Goal: Task Accomplishment & Management: Use online tool/utility

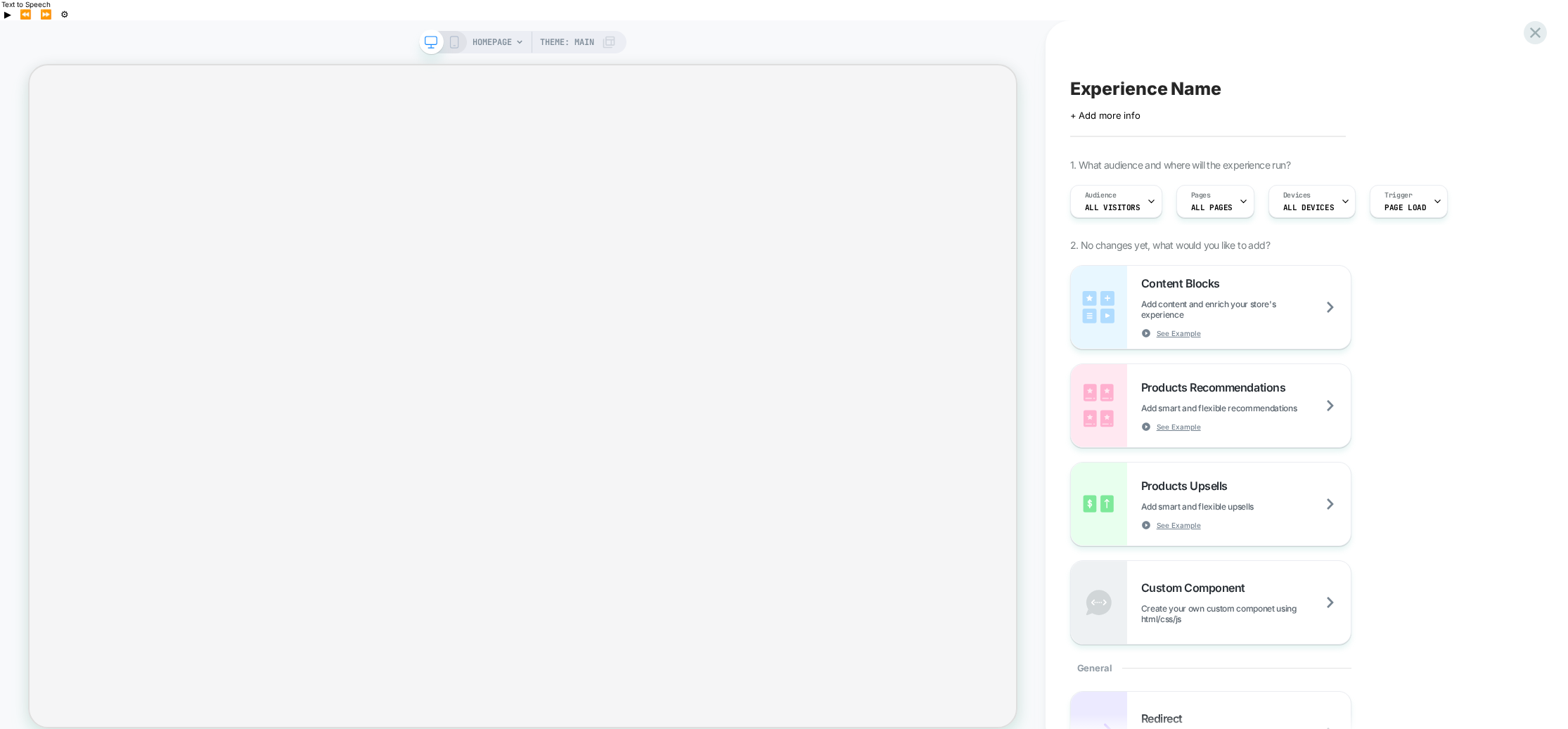
click at [518, 38] on icon at bounding box center [519, 42] width 8 height 8
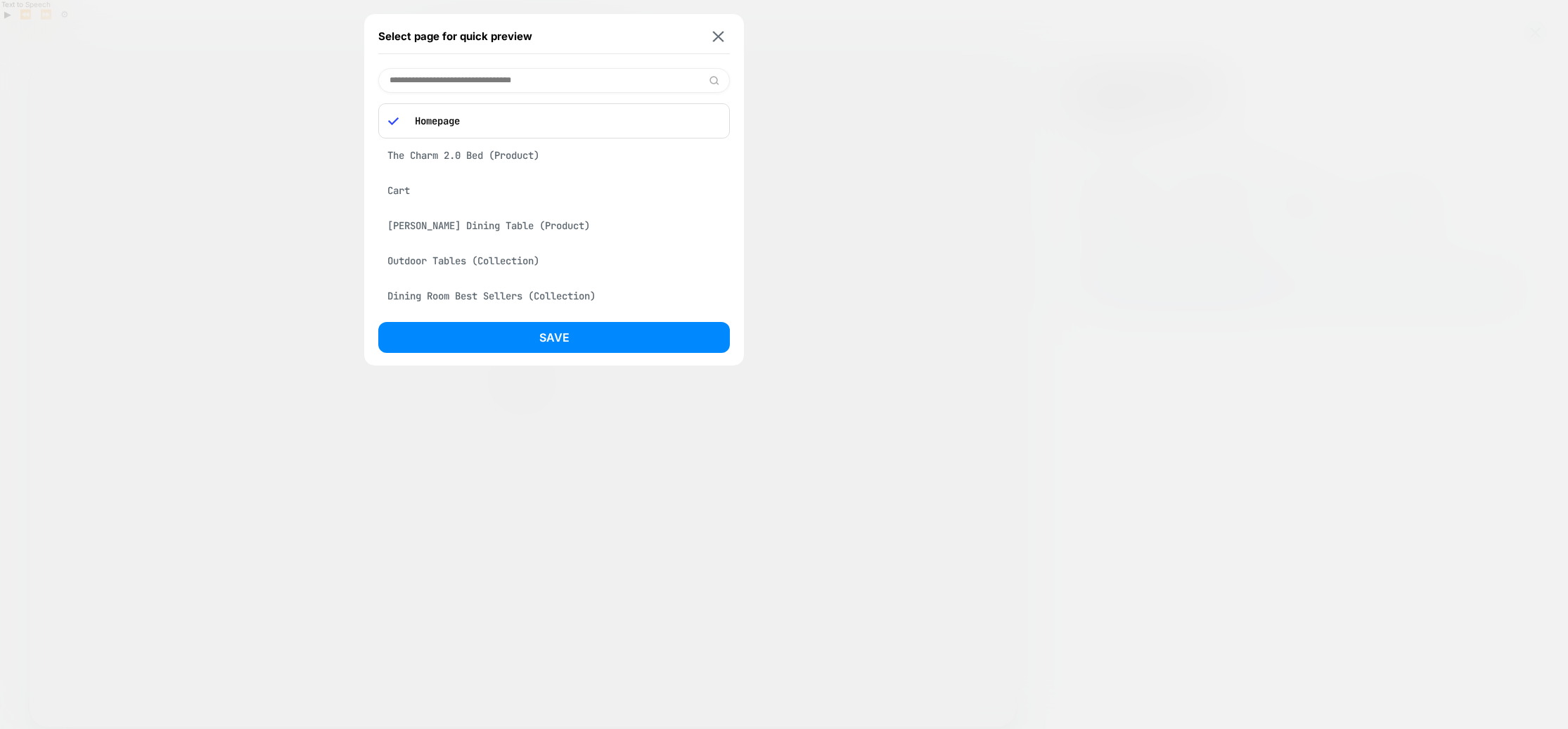
click at [452, 227] on div "Select page for quick preview Homepage The Charm 2.0 Bed (Product) Cart [PERSON…" at bounding box center [784, 385] width 1568 height 729
click at [445, 227] on div "[PERSON_NAME] Dining Table (Product)" at bounding box center [554, 225] width 351 height 27
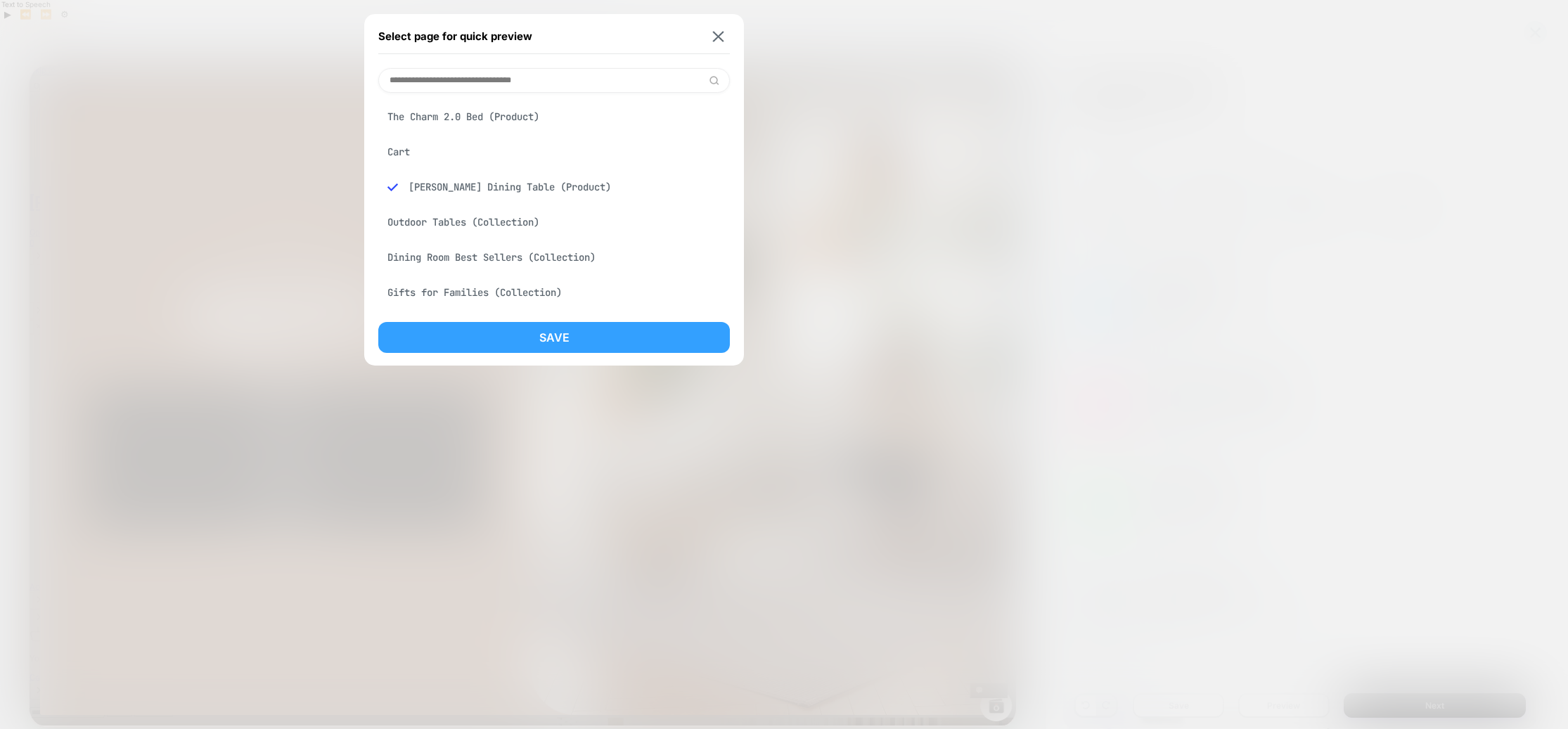
click at [582, 334] on button "Save" at bounding box center [554, 337] width 351 height 31
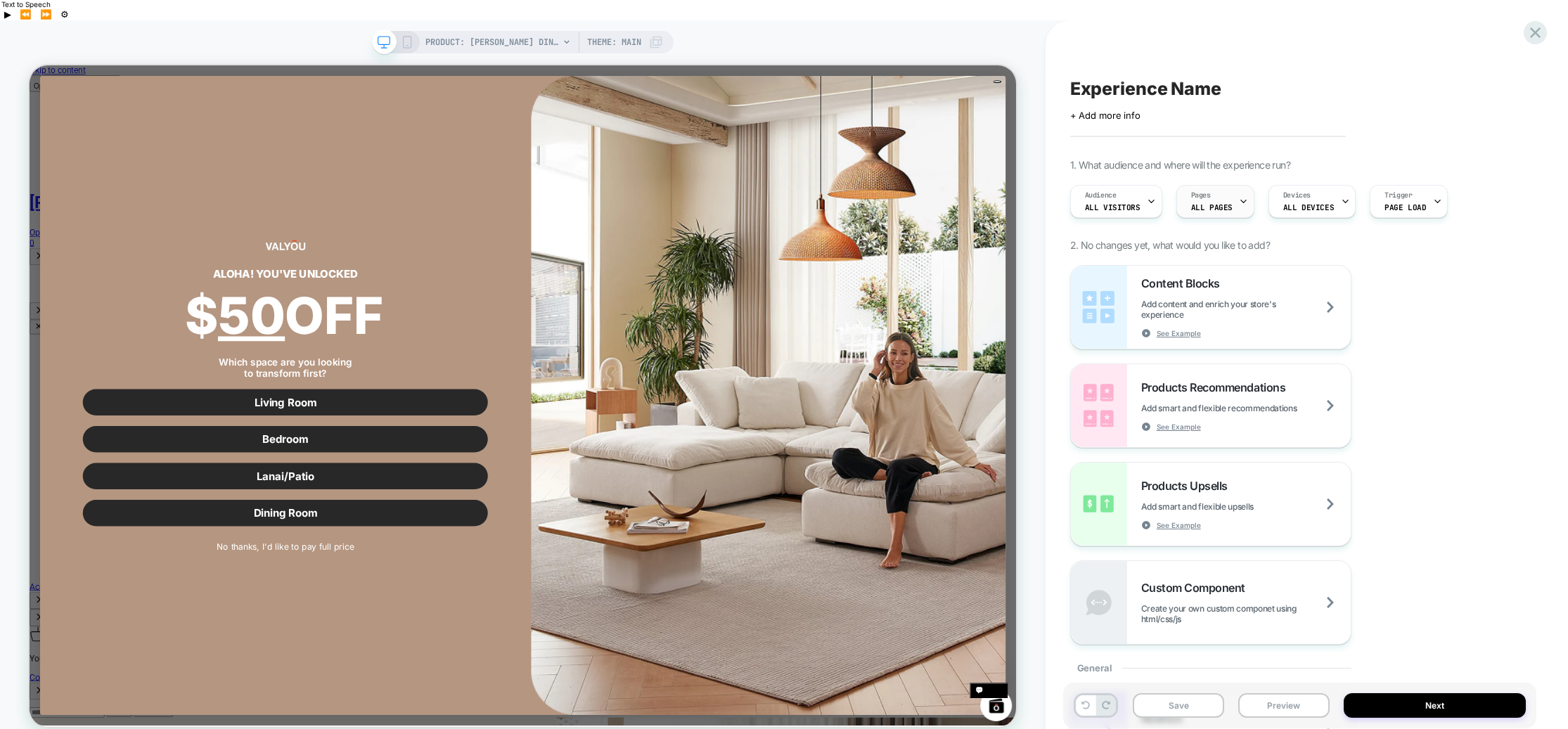
click at [1239, 197] on icon at bounding box center [1244, 202] width 9 height 9
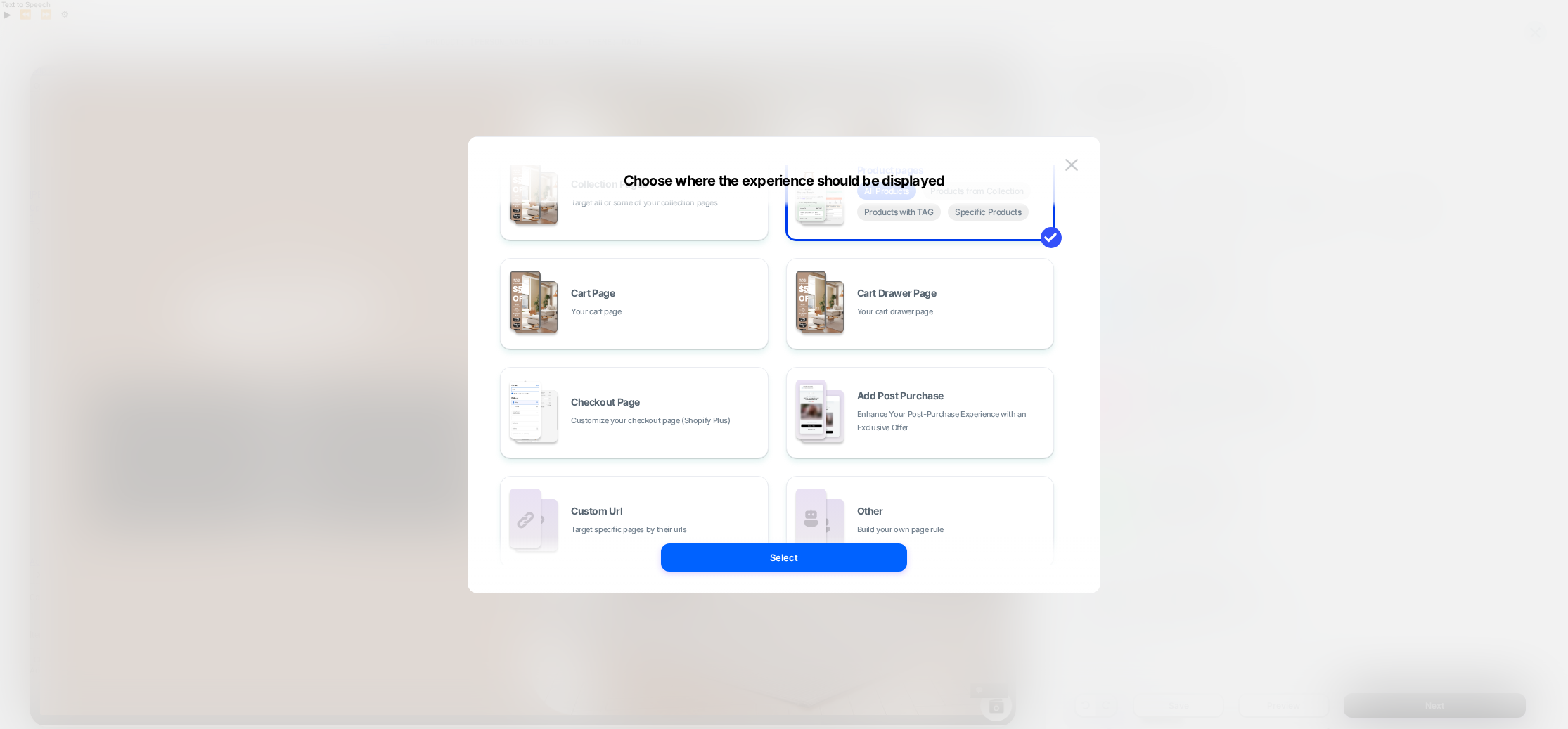
scroll to position [144, 0]
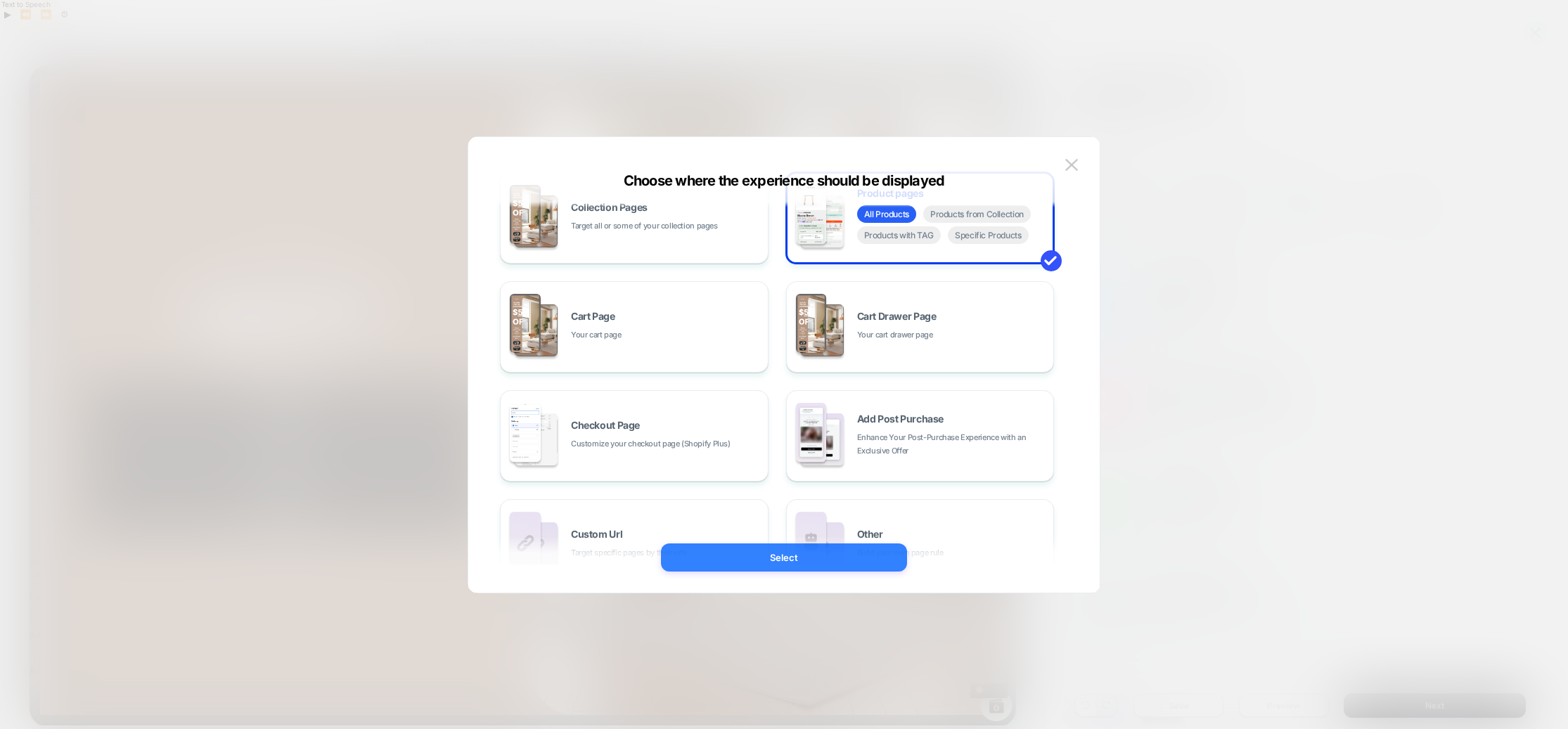
click at [0, 0] on button "Select" at bounding box center [0, 0] width 0 height 0
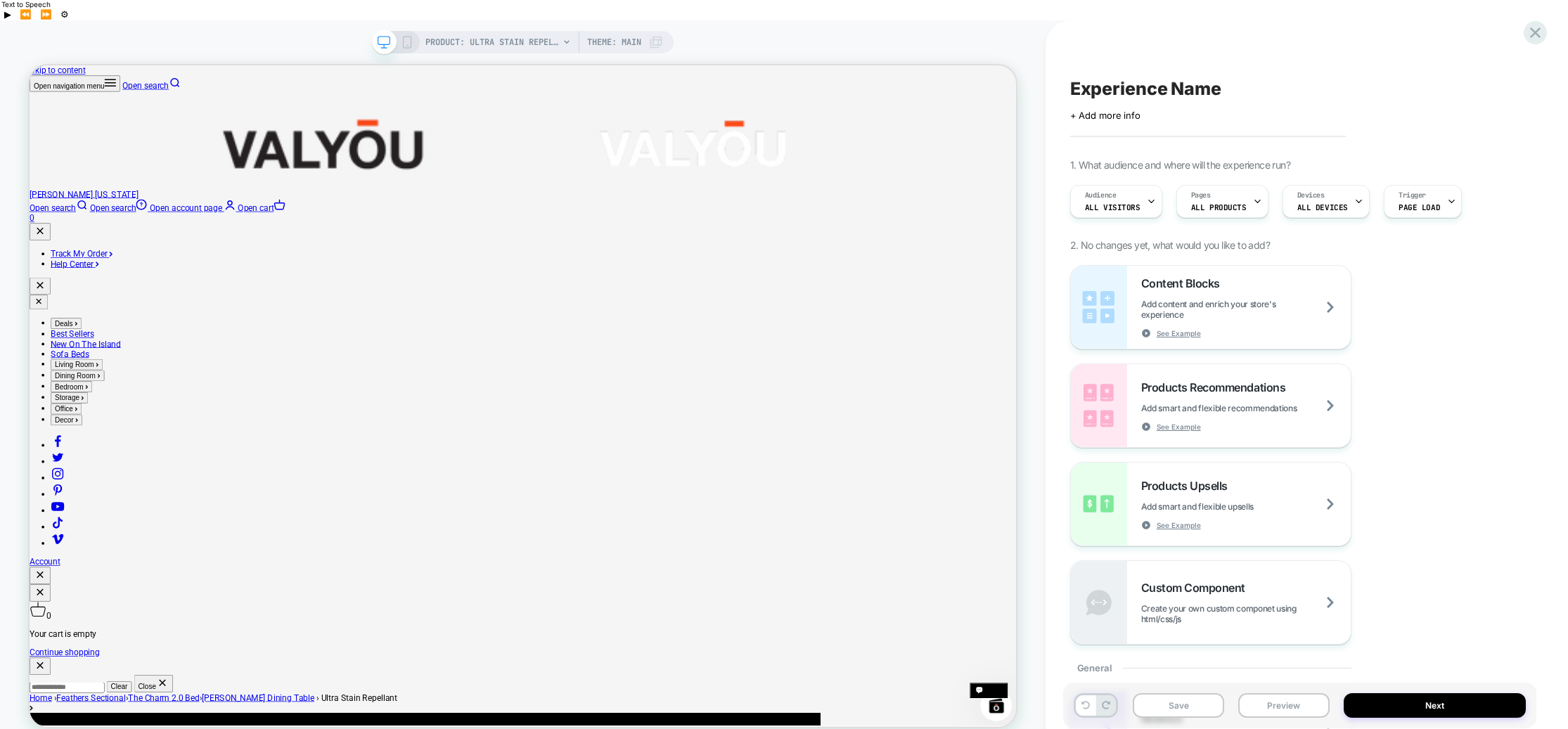
scroll to position [0, 0]
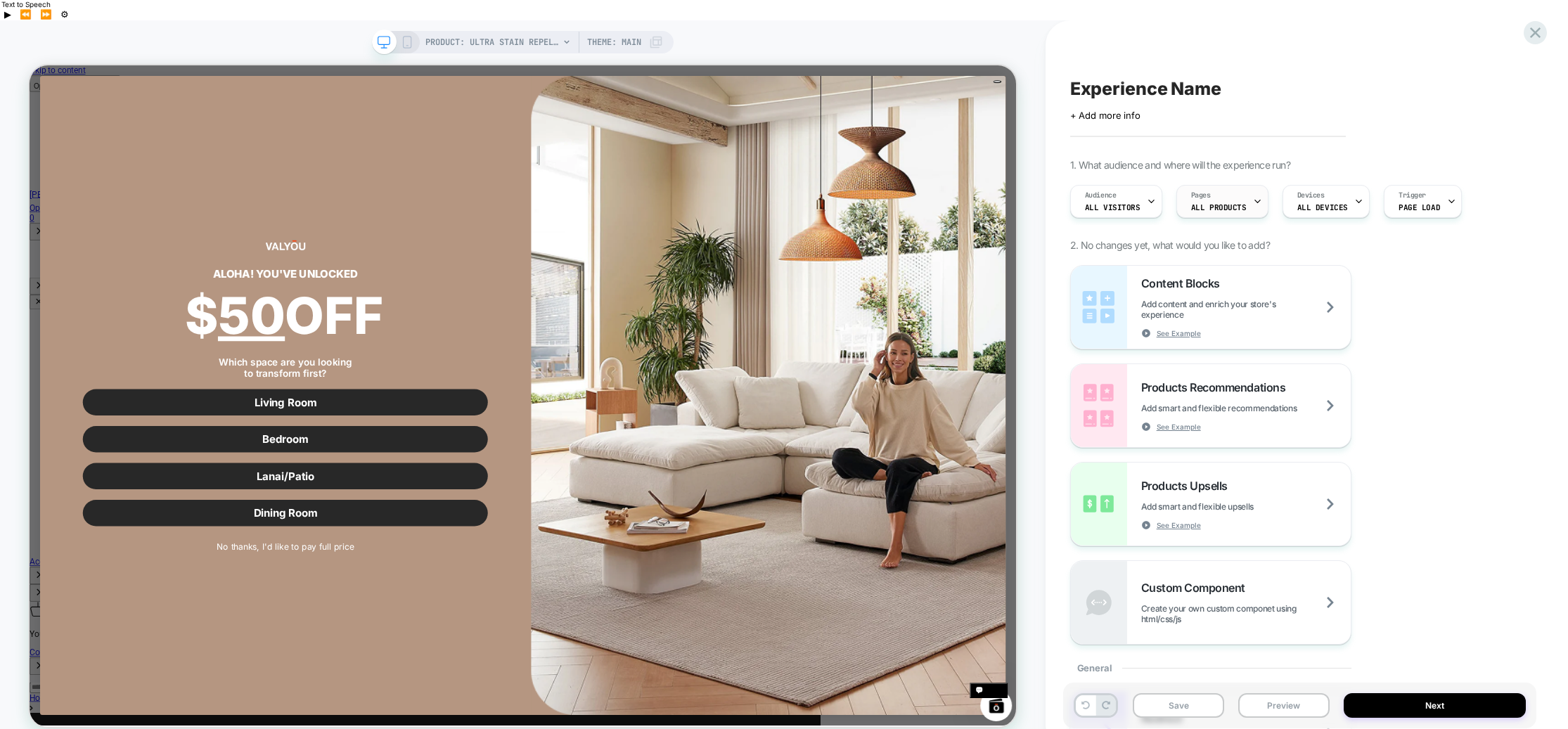
click at [1234, 202] on span "ALL PRODUCTS" at bounding box center [1219, 207] width 56 height 10
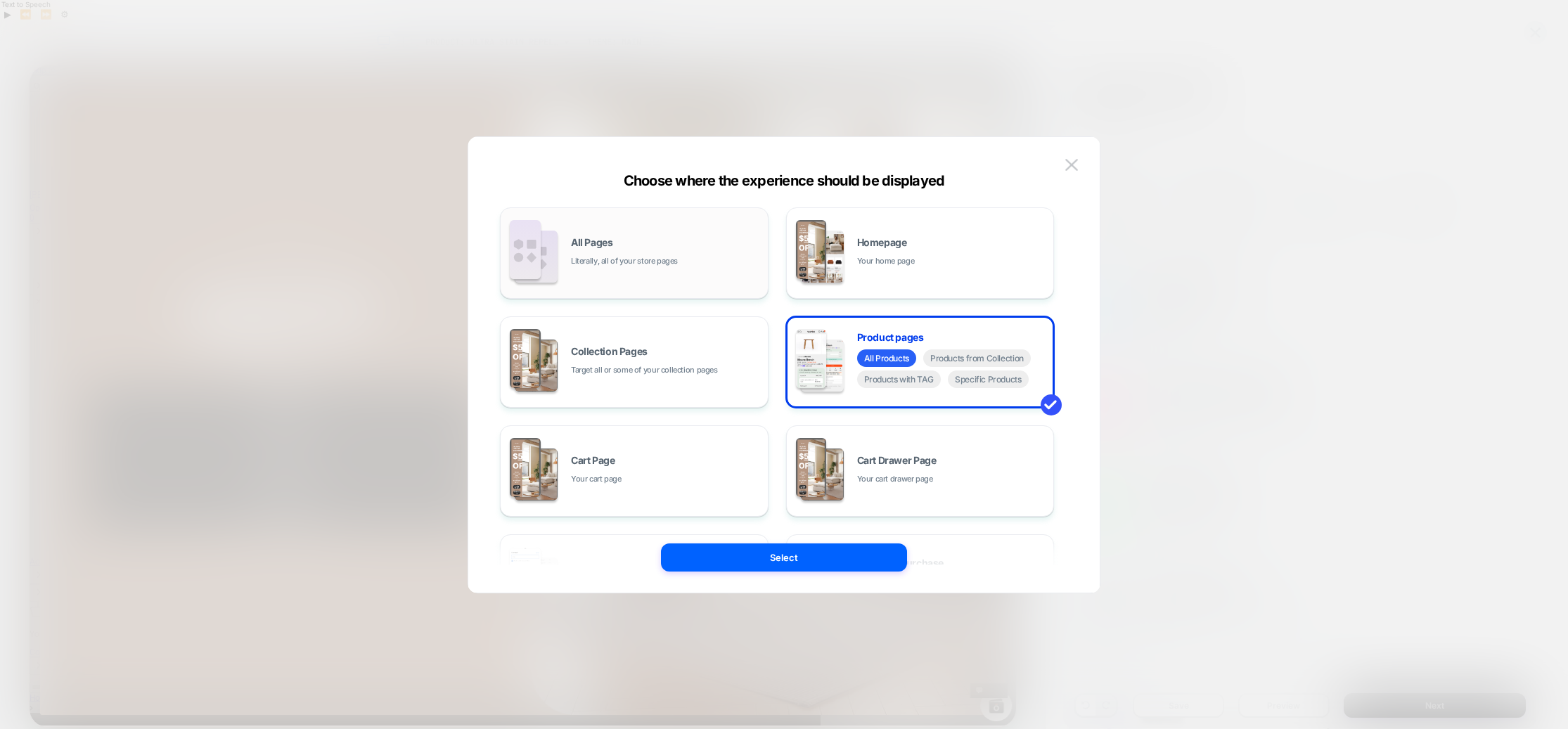
click at [679, 280] on div "All Pages Literally, all of your store pages" at bounding box center [634, 253] width 253 height 77
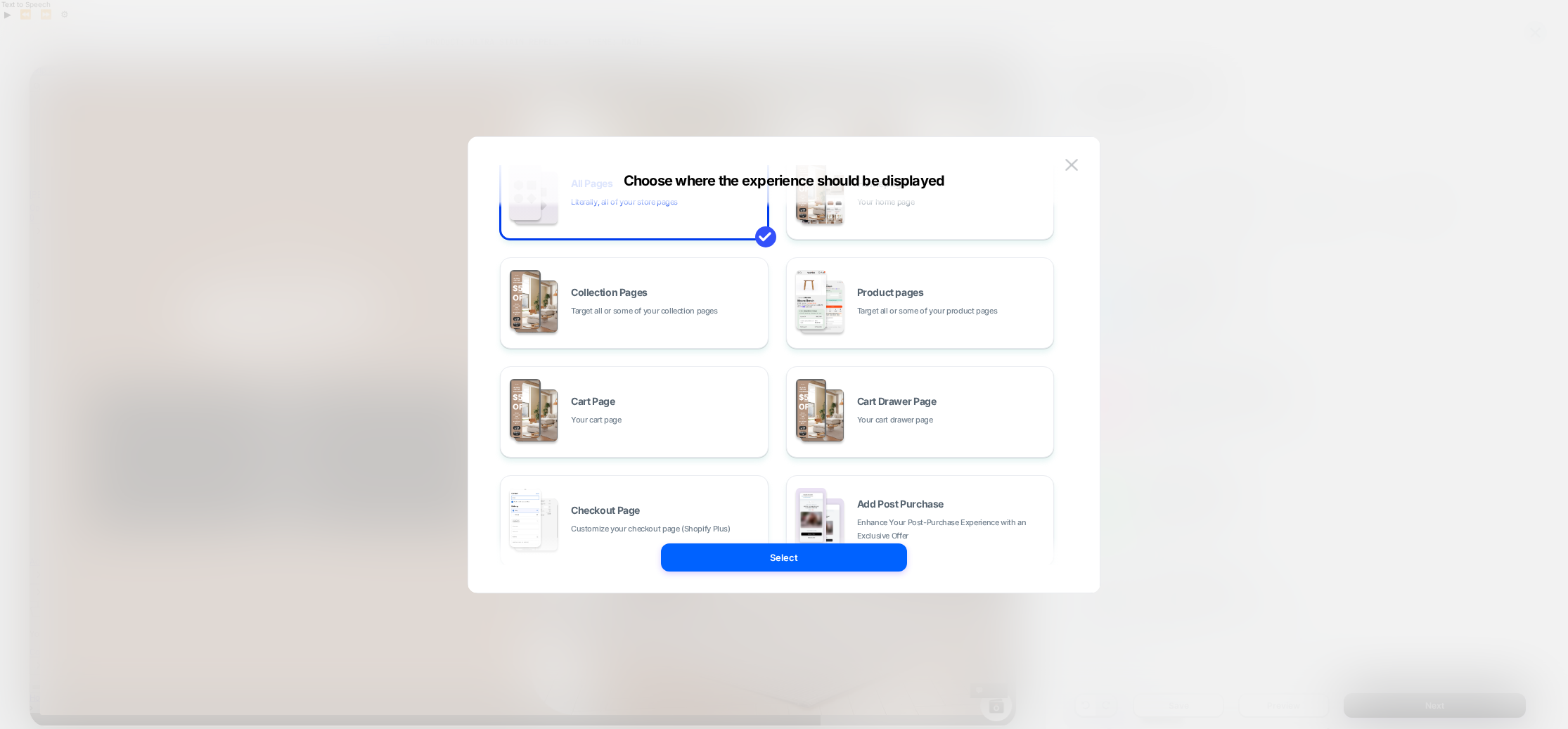
scroll to position [212, 0]
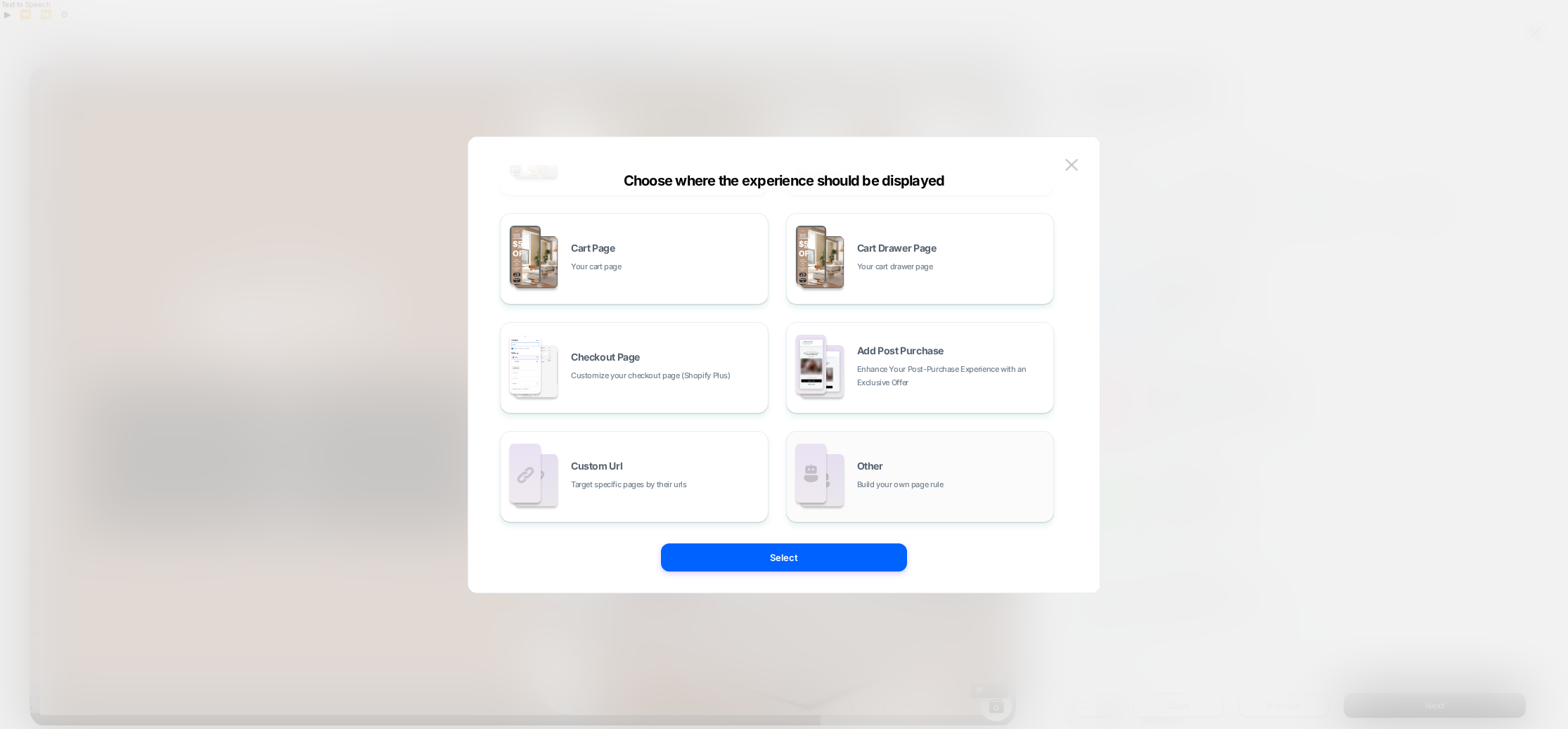
click at [900, 468] on div "Other Build your own page rule" at bounding box center [952, 476] width 190 height 30
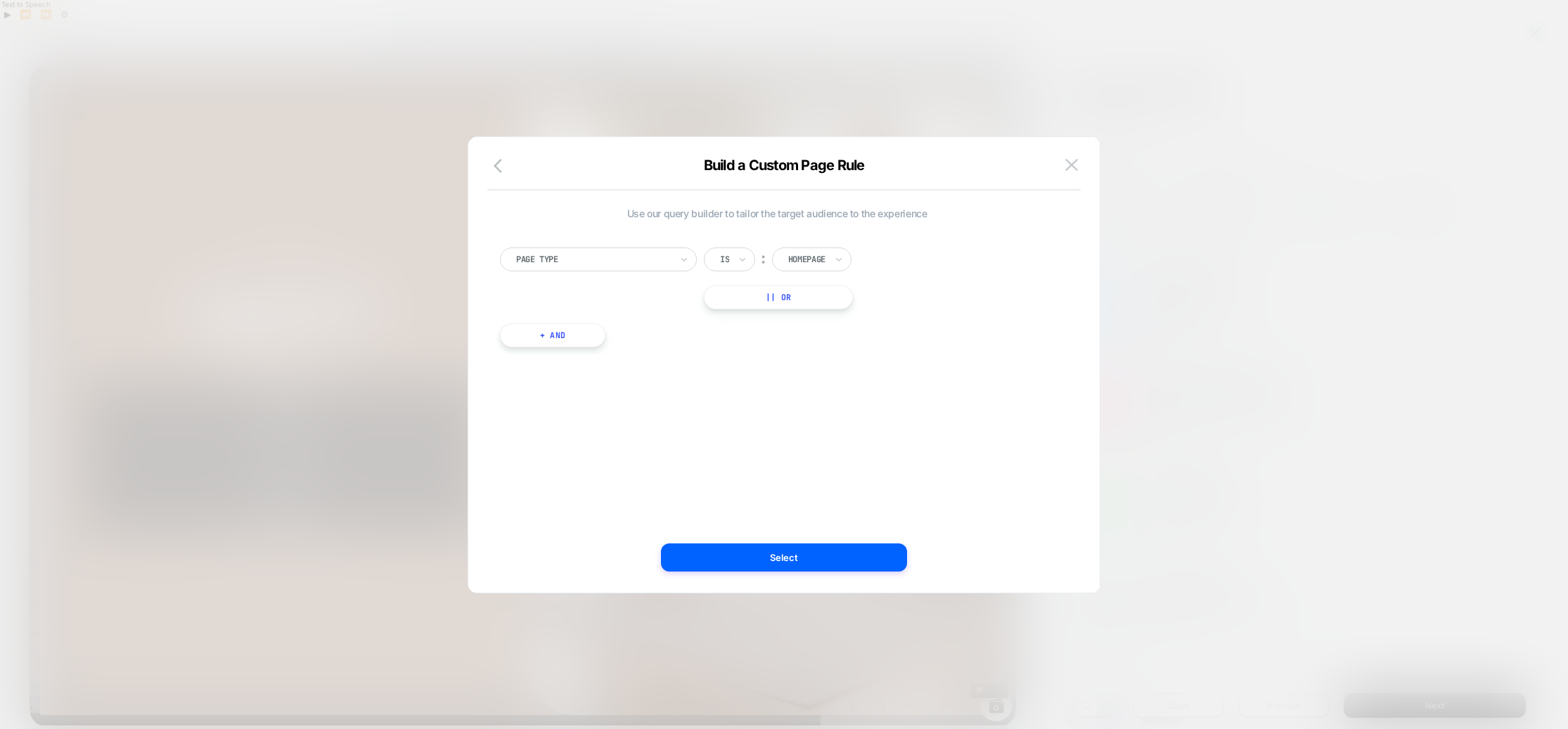
scroll to position [0, 0]
click at [0, 0] on div at bounding box center [0, 0] width 0 height 0
click at [0, 0] on div "Product" at bounding box center [0, 0] width 0 height 0
click at [0, 0] on button "+ And" at bounding box center [0, 0] width 0 height 0
click at [846, 346] on div at bounding box center [842, 349] width 37 height 12
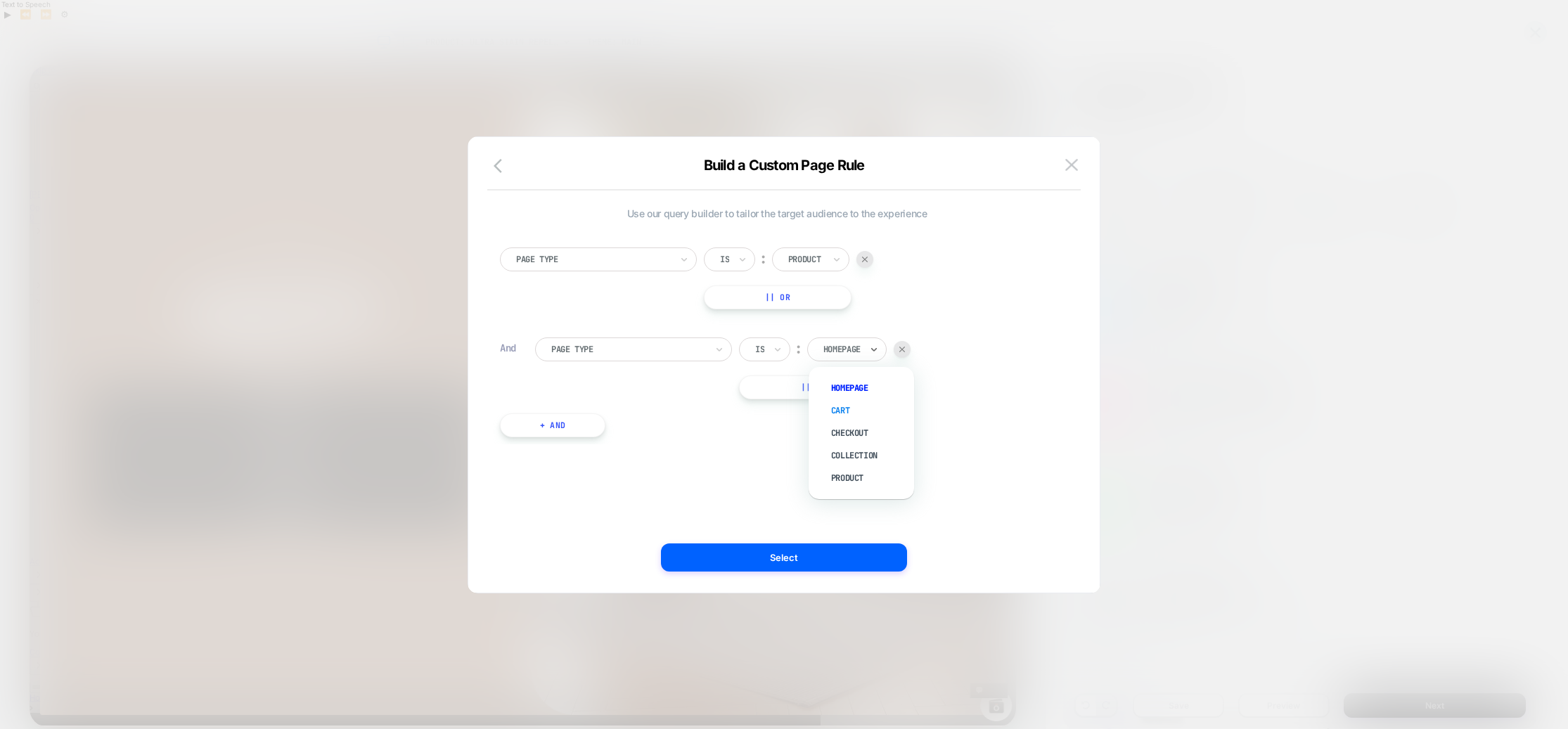
click at [838, 406] on div "Cart" at bounding box center [868, 410] width 91 height 22
click at [766, 557] on button "Select" at bounding box center [784, 558] width 246 height 28
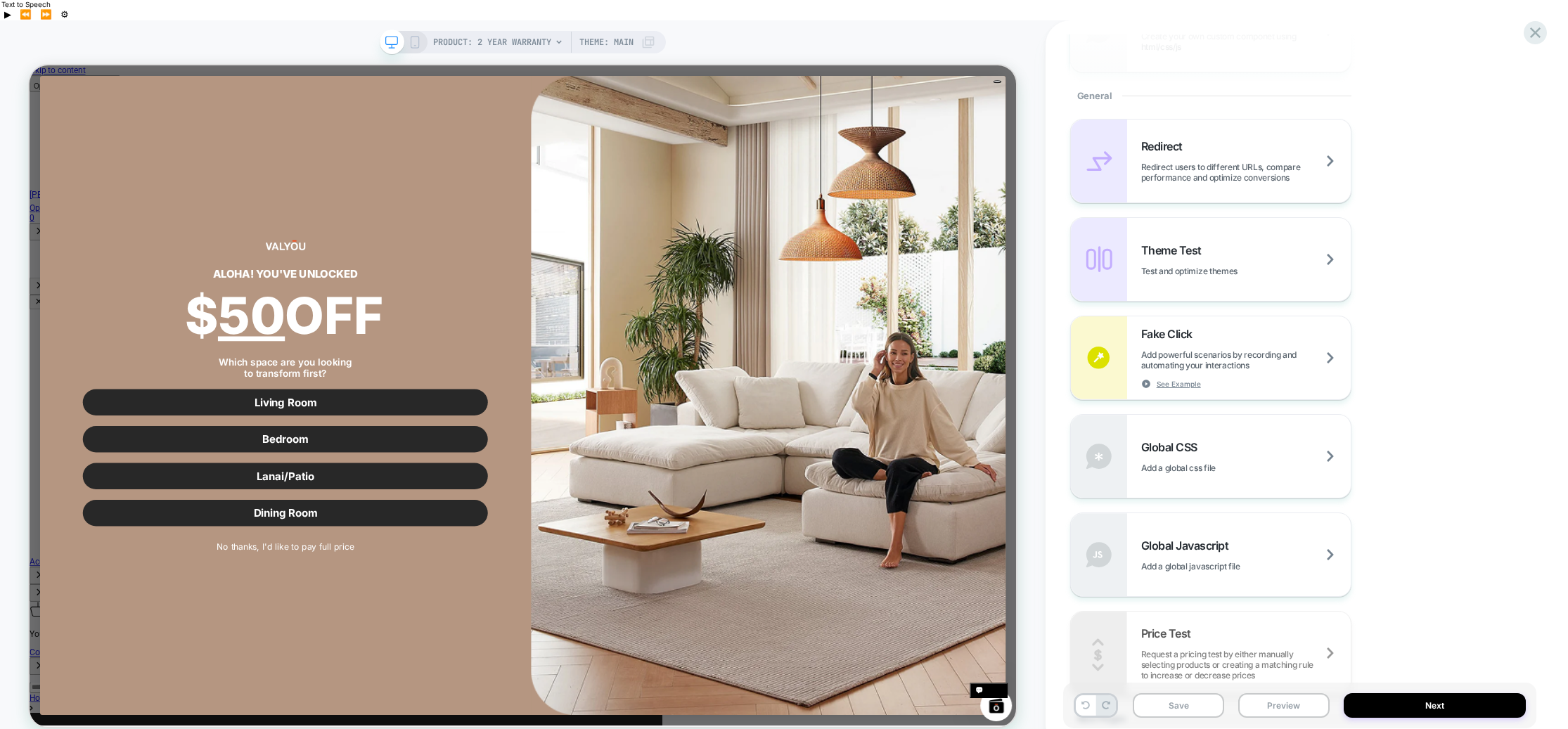
scroll to position [589, 0]
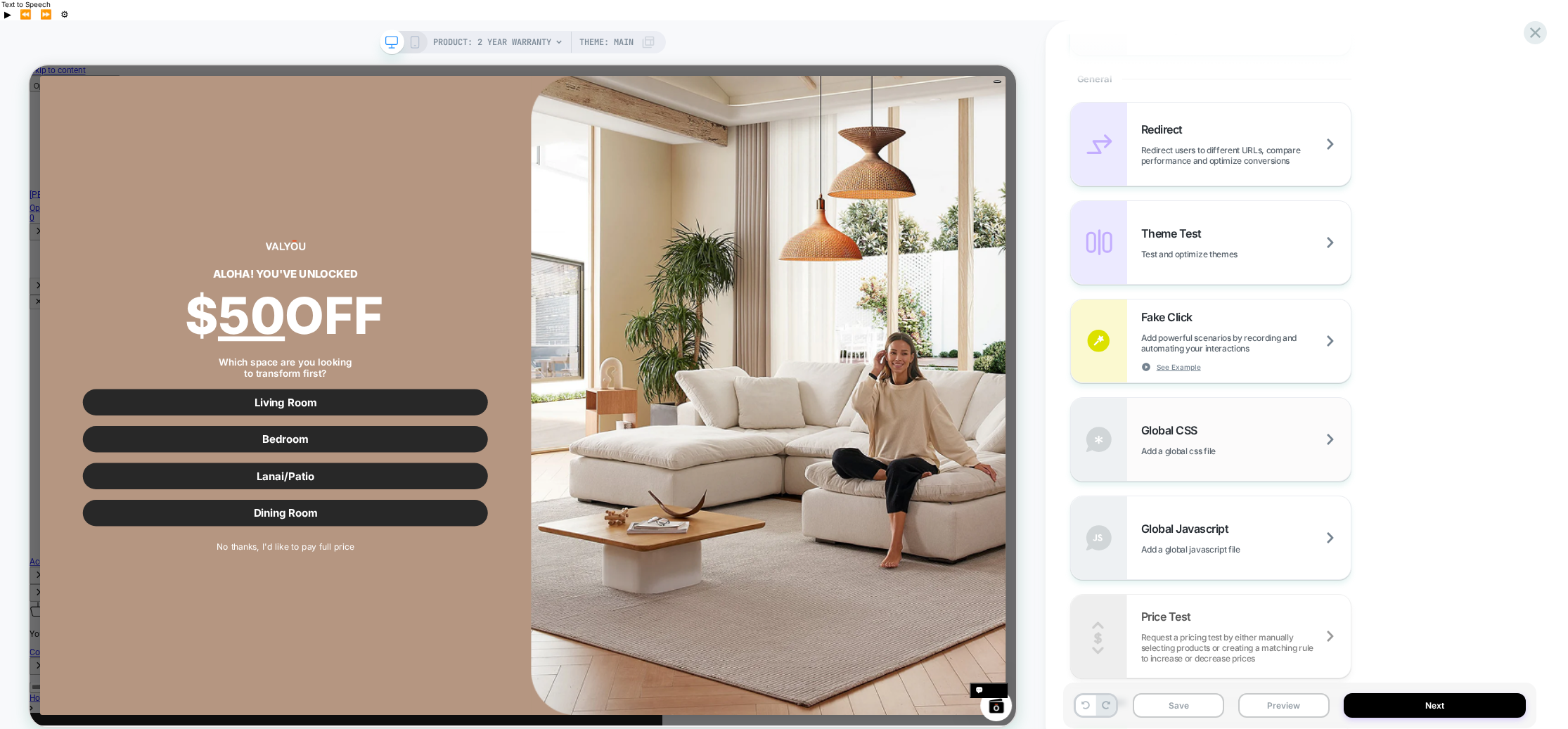
click at [1246, 423] on div "Global CSS Add a global css file" at bounding box center [1245, 439] width 209 height 33
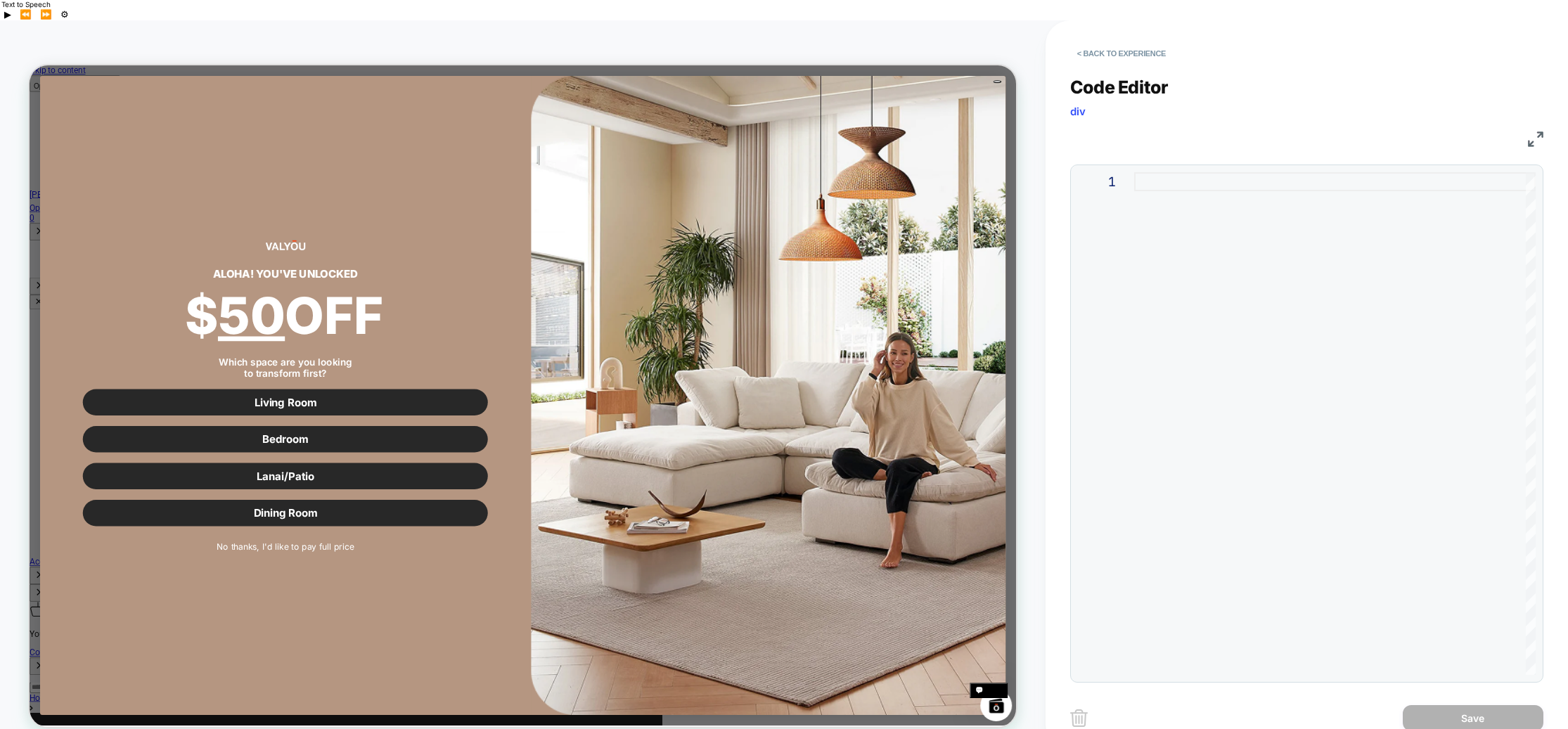
click at [611, 579] on div at bounding box center [340, 597] width 540 height 36
click at [611, 579] on div "shopify-installments" at bounding box center [340, 597] width 540 height 36
click at [611, 579] on div "#shopify-installments" at bounding box center [340, 597] width 540 height 36
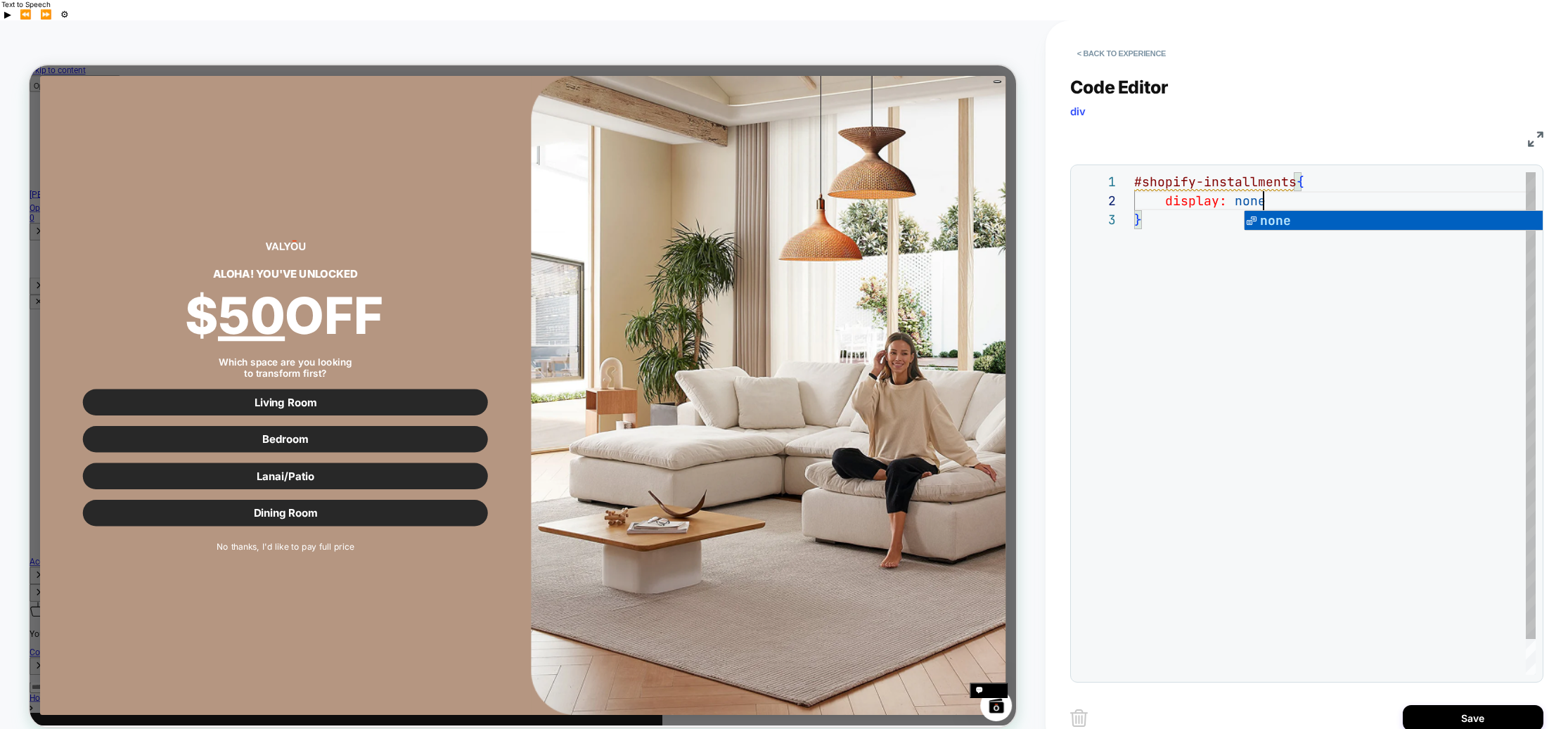
scroll to position [19, 137]
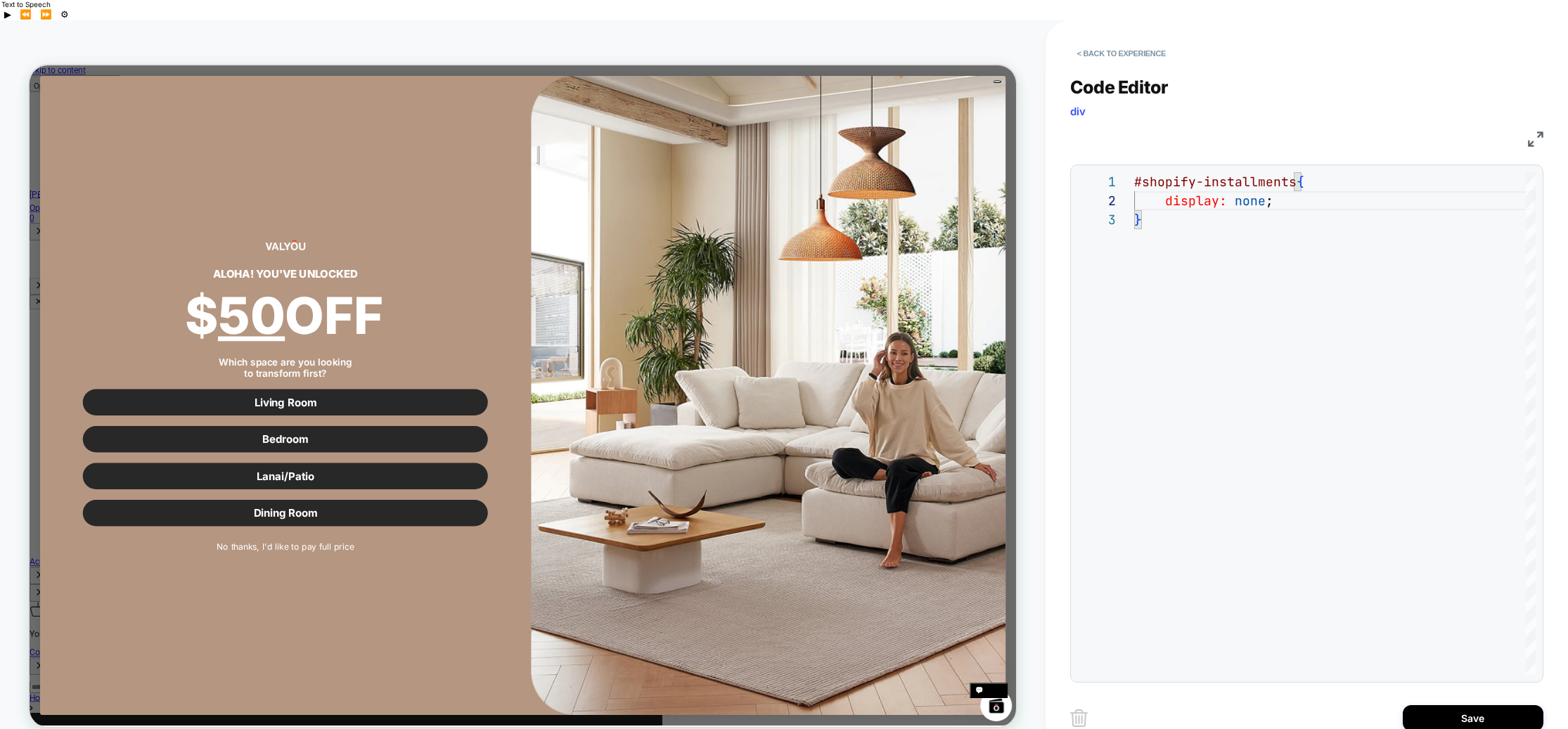
type textarea "**********"
click at [317, 701] on button "No thanks, I'd like to pay full price" at bounding box center [370, 707] width 540 height 27
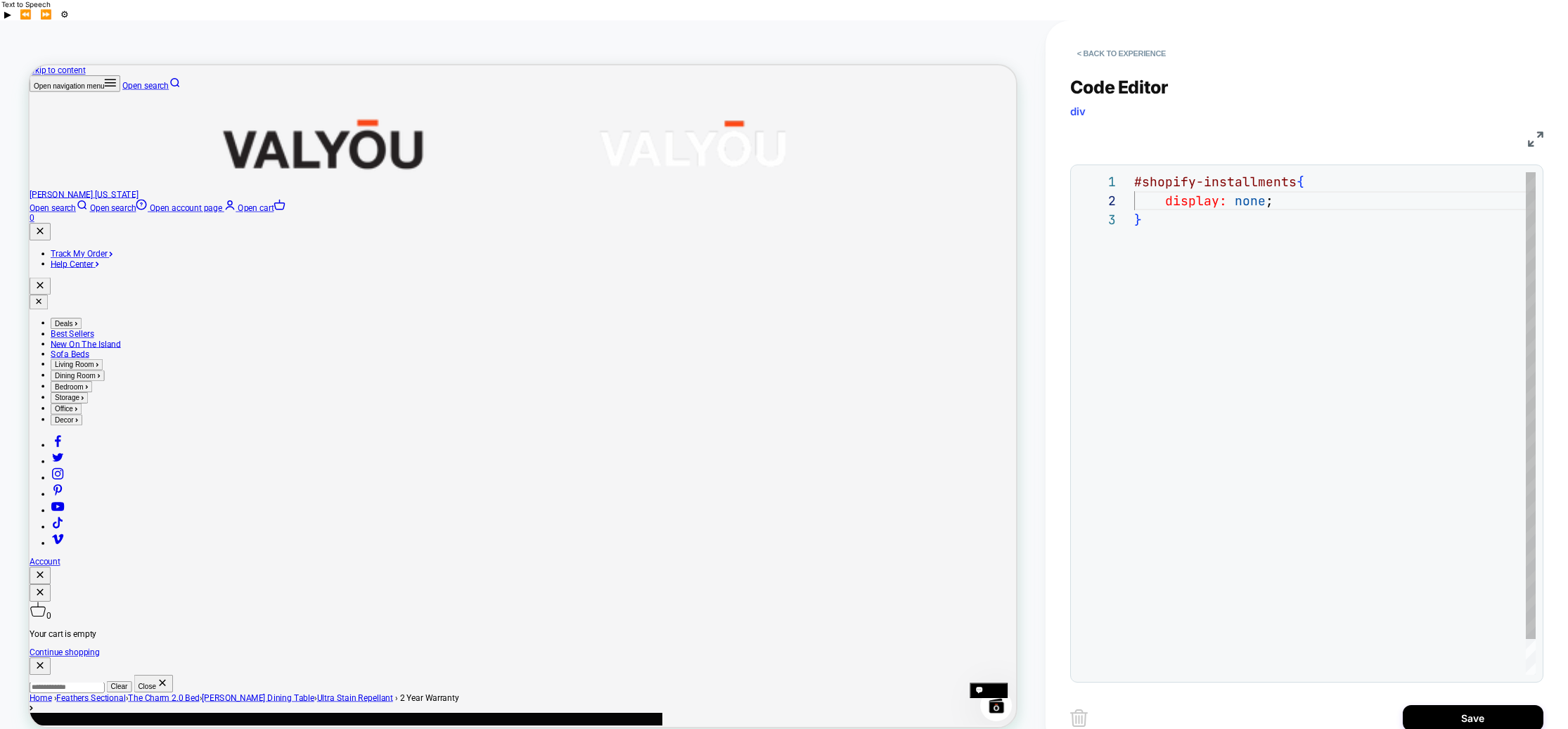
scroll to position [38, 8]
click at [1199, 403] on div "#shopify-installments { display: none ; }" at bounding box center [1335, 442] width 401 height 541
click at [1454, 705] on button "Save" at bounding box center [1473, 718] width 141 height 26
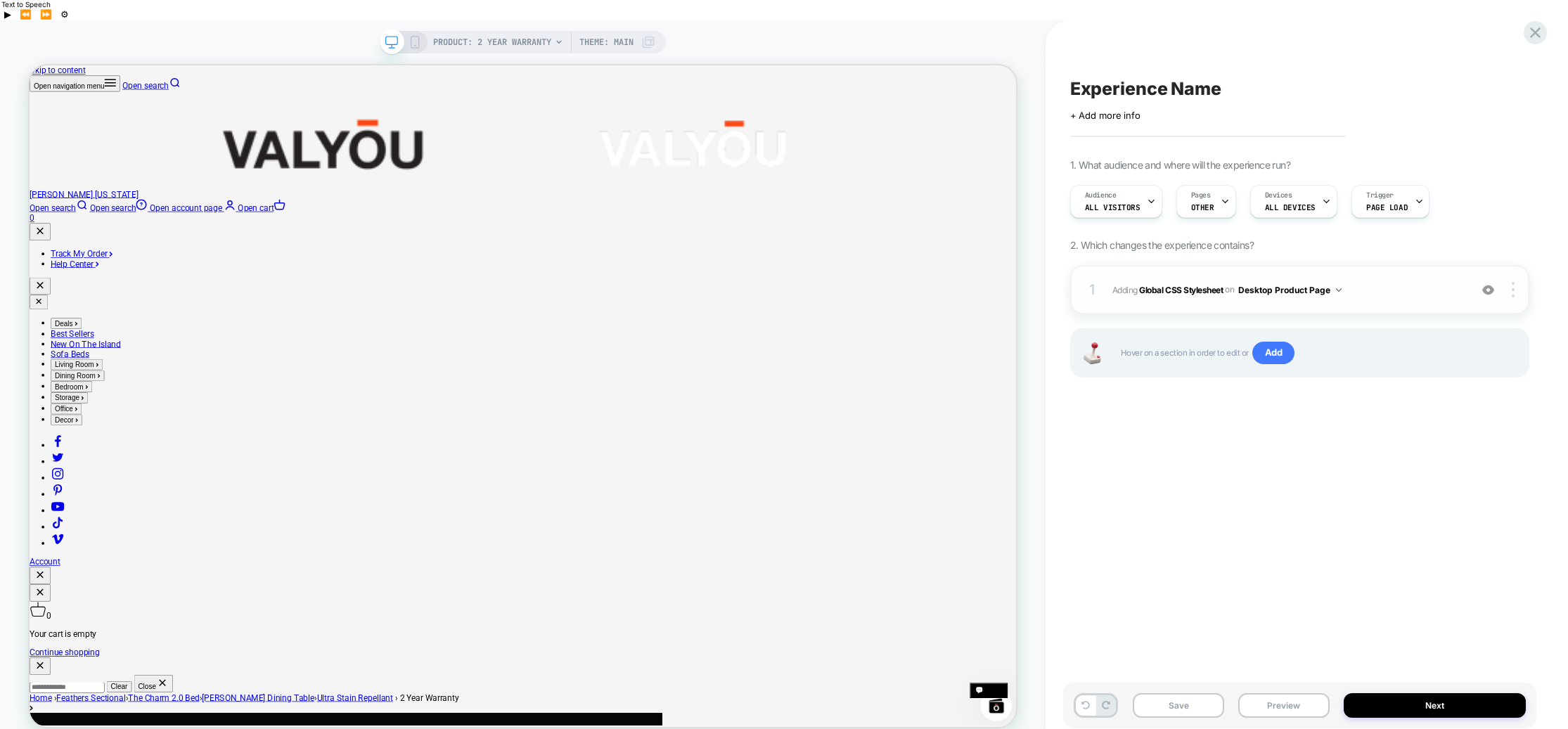
click at [1326, 281] on button "Desktop Product Page" at bounding box center [1290, 290] width 103 height 18
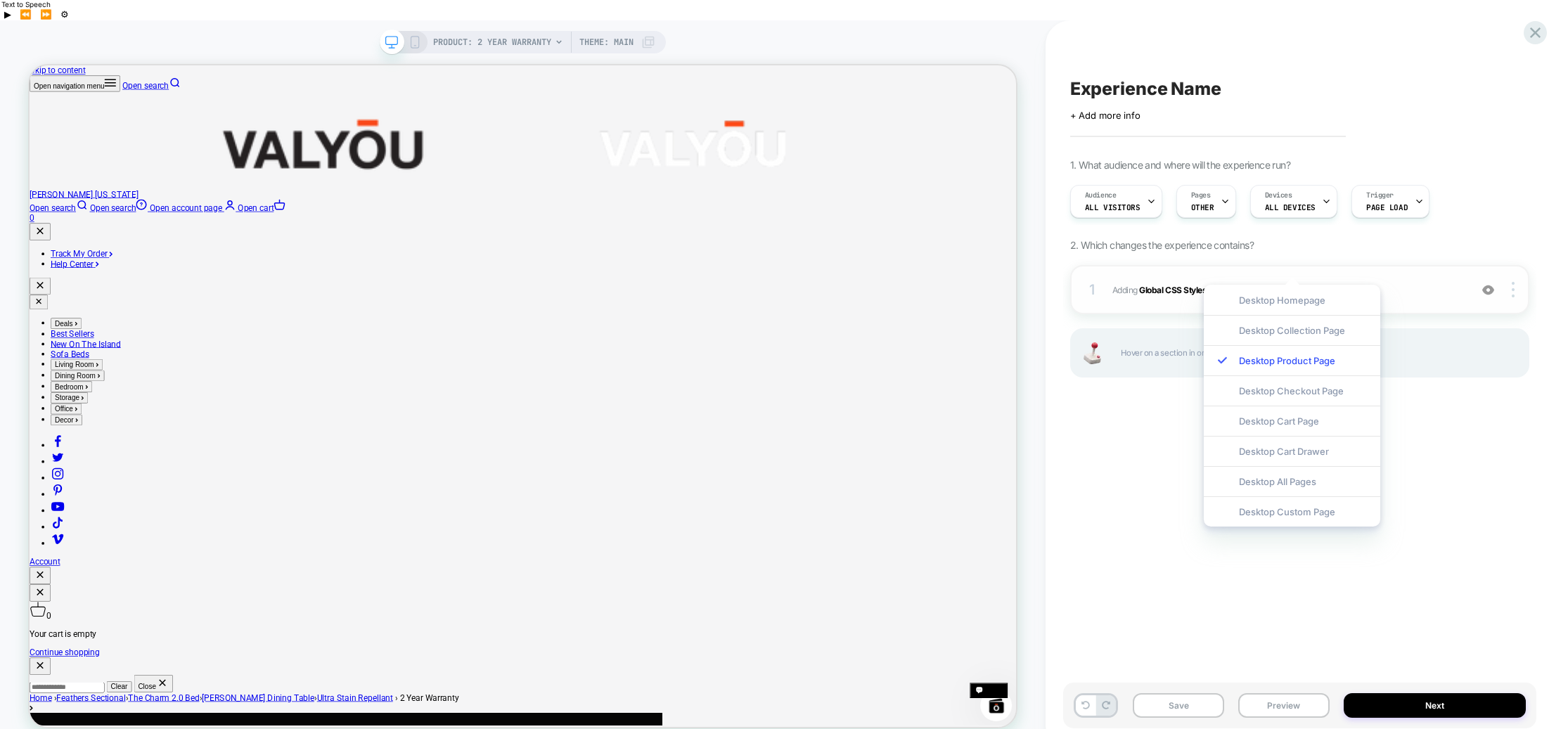
click at [1326, 281] on button "Desktop Product Page" at bounding box center [1290, 290] width 103 height 18
click at [1516, 282] on div at bounding box center [1514, 290] width 27 height 15
click at [1437, 309] on div "Target All Devices" at bounding box center [1429, 308] width 125 height 39
click at [1451, 404] on div "Experience Name Click to edit experience details + Add more info 1. What audien…" at bounding box center [1299, 385] width 473 height 701
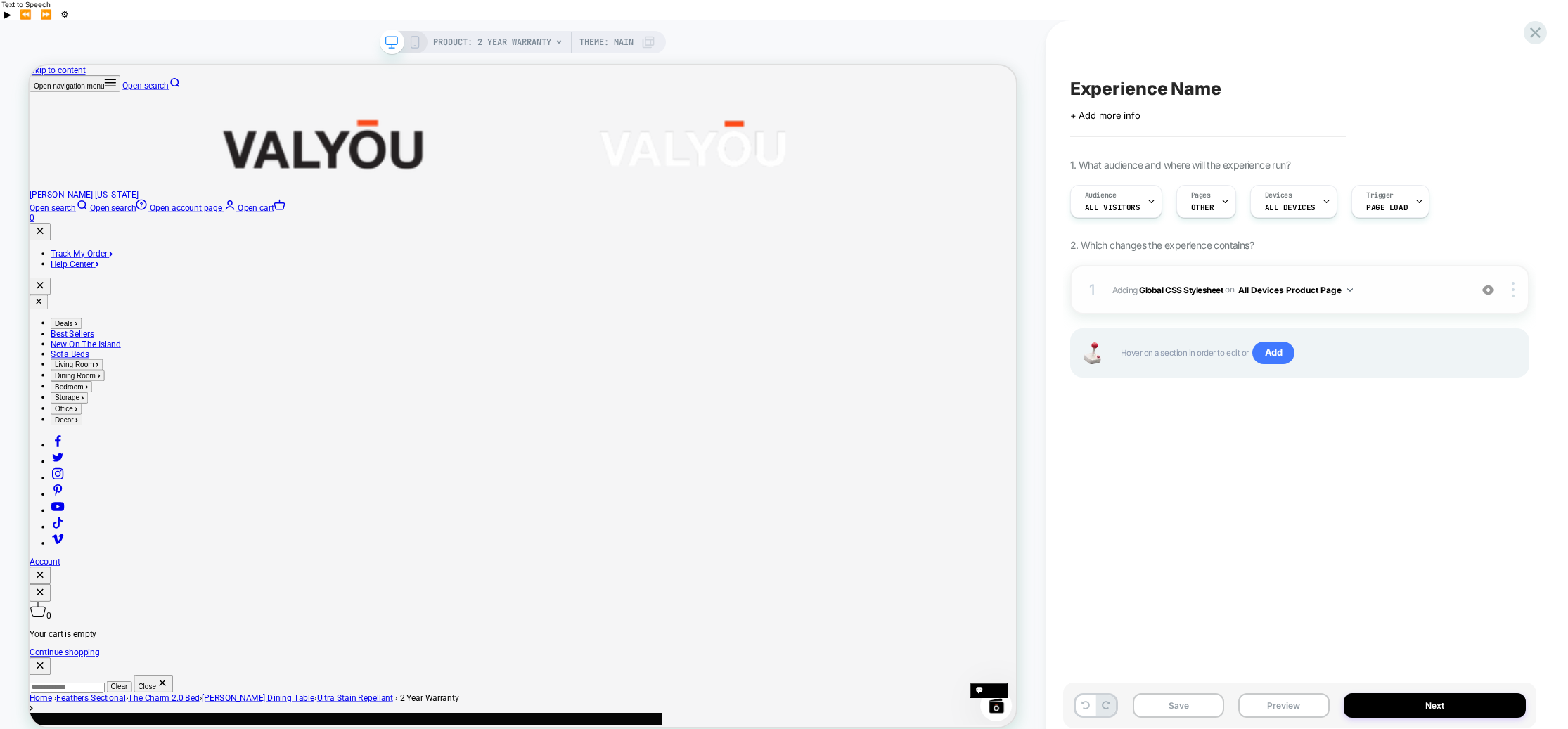
click at [1448, 281] on span "Adding Global CSS Stylesheet on All Devices Product Page" at bounding box center [1287, 290] width 350 height 18
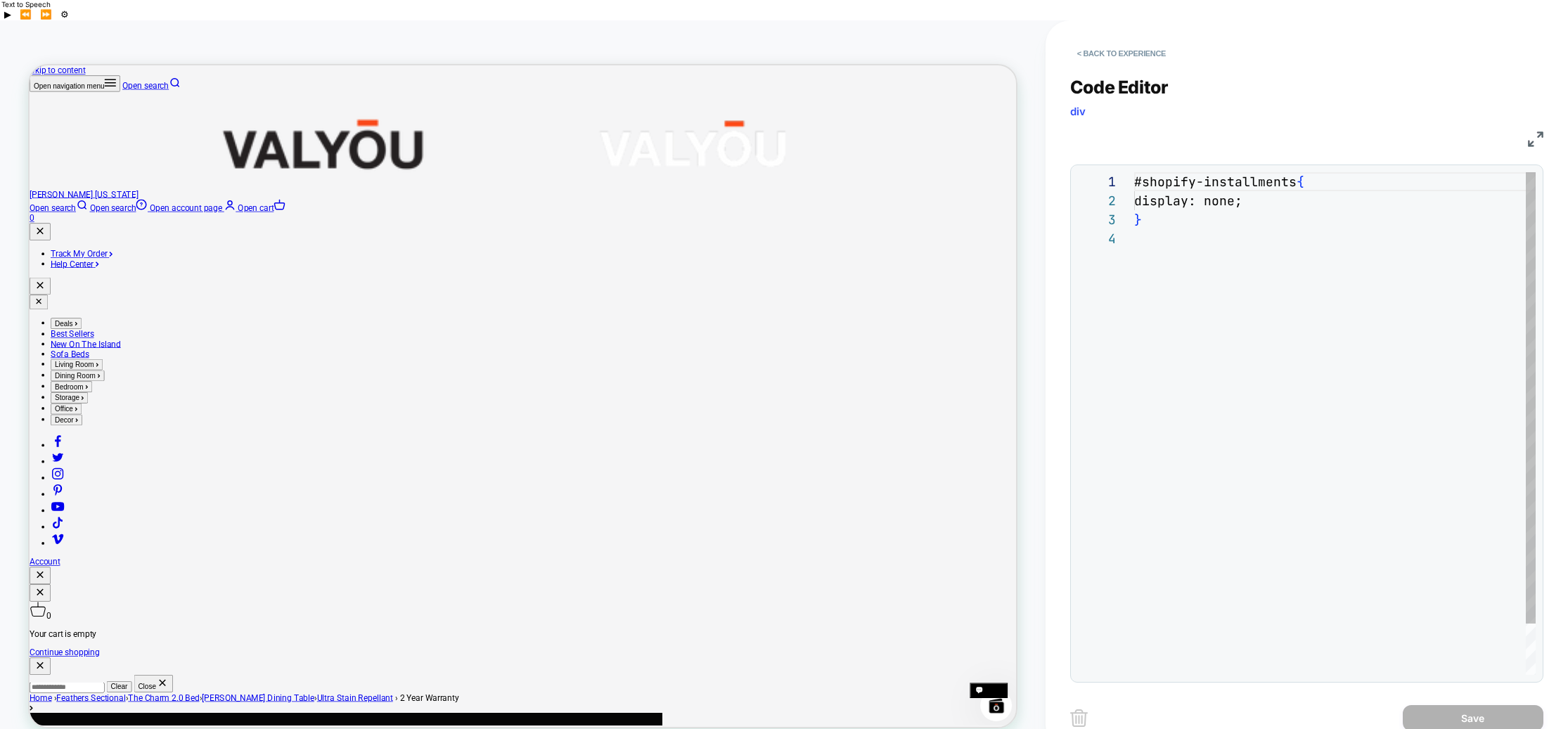
scroll to position [57, 0]
click at [1203, 229] on div at bounding box center [1335, 239] width 401 height 19
click at [1136, 239] on div "#shopify-installments { display: none ; } .afterpay-paragraph" at bounding box center [1335, 461] width 401 height 578
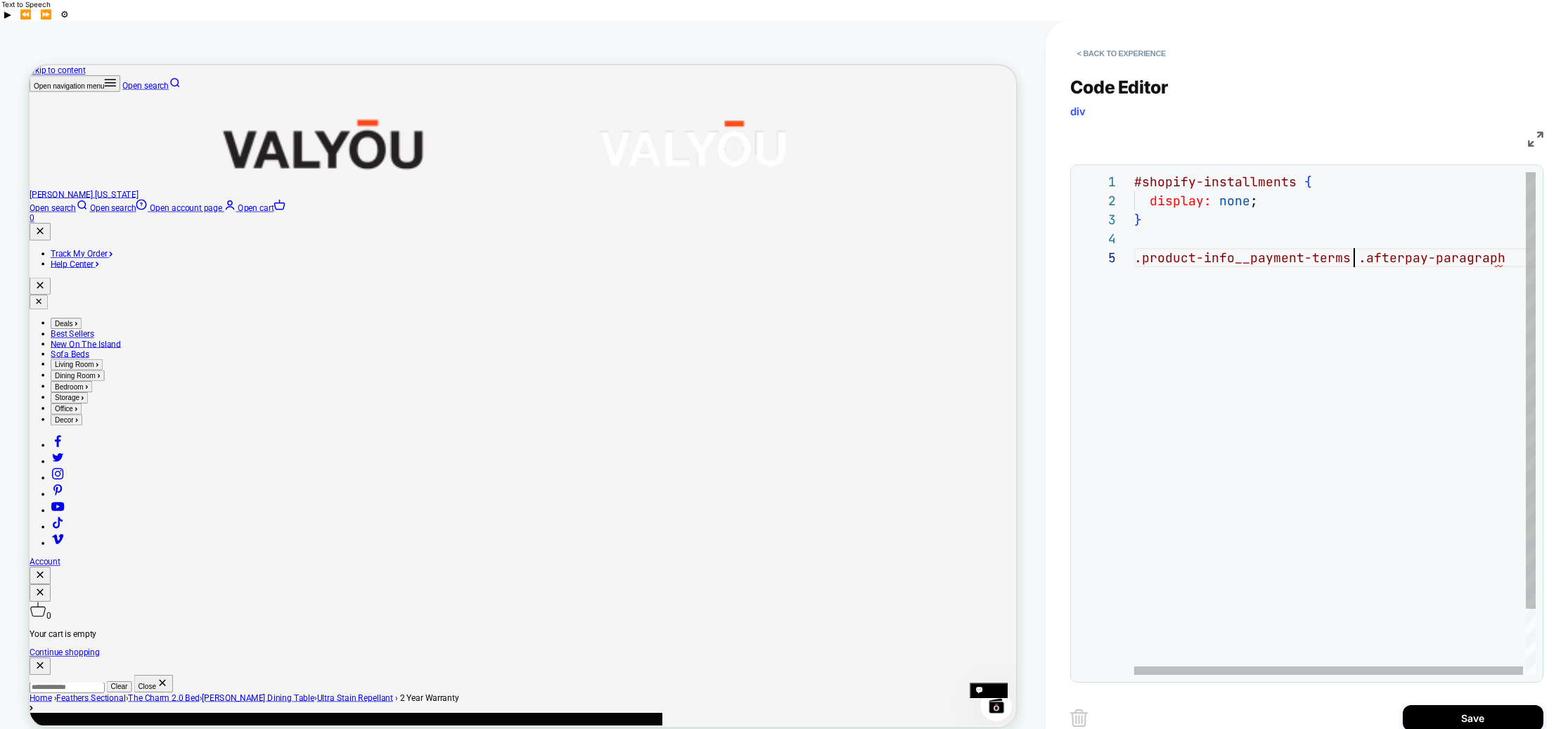
scroll to position [76, 228]
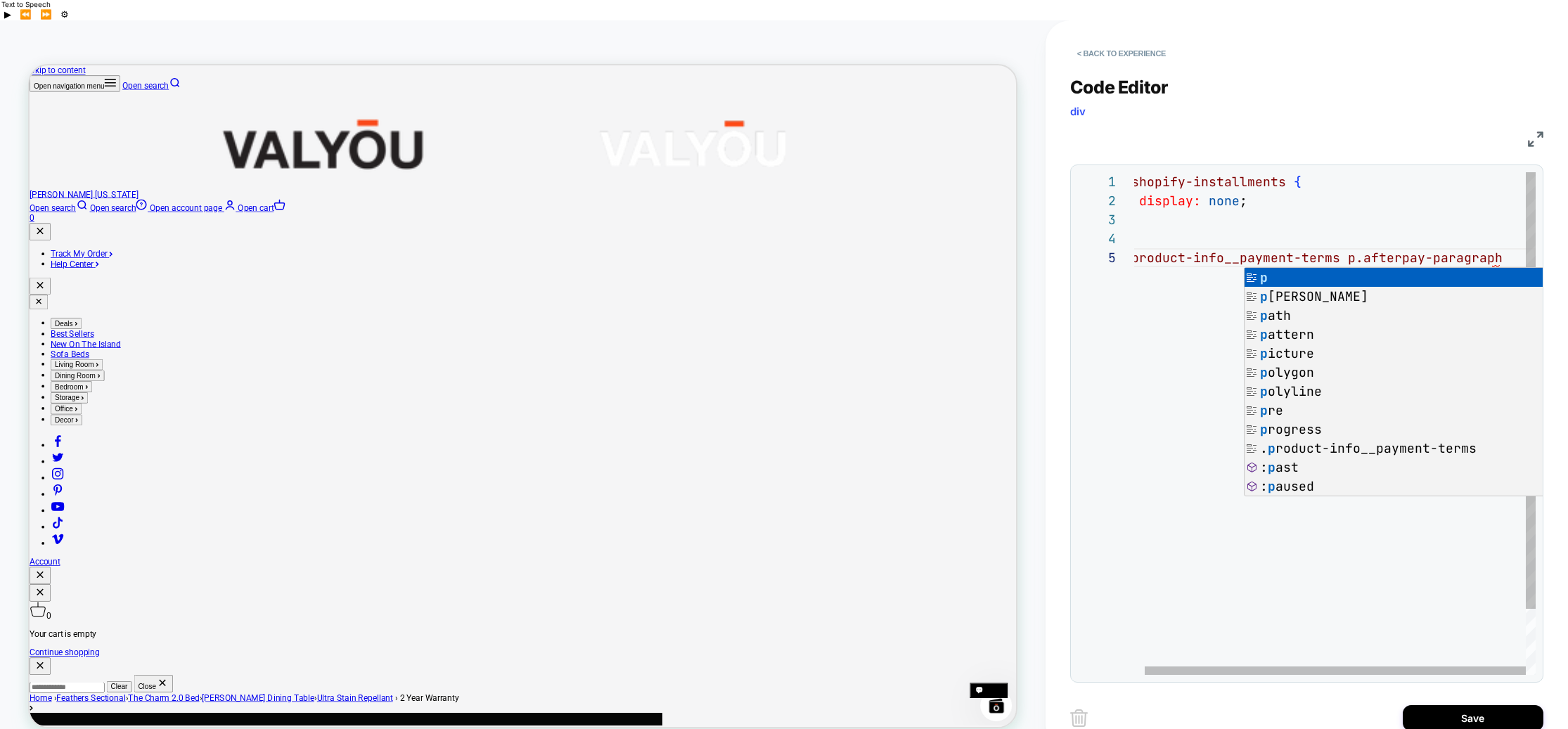
click at [1499, 239] on div "#shopify-installments { display: none ; } .product-info__payment-terms p.afterp…" at bounding box center [1329, 461] width 412 height 578
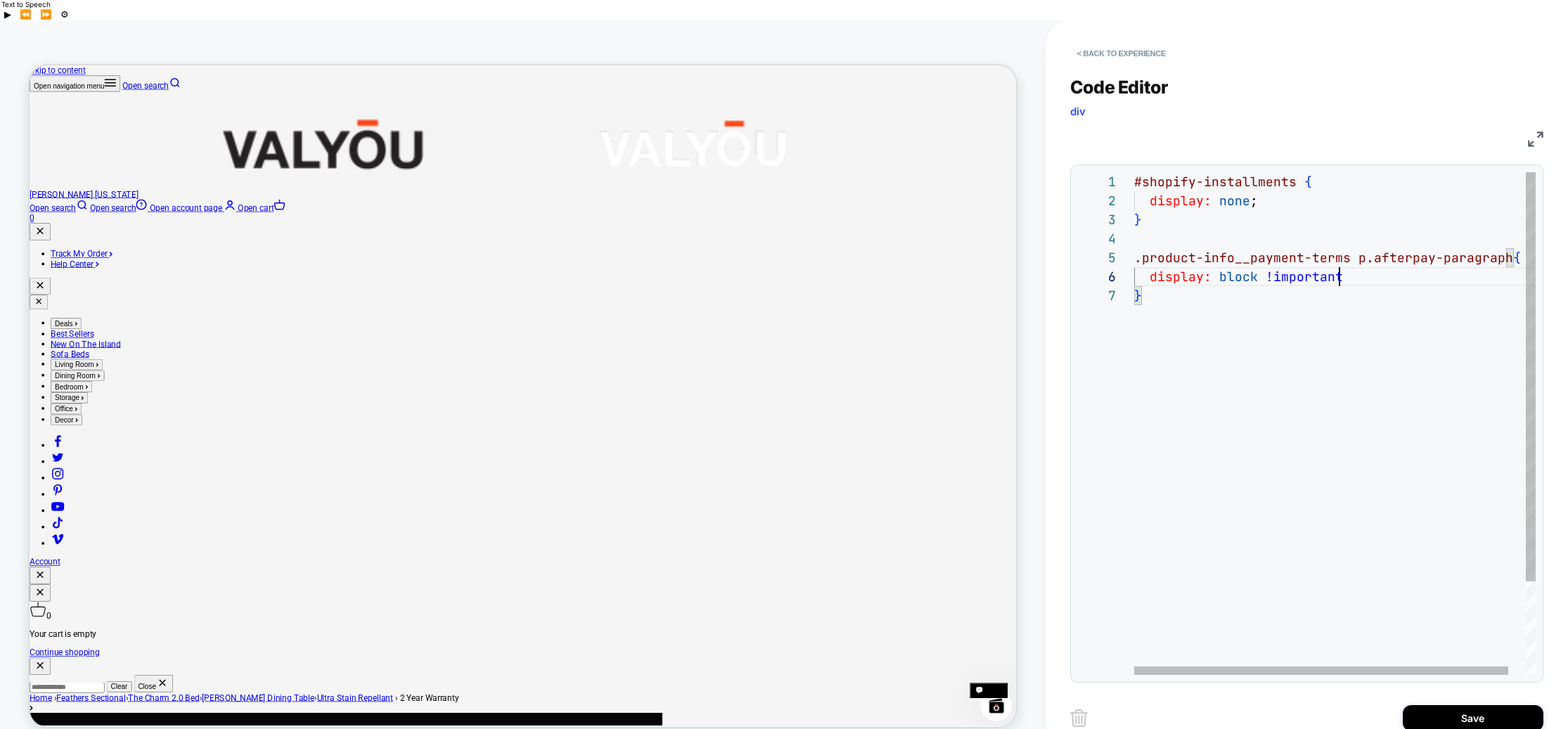
scroll to position [95, 212]
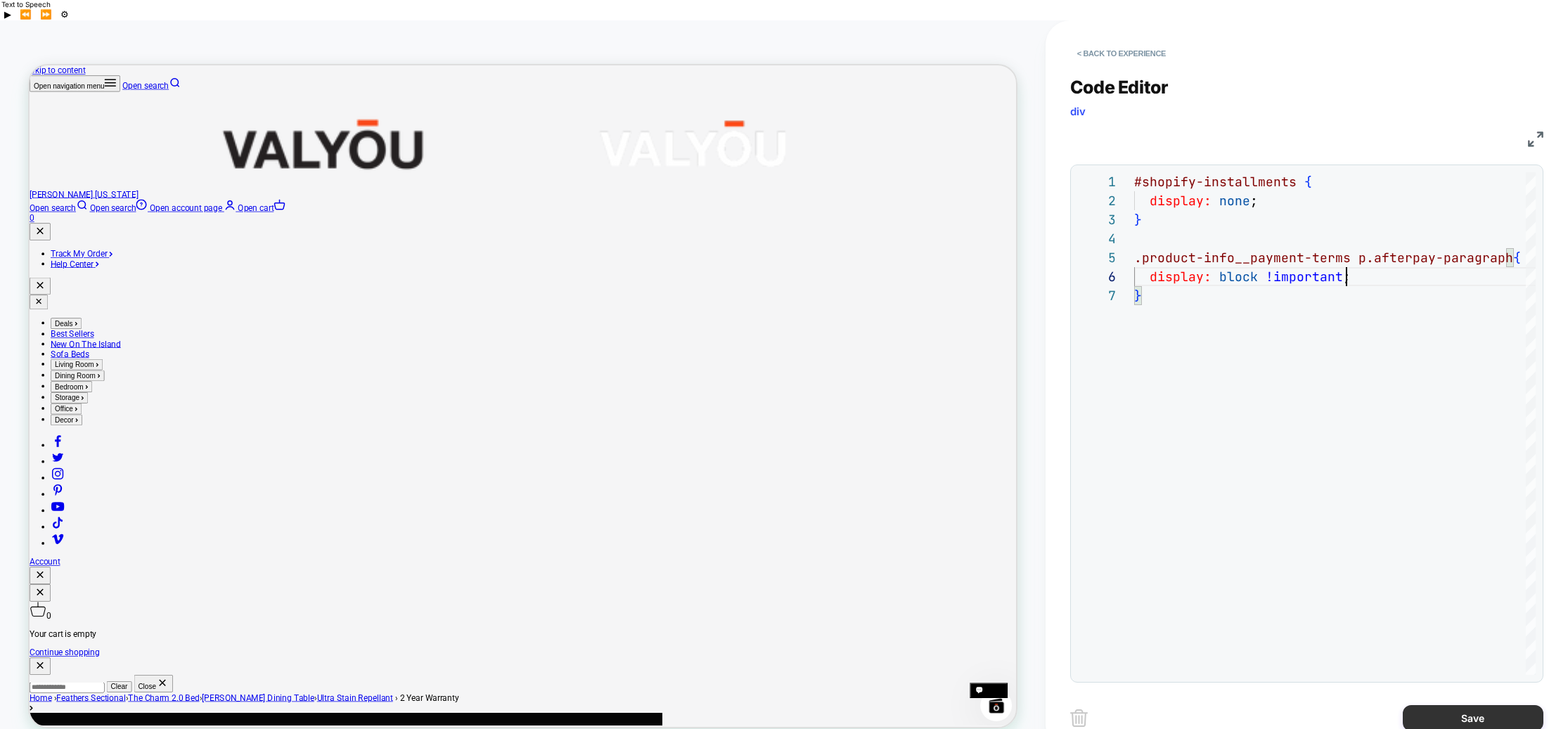
type textarea "**********"
click at [1461, 705] on button "Save" at bounding box center [1473, 718] width 141 height 26
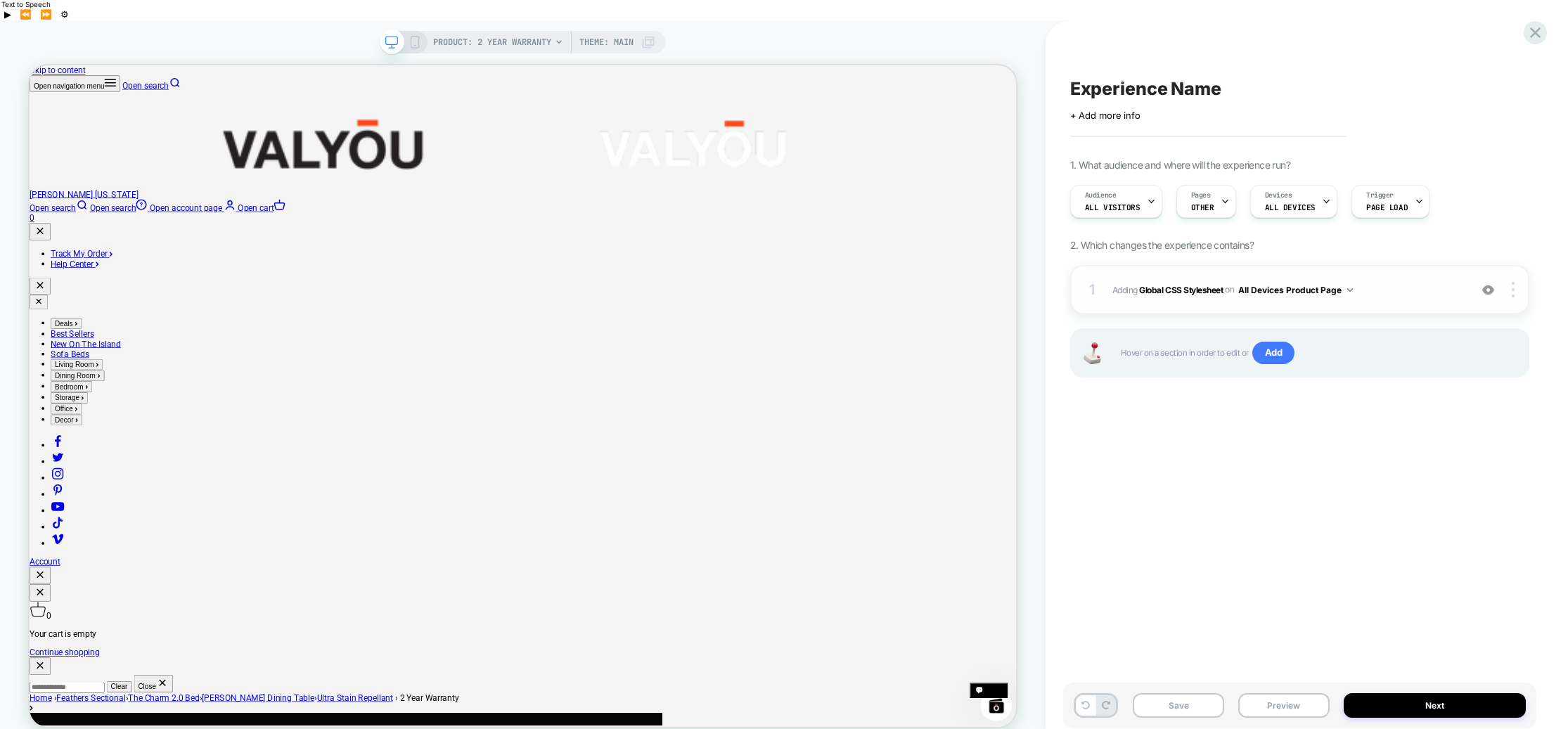
click at [1404, 281] on span "Adding Global CSS Stylesheet on All Devices Product Page" at bounding box center [1287, 290] width 350 height 18
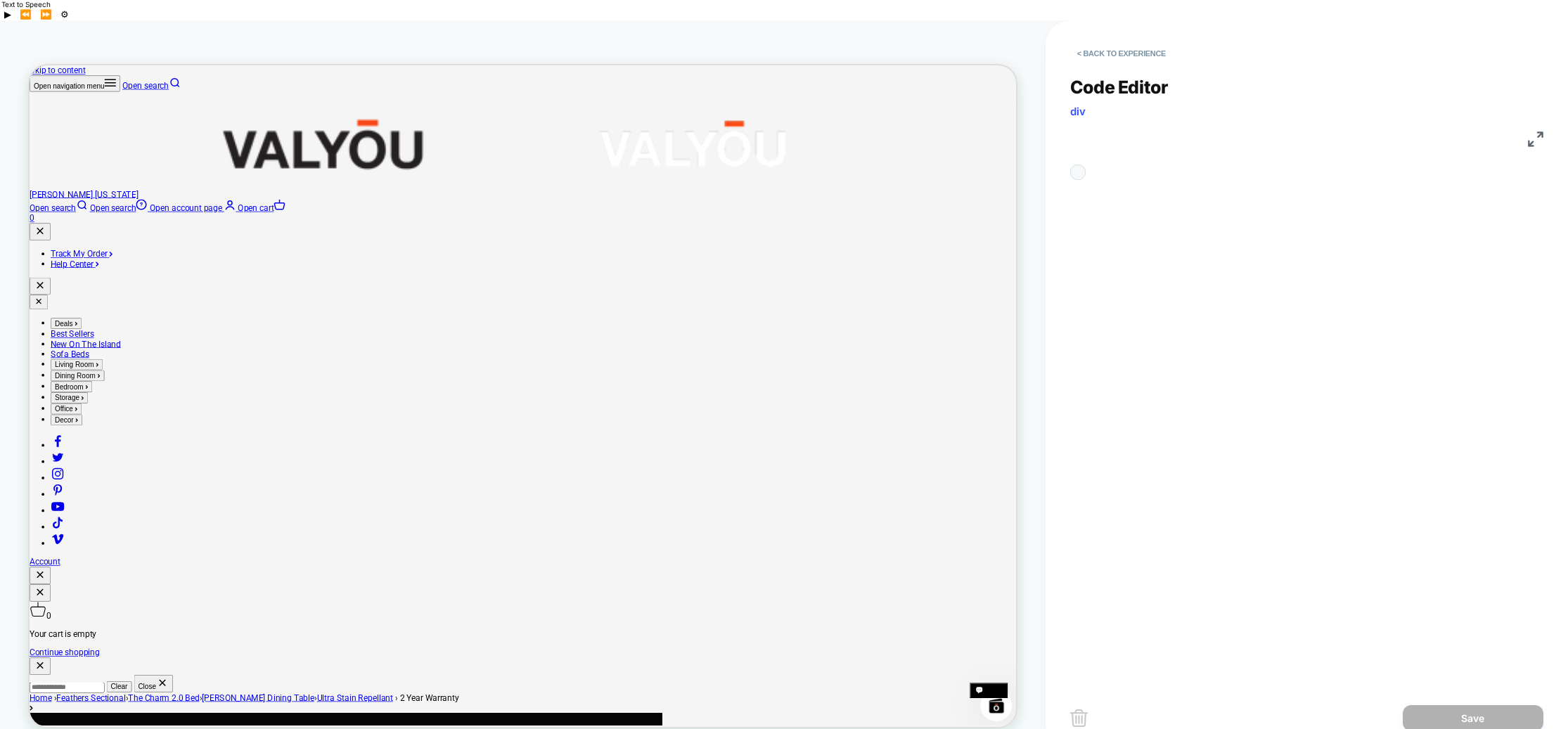
click at [1173, 354] on div "**********" at bounding box center [1306, 371] width 473 height 624
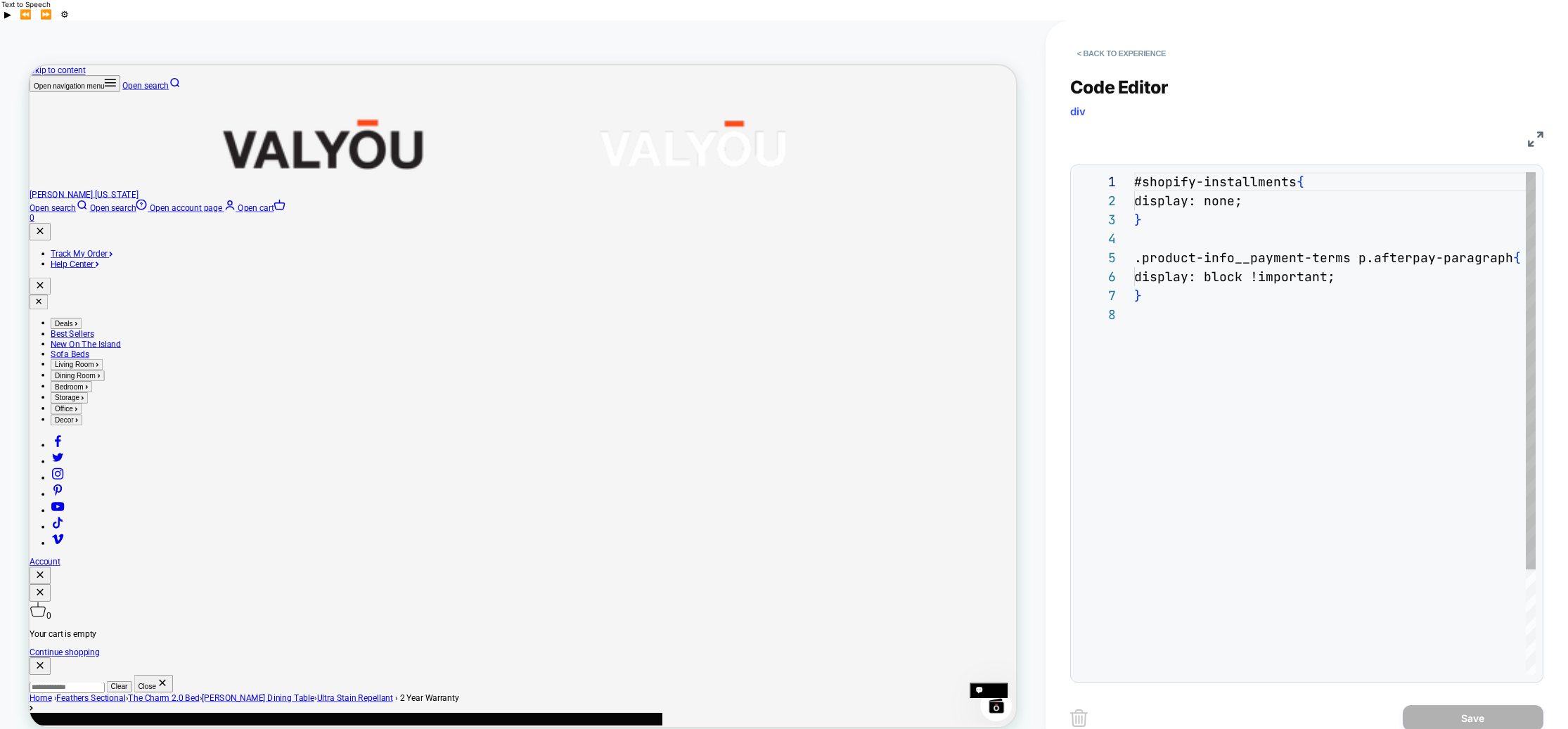
scroll to position [133, 0]
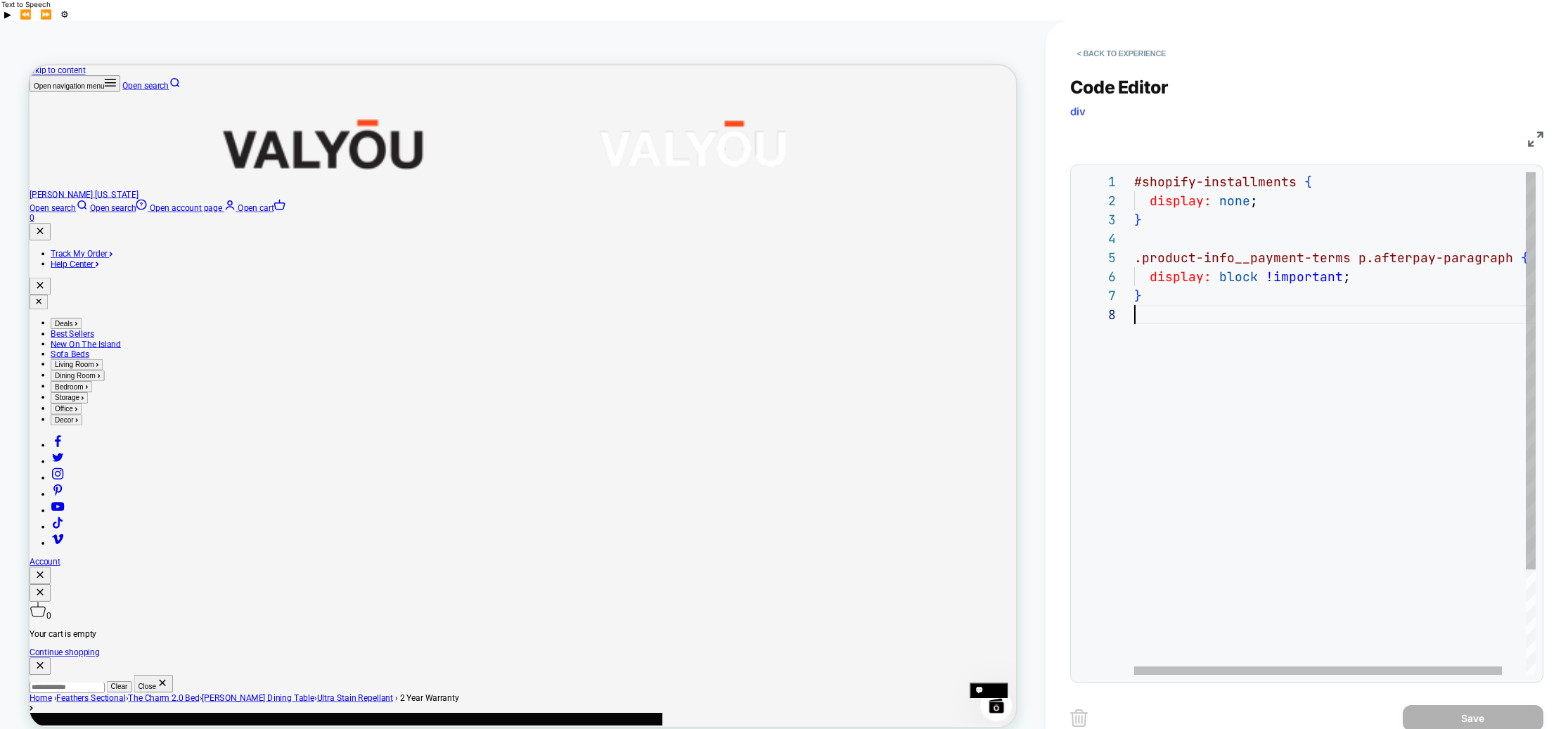
click at [1174, 307] on div "#shopify-installments { display: none ; } .product-info__payment-terms p.afterp…" at bounding box center [1348, 490] width 428 height 636
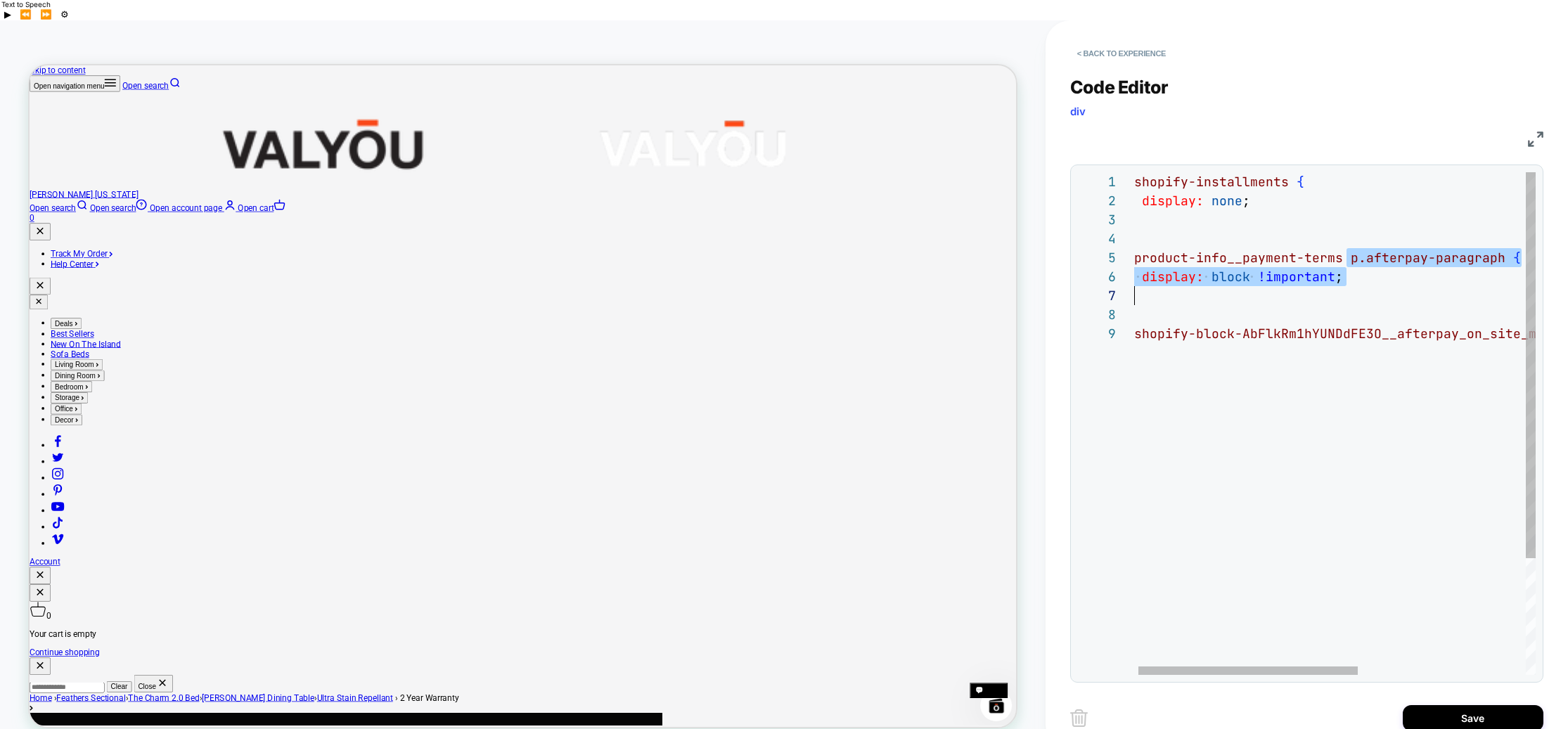
scroll to position [76, 8]
drag, startPoint x: 1223, startPoint y: 237, endPoint x: 1386, endPoint y: 271, distance: 166.5
click at [1387, 271] on div "#shopify-installments { display: none ; } .product-info__payment-terms p.afterp…" at bounding box center [1484, 500] width 716 height 655
click at [1383, 271] on div "#shopify-installments { display: none ; } .product-info__payment-terms p.afterp…" at bounding box center [1484, 500] width 716 height 655
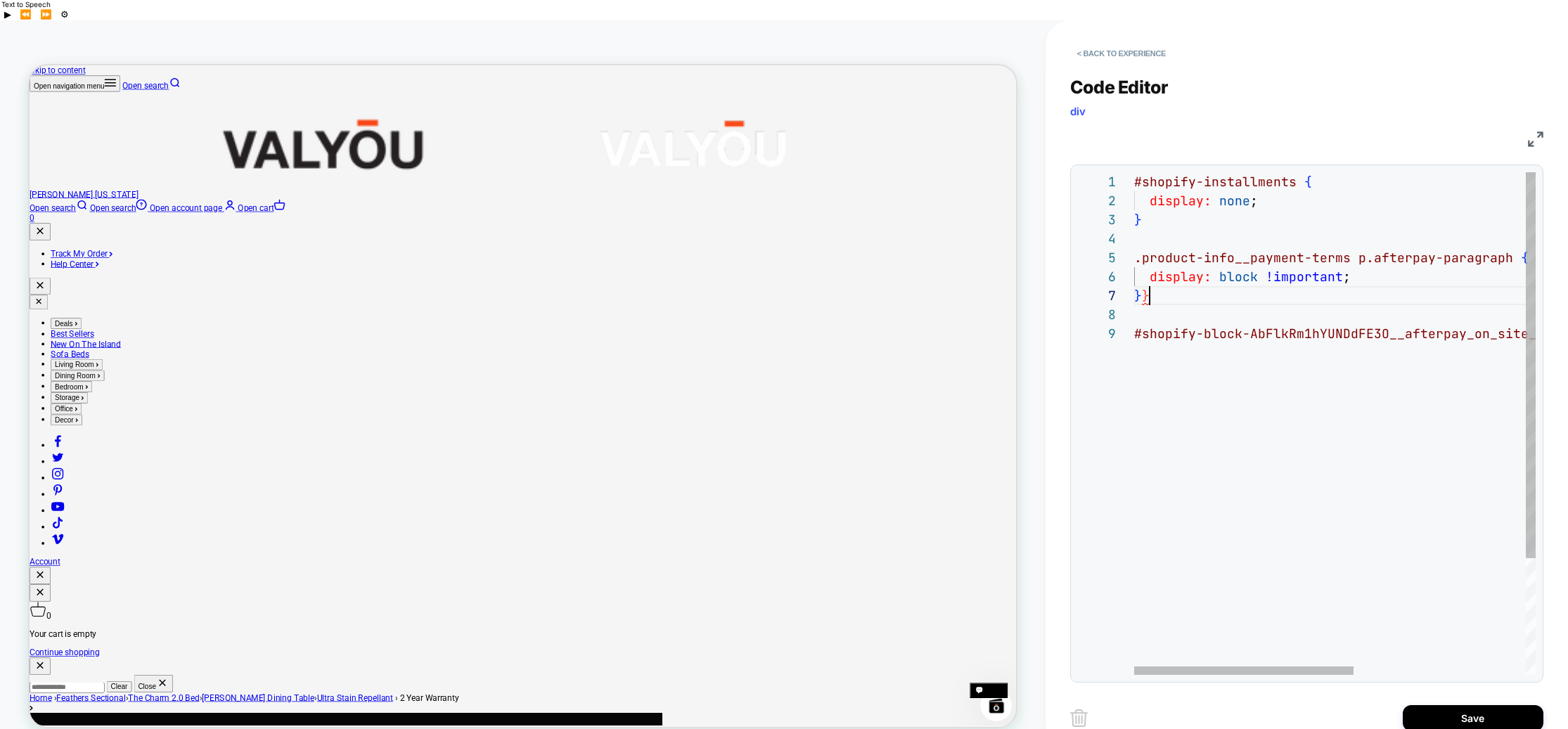
click at [1156, 273] on div "#shopify-installments { display: none ; } .product-info__payment-terms p.afterp…" at bounding box center [1492, 500] width 716 height 655
drag, startPoint x: 1167, startPoint y: 280, endPoint x: 1357, endPoint y: 240, distance: 194.2
click at [1357, 240] on div "#shopify-installments { display: none ; } .product-info__payment-terms p.afterp…" at bounding box center [1492, 500] width 716 height 655
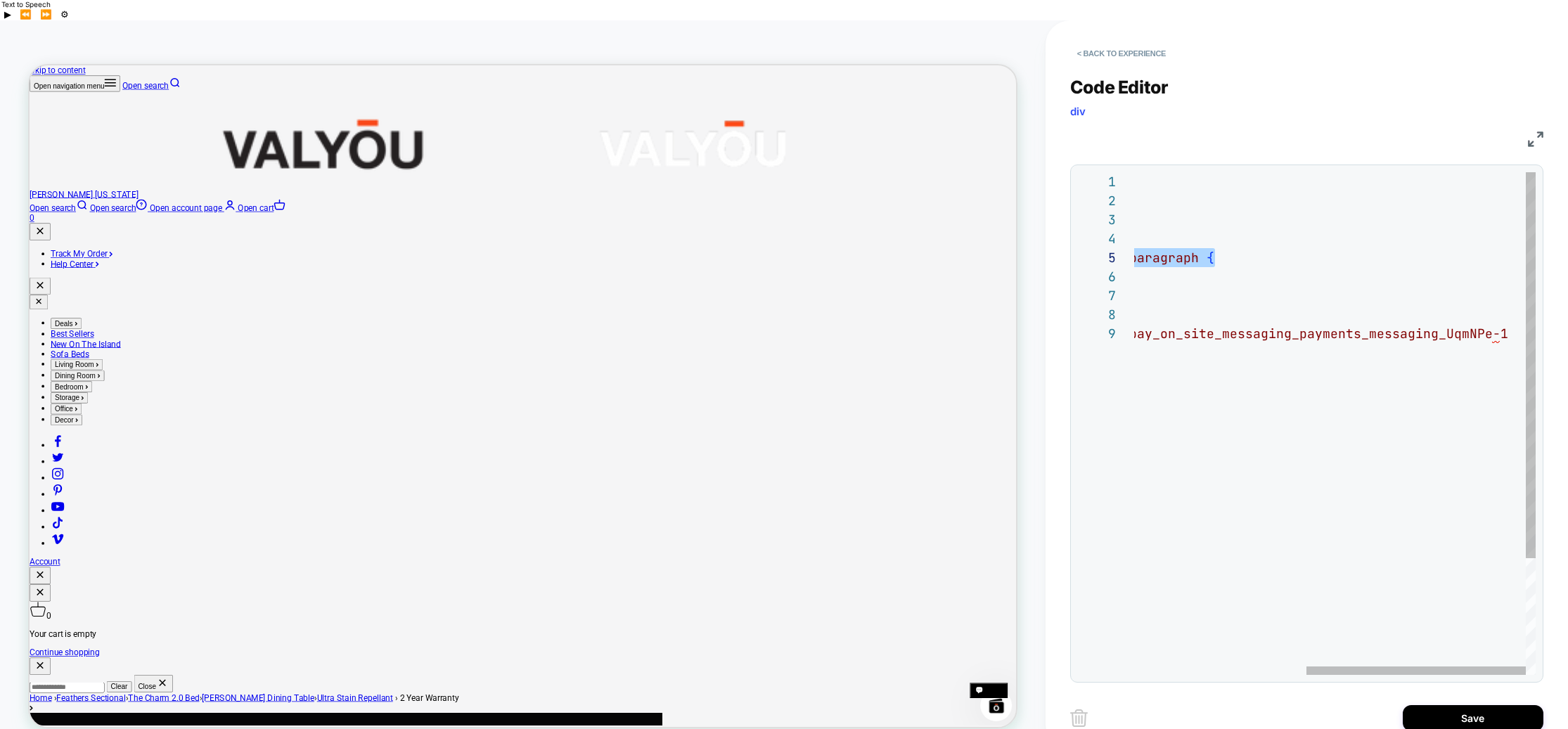
click at [1509, 308] on div "#shopify-installments { display: none ; } .product-info__payment-terms p.afterp…" at bounding box center [1177, 500] width 716 height 655
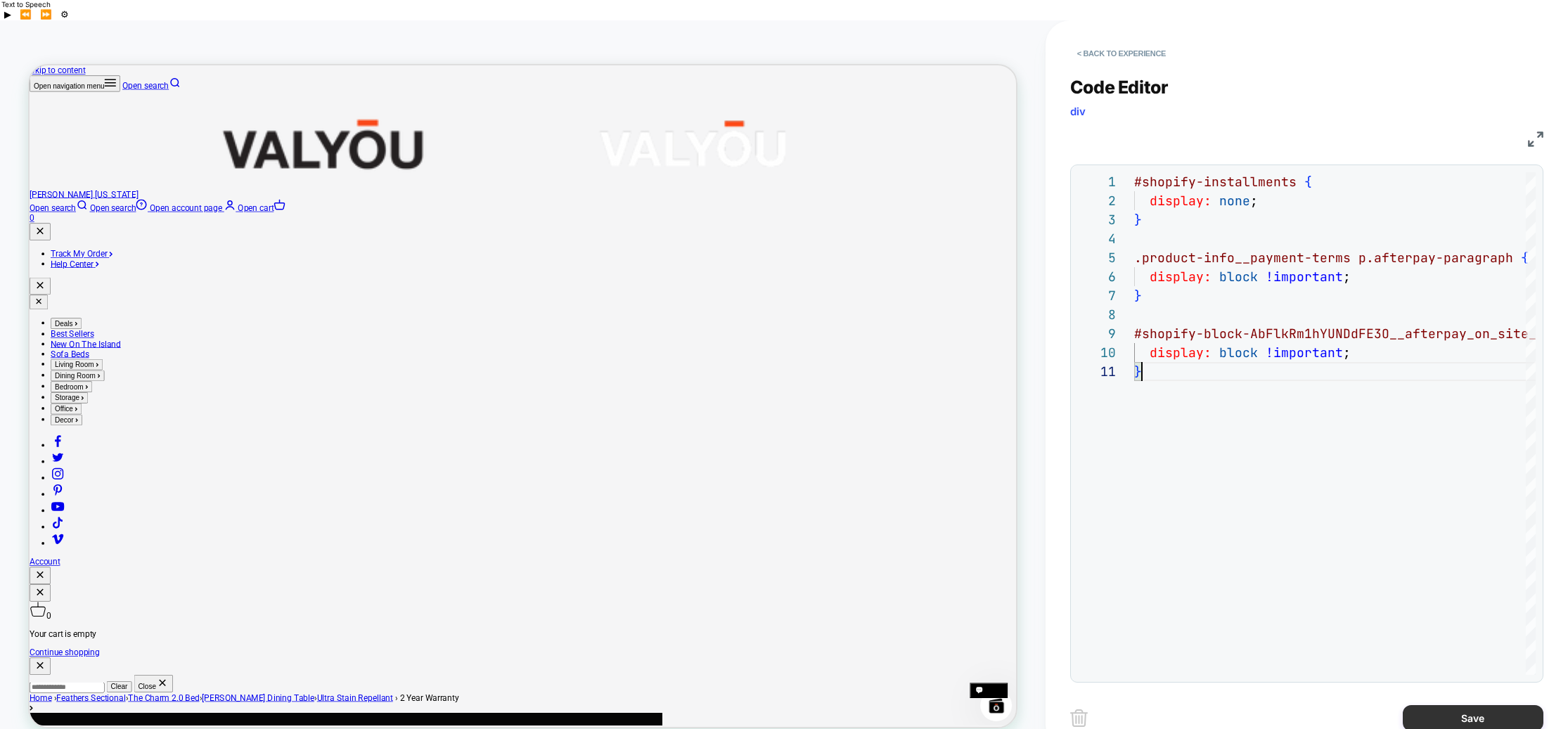
type textarea "*"
click at [1458, 705] on button "Save" at bounding box center [1473, 718] width 141 height 26
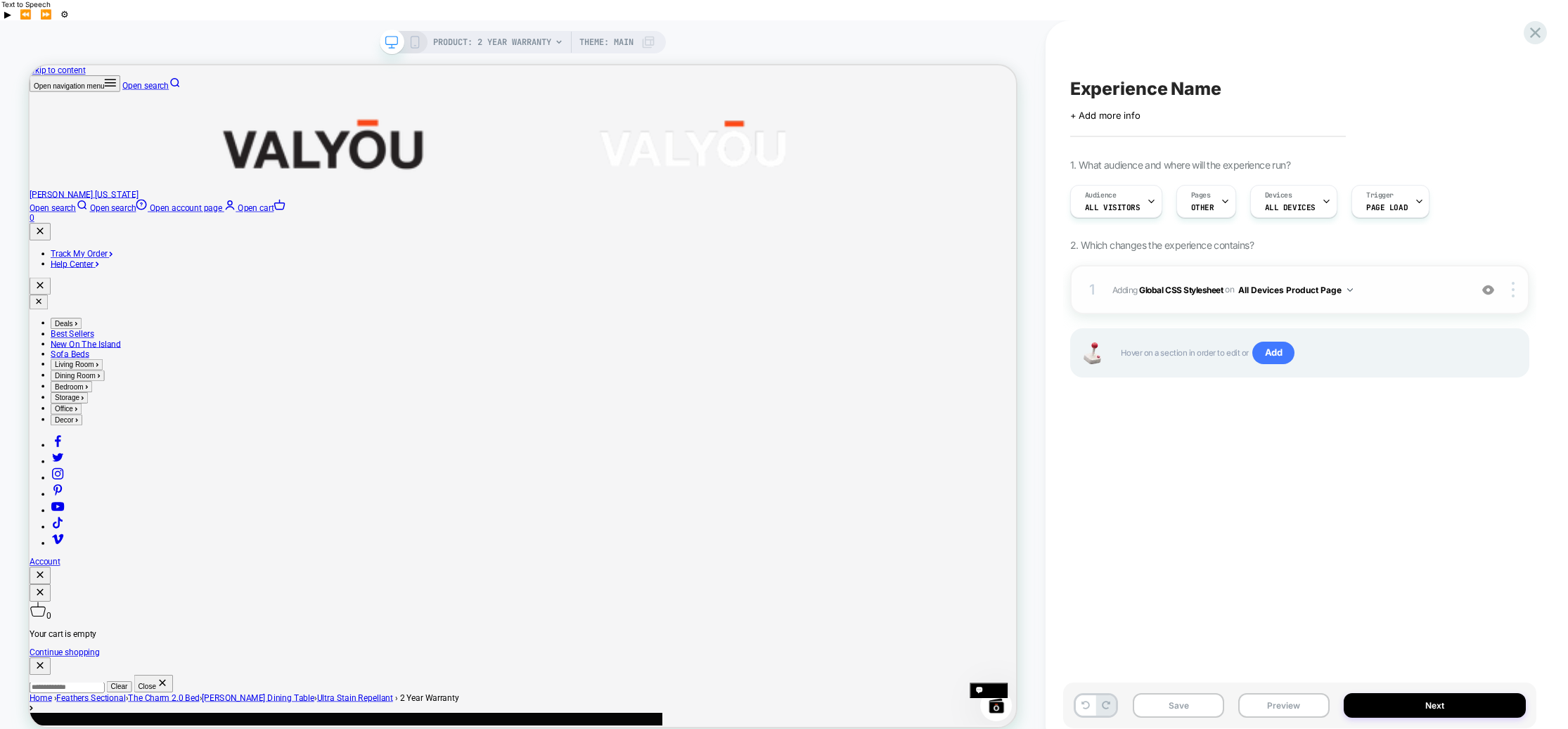
click at [1407, 281] on span "Adding Global CSS Stylesheet on All Devices Product Page" at bounding box center [1287, 290] width 350 height 18
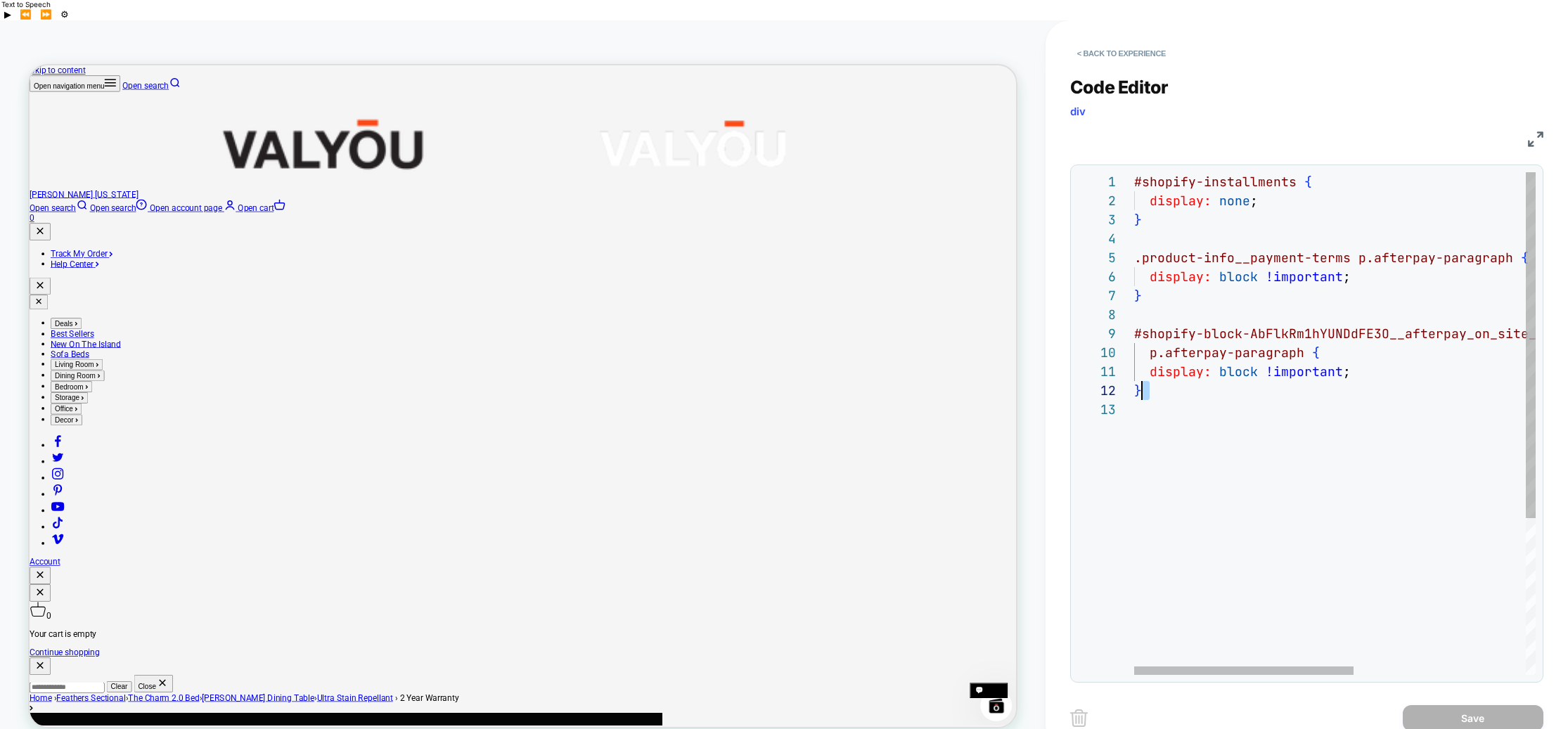
scroll to position [19, 8]
drag, startPoint x: 1173, startPoint y: 381, endPoint x: 1163, endPoint y: 365, distance: 18.9
click at [1163, 365] on div "#shopify-installments { display: none ; } .product-info__payment-terms p.afterp…" at bounding box center [1492, 537] width 716 height 731
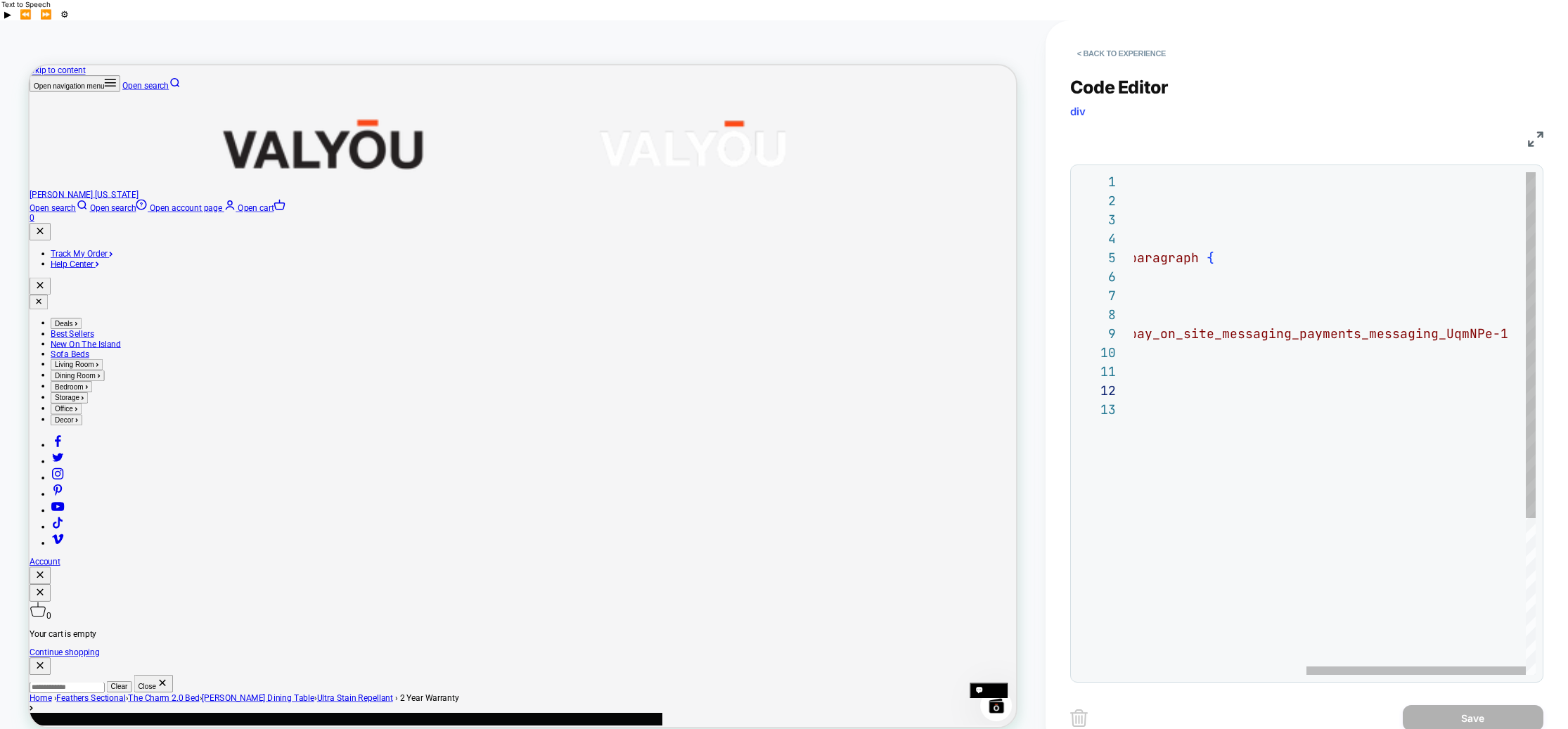
click at [1440, 326] on span "e_messaging_payments_messaging_UqmNPe-1" at bounding box center [1357, 334] width 302 height 16
type textarea "**********"
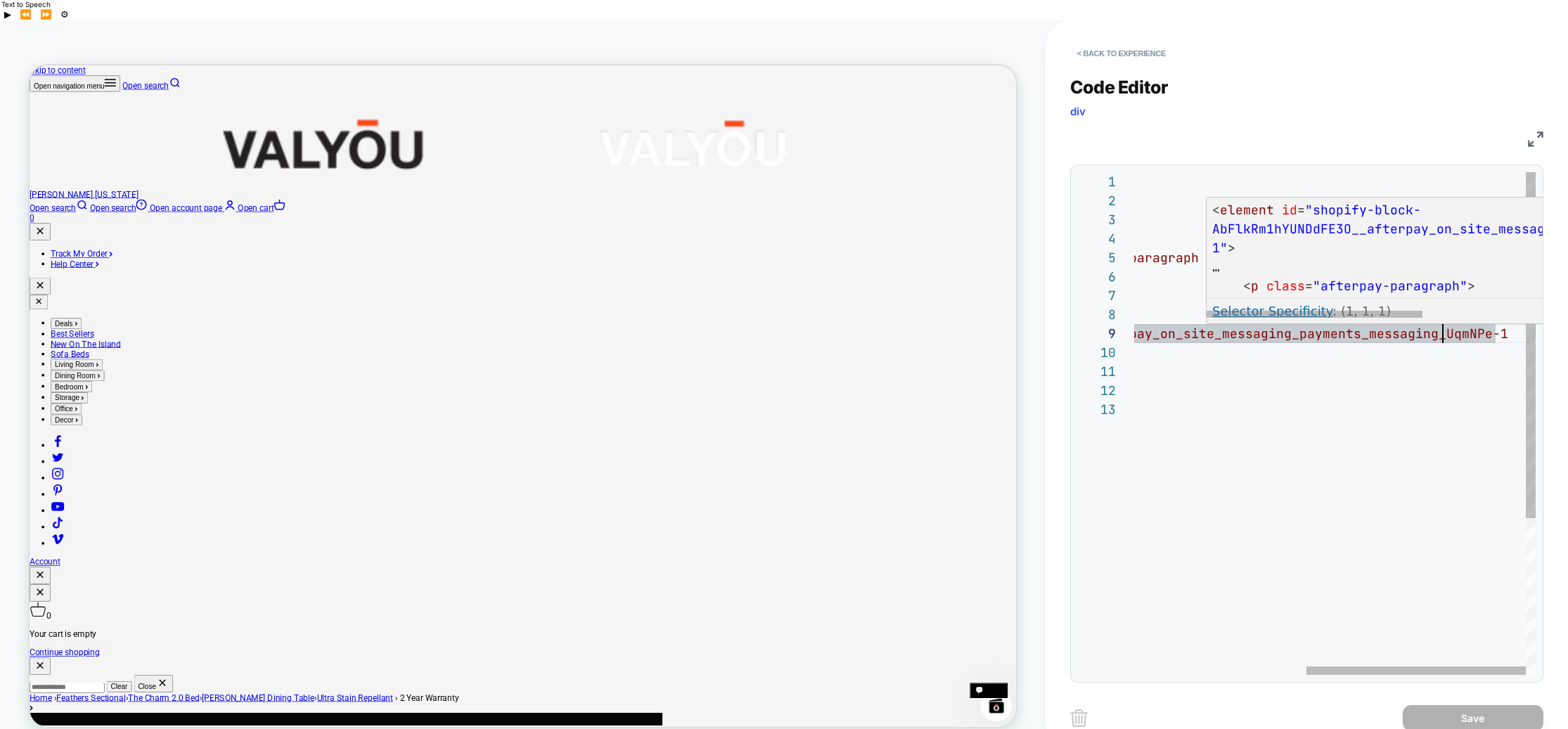
click at [1497, 312] on div "#shopify-installments { display: none ; } .product-info__payment-terms p.afterp…" at bounding box center [1177, 537] width 716 height 731
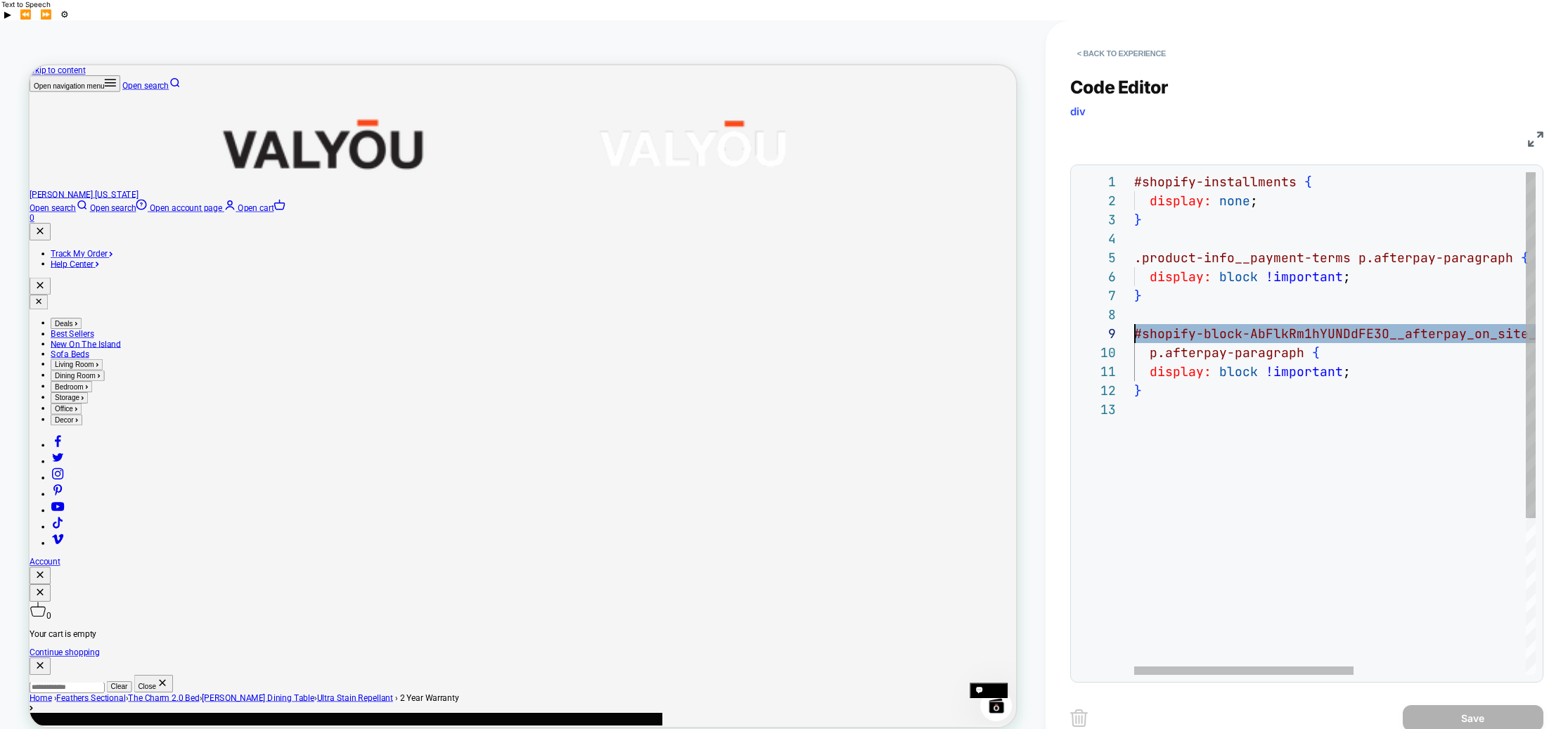
scroll to position [152, 0]
drag, startPoint x: 1296, startPoint y: 311, endPoint x: 1066, endPoint y: 314, distance: 230.0
click at [0, 0] on div "**********" at bounding box center [0, 0] width 0 height 0
click at [1123, 42] on button "< Back to experience" at bounding box center [1121, 53] width 103 height 22
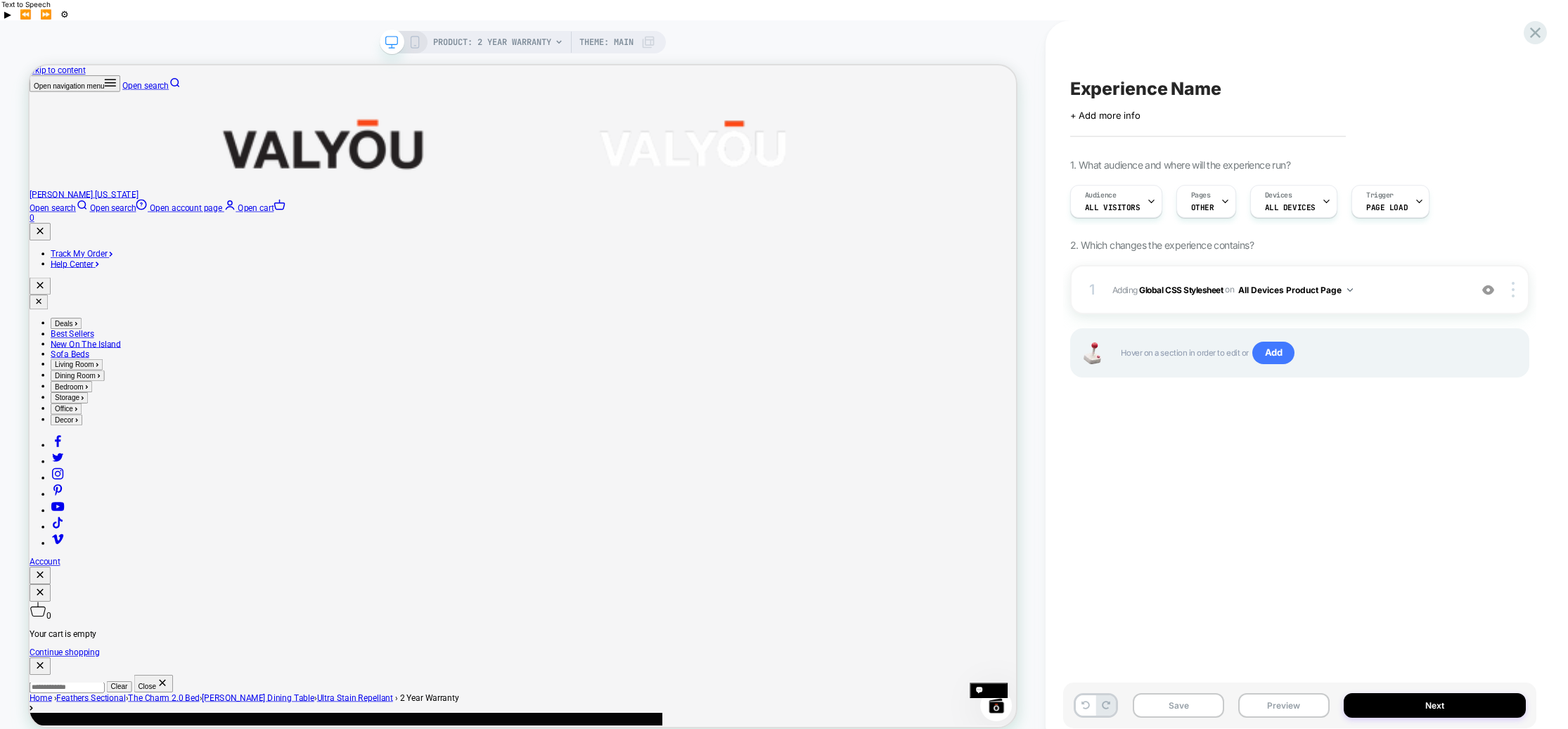
click at [554, 38] on icon at bounding box center [558, 42] width 8 height 8
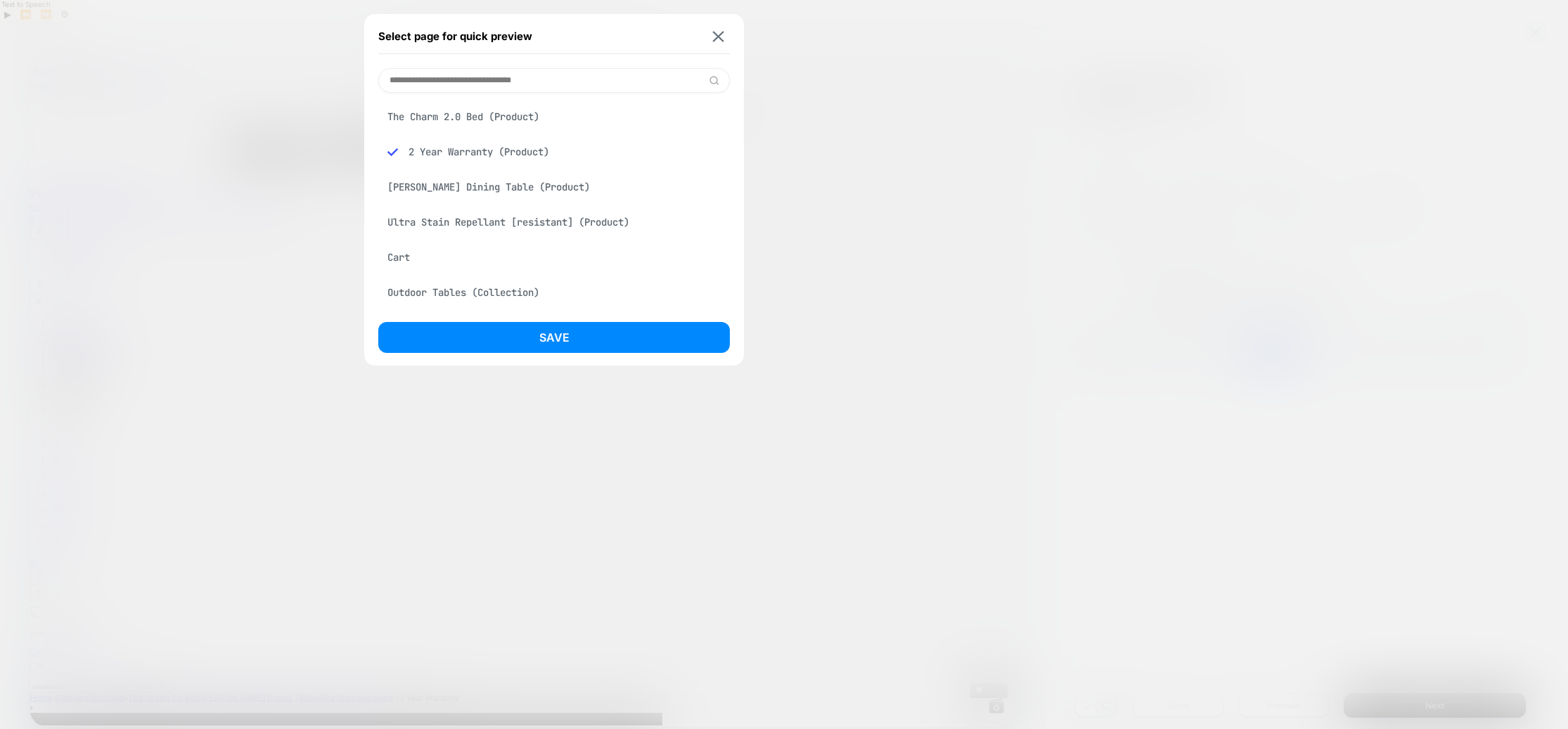
click at [435, 188] on div "[PERSON_NAME] Dining Table (Product)" at bounding box center [554, 187] width 351 height 27
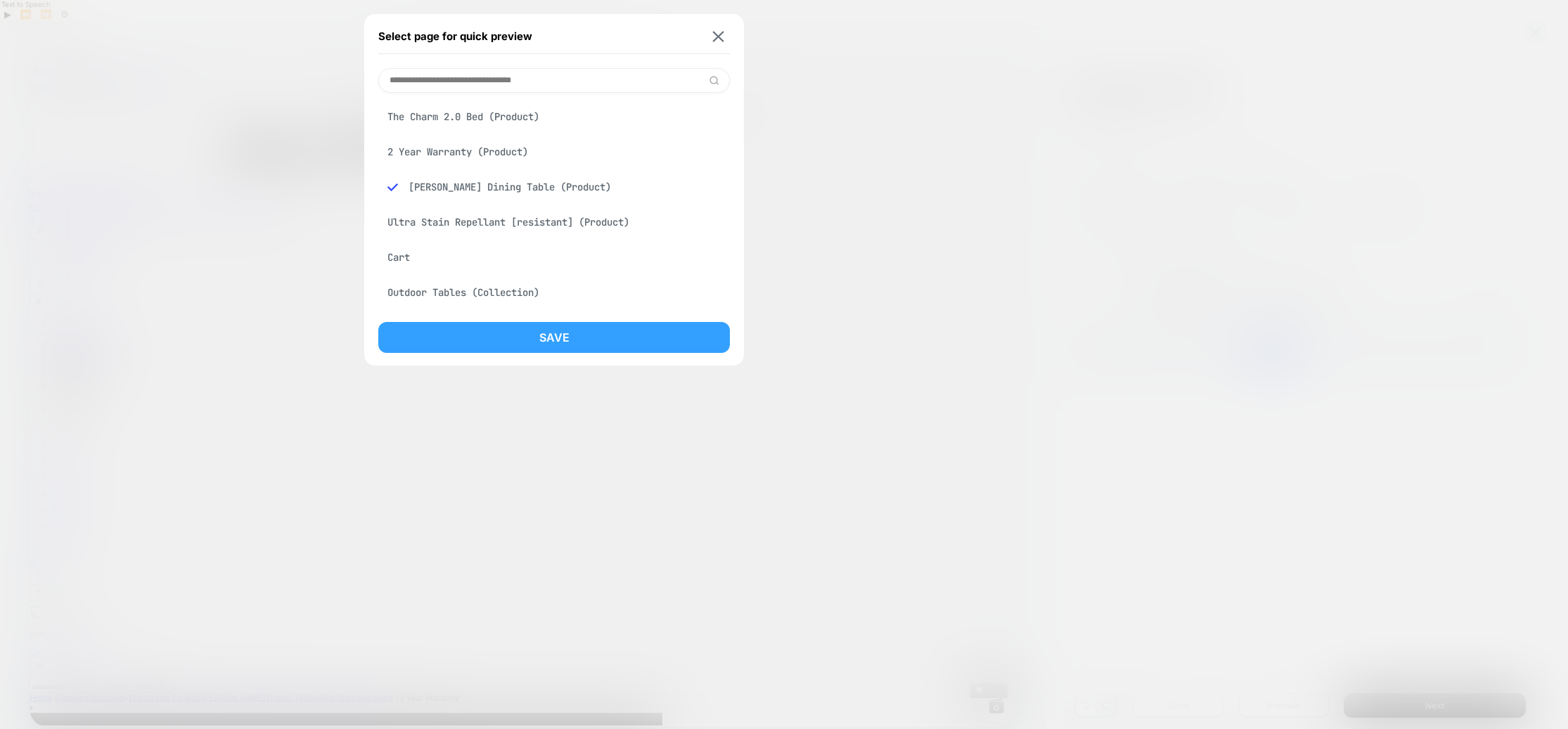
click at [547, 338] on button "Save" at bounding box center [554, 337] width 351 height 31
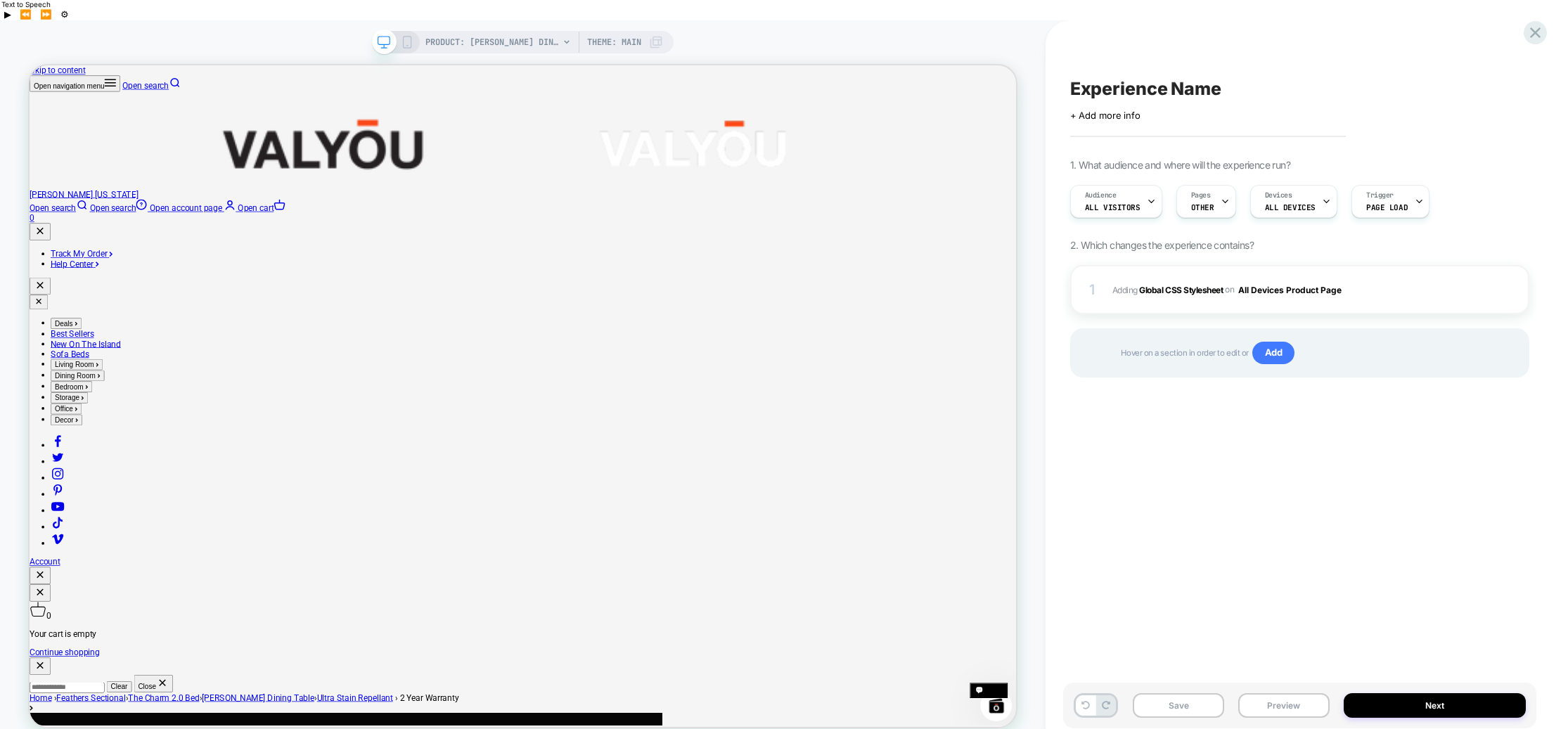
click at [1184, 693] on button "Save" at bounding box center [1178, 706] width 91 height 25
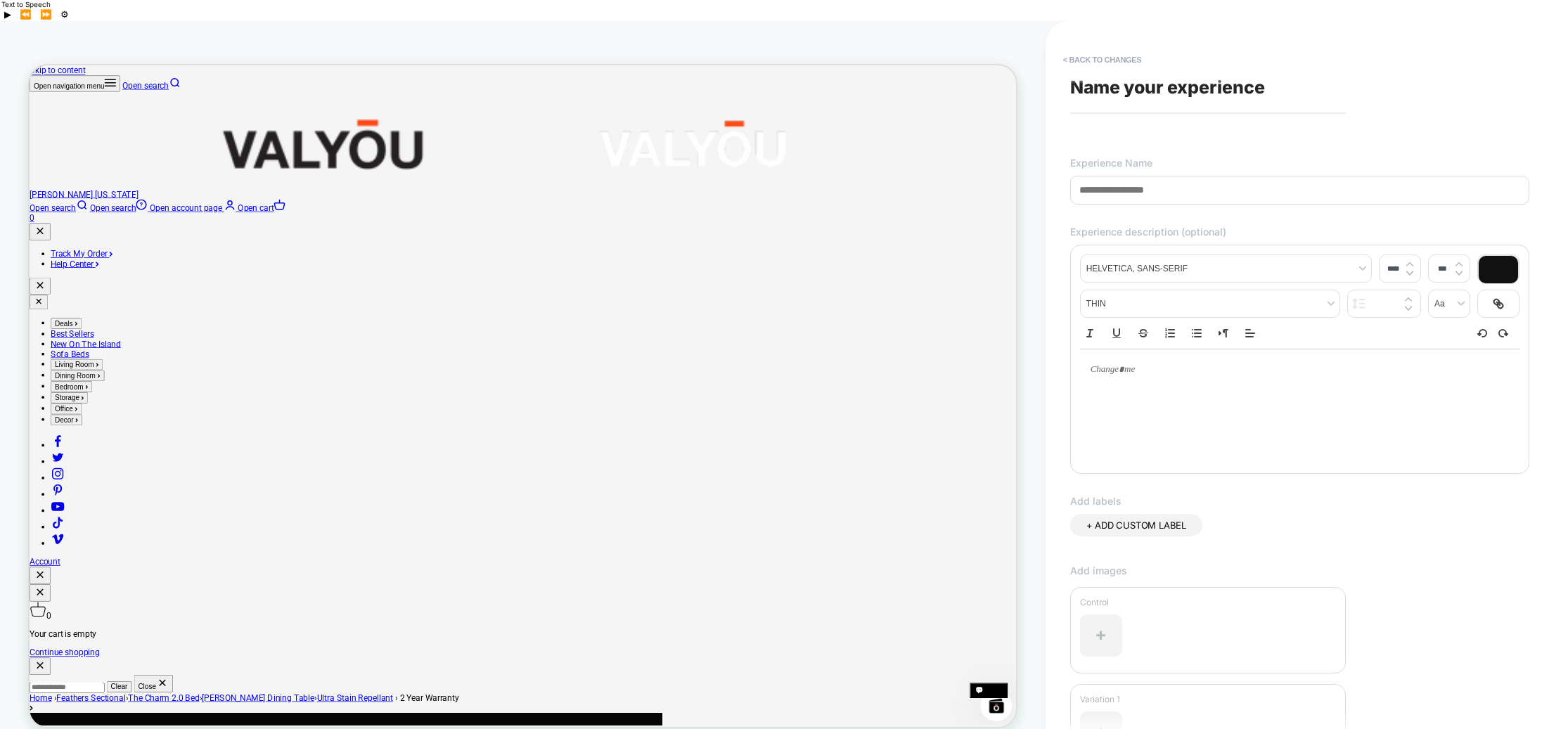
drag, startPoint x: 1183, startPoint y: 172, endPoint x: 1102, endPoint y: 169, distance: 81.1
click at [1102, 176] on input at bounding box center [1299, 190] width 459 height 29
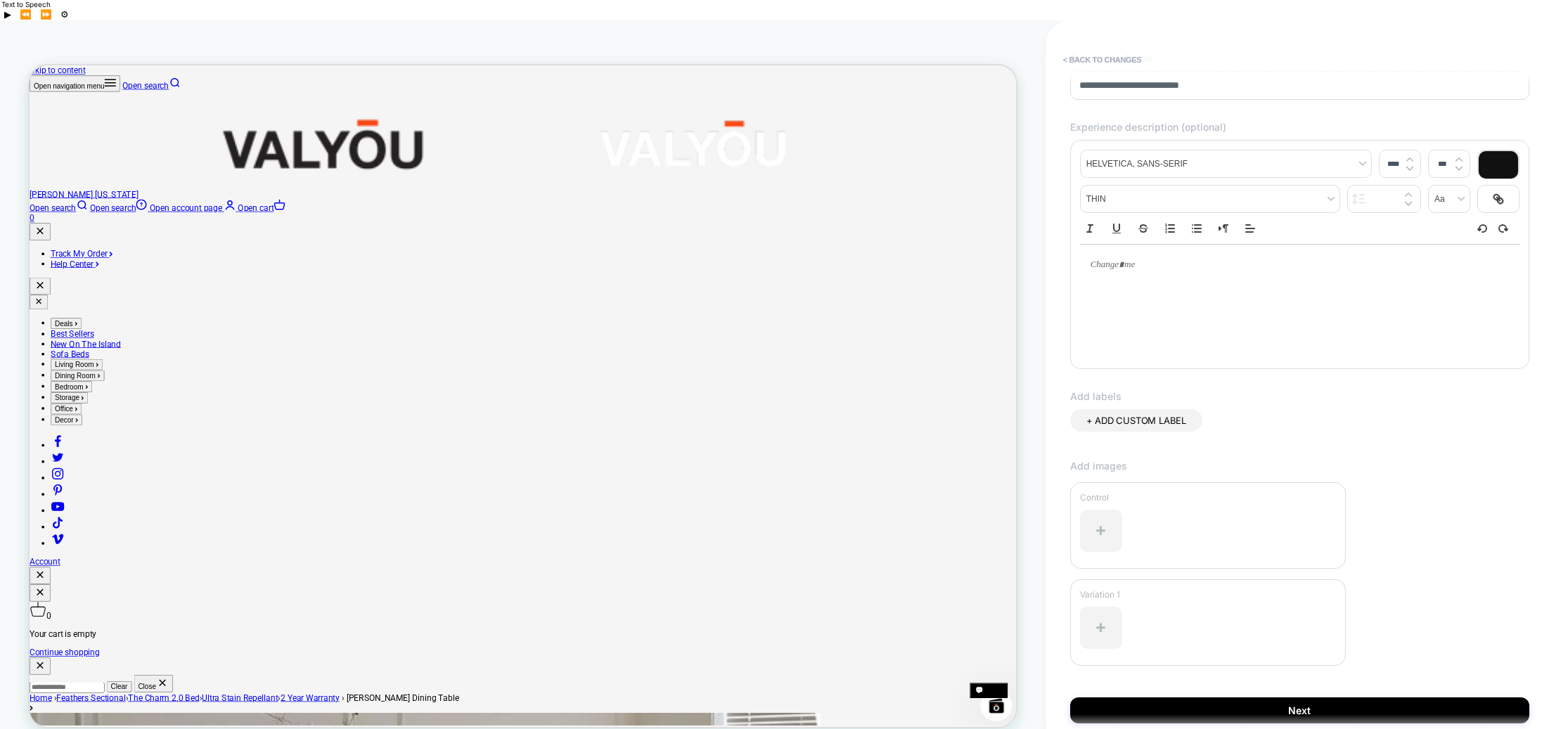
scroll to position [149, 0]
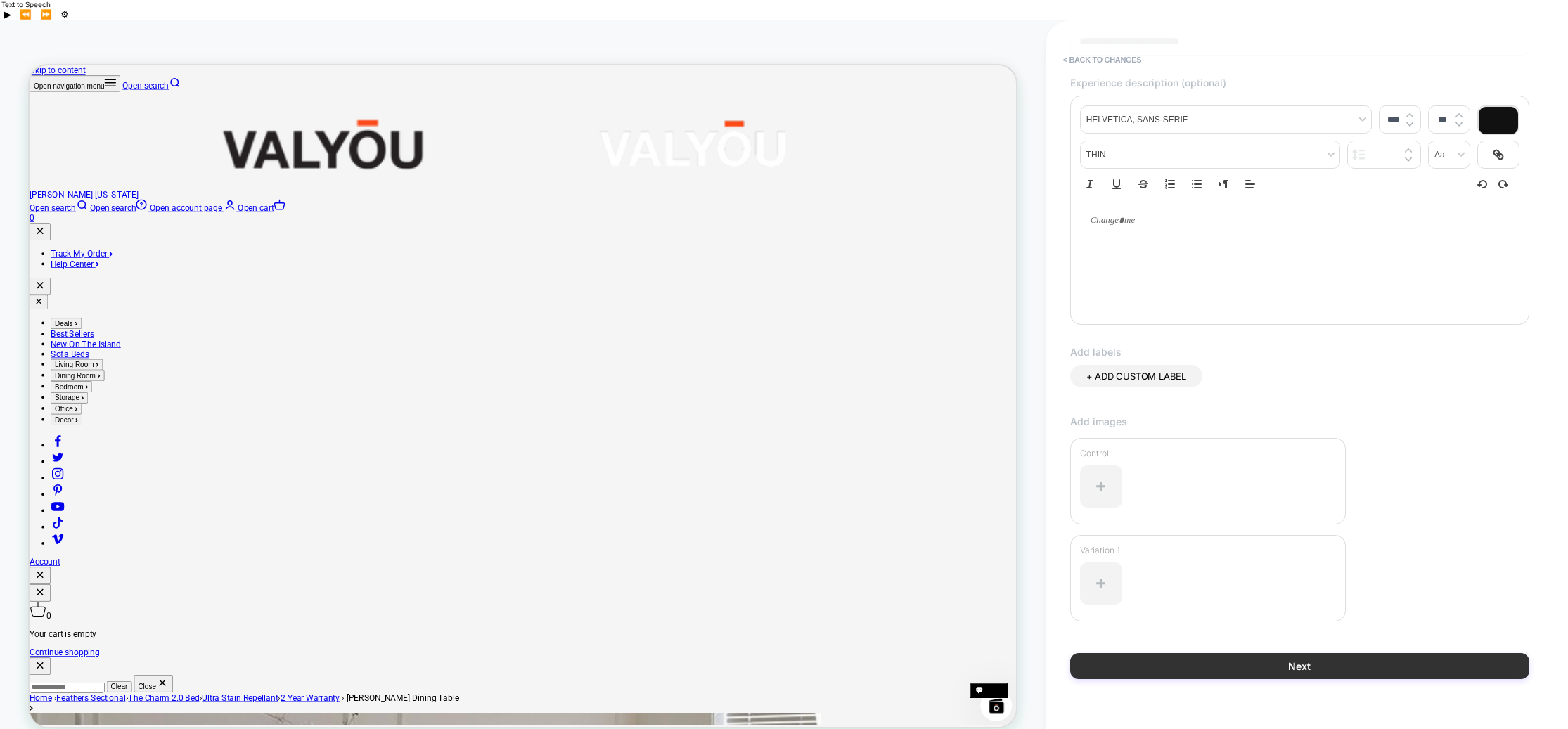
type input "**********"
click at [1233, 653] on button "Next" at bounding box center [1299, 666] width 459 height 26
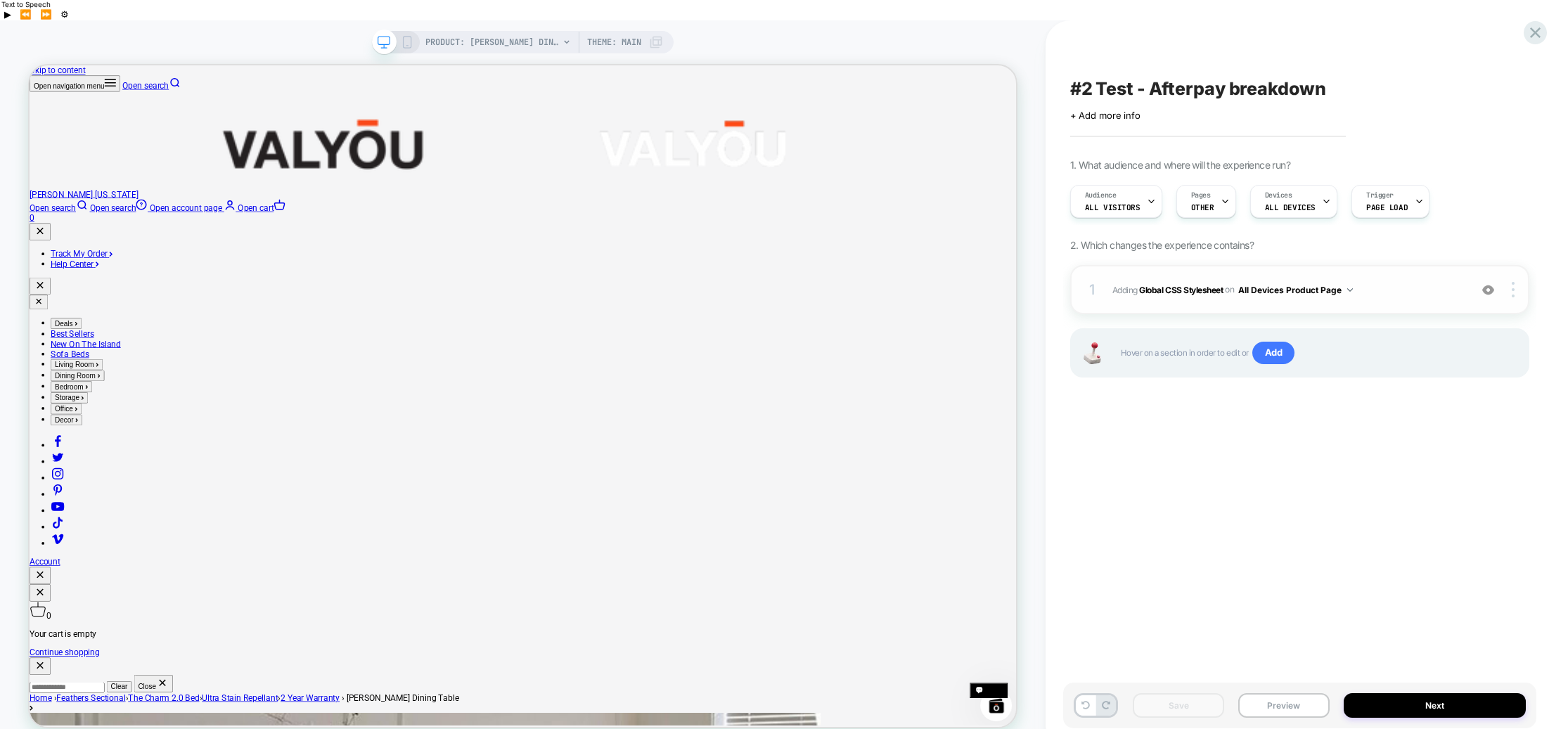
click at [1351, 288] on img at bounding box center [1350, 290] width 5 height 4
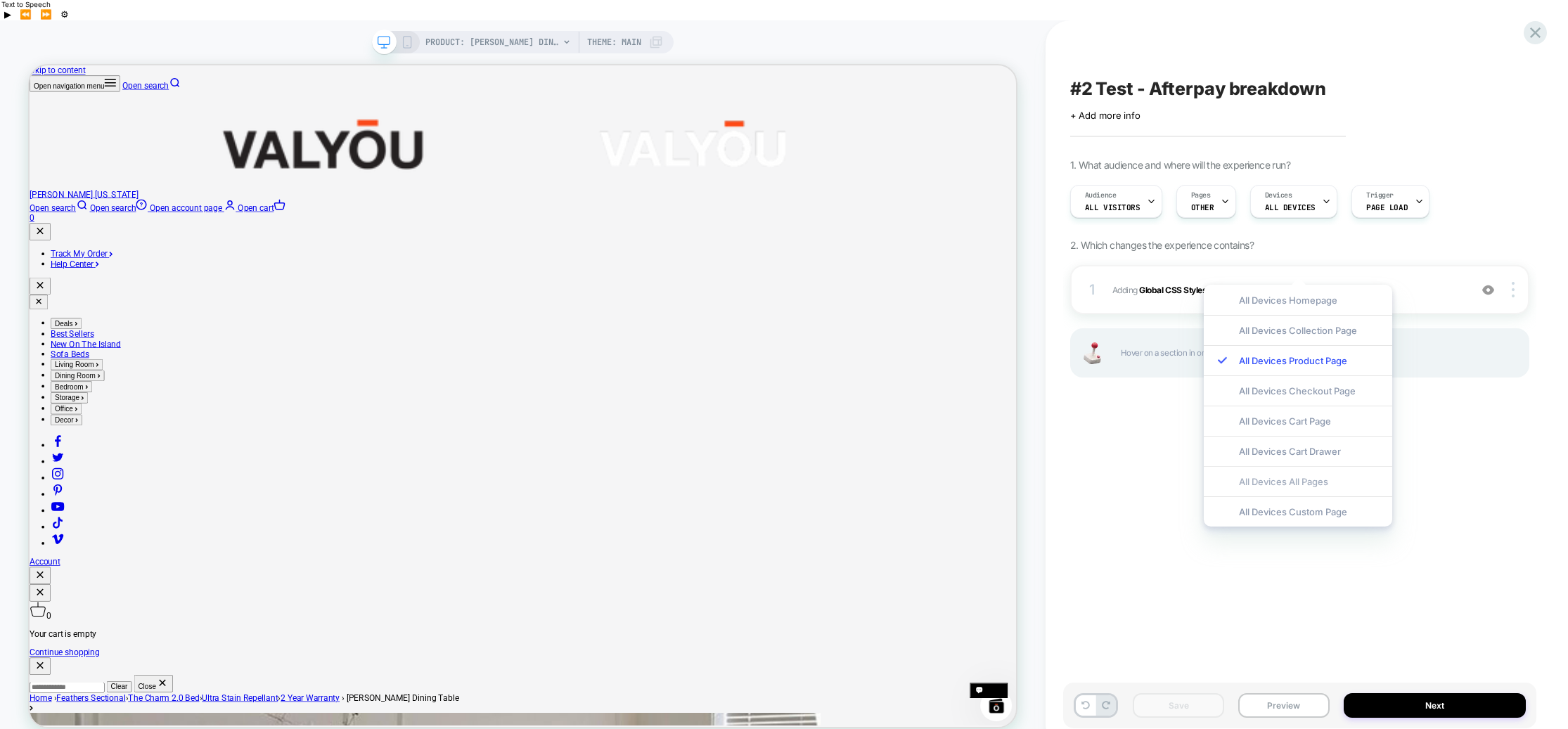
click at [1299, 483] on div "All Devices All Pages" at bounding box center [1298, 481] width 188 height 30
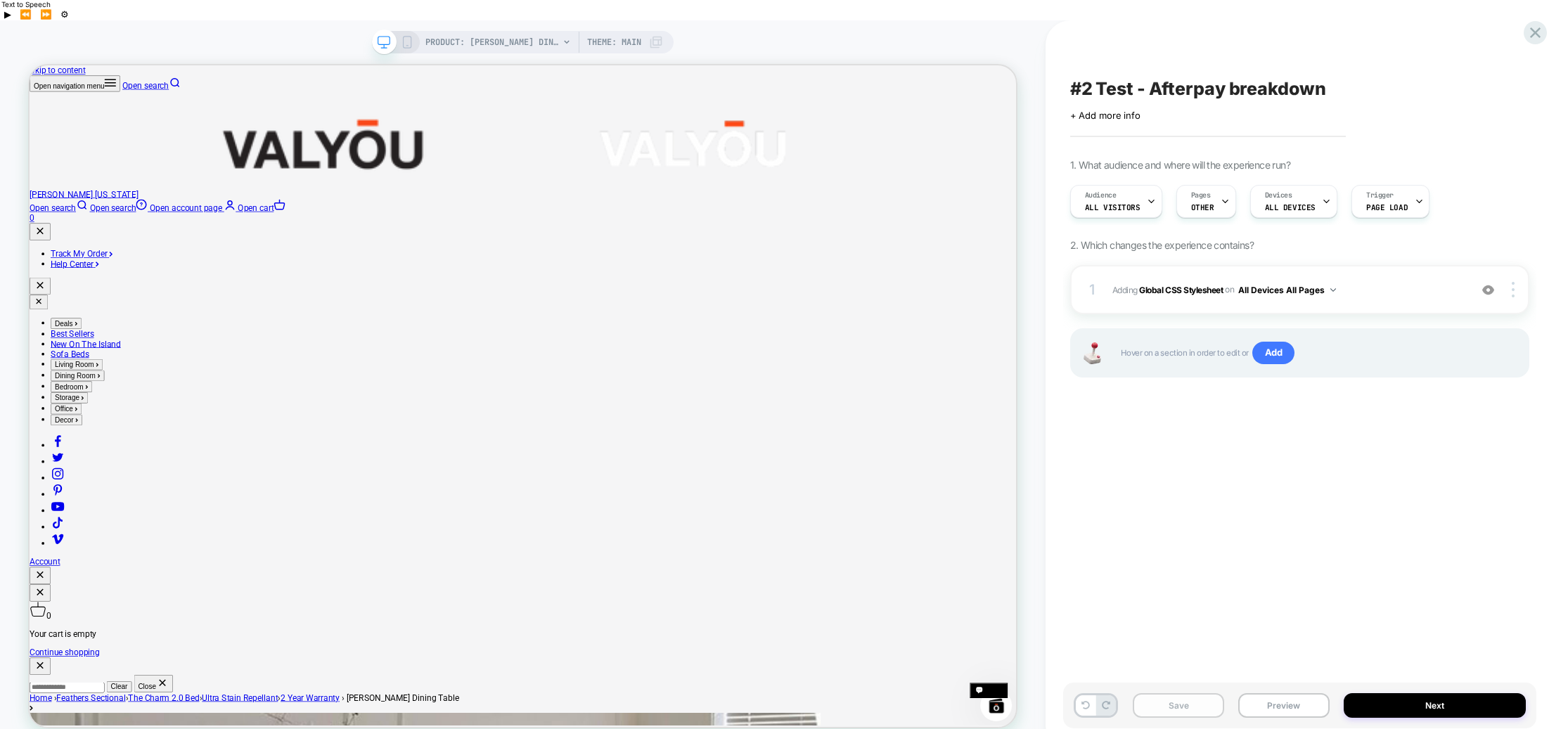
click at [1162, 693] on button "Save" at bounding box center [1178, 706] width 91 height 25
click at [1289, 693] on button "Preview" at bounding box center [1284, 706] width 91 height 25
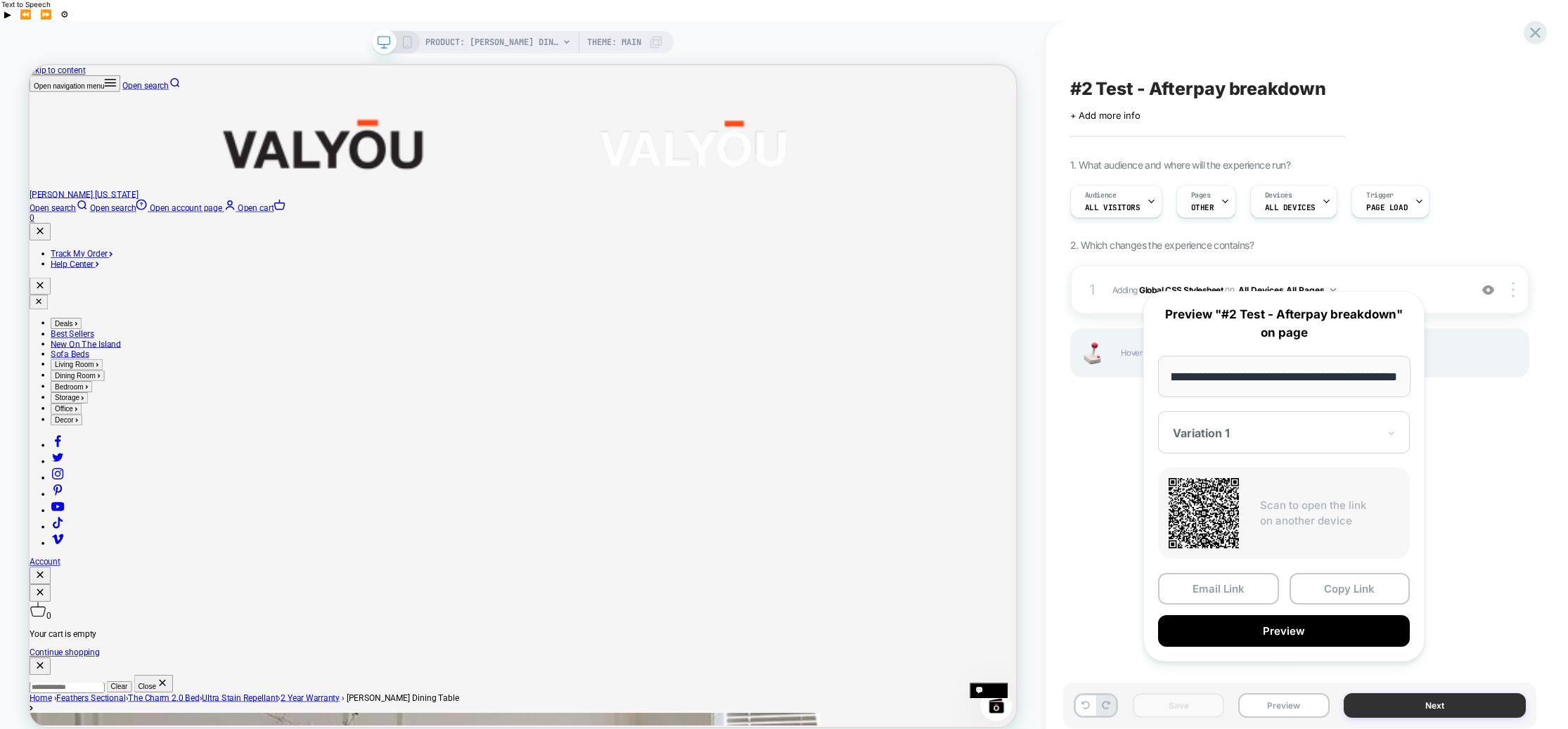
scroll to position [0, 0]
click at [1442, 693] on button "Next" at bounding box center [1434, 706] width 182 height 25
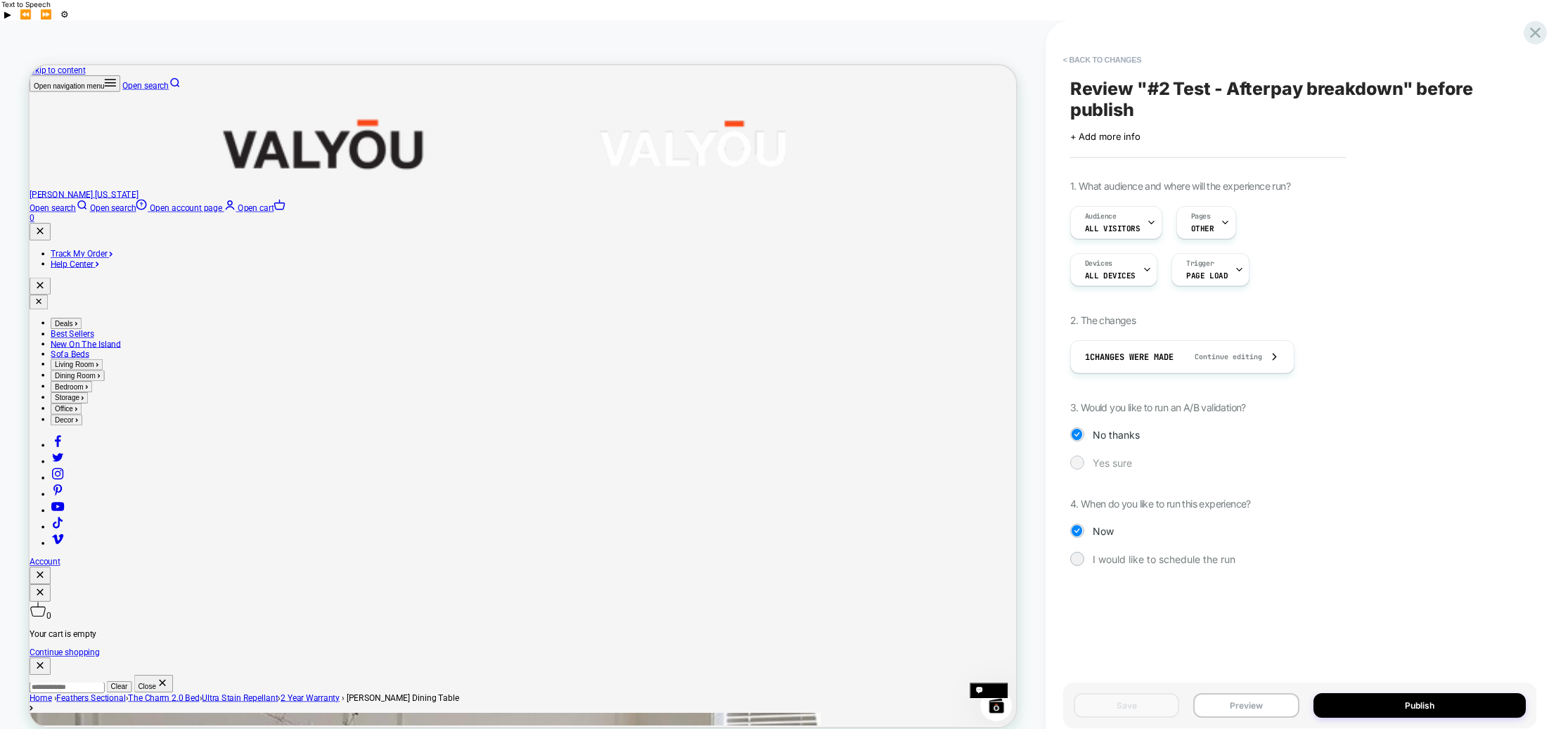
click at [1075, 457] on div at bounding box center [1077, 463] width 11 height 11
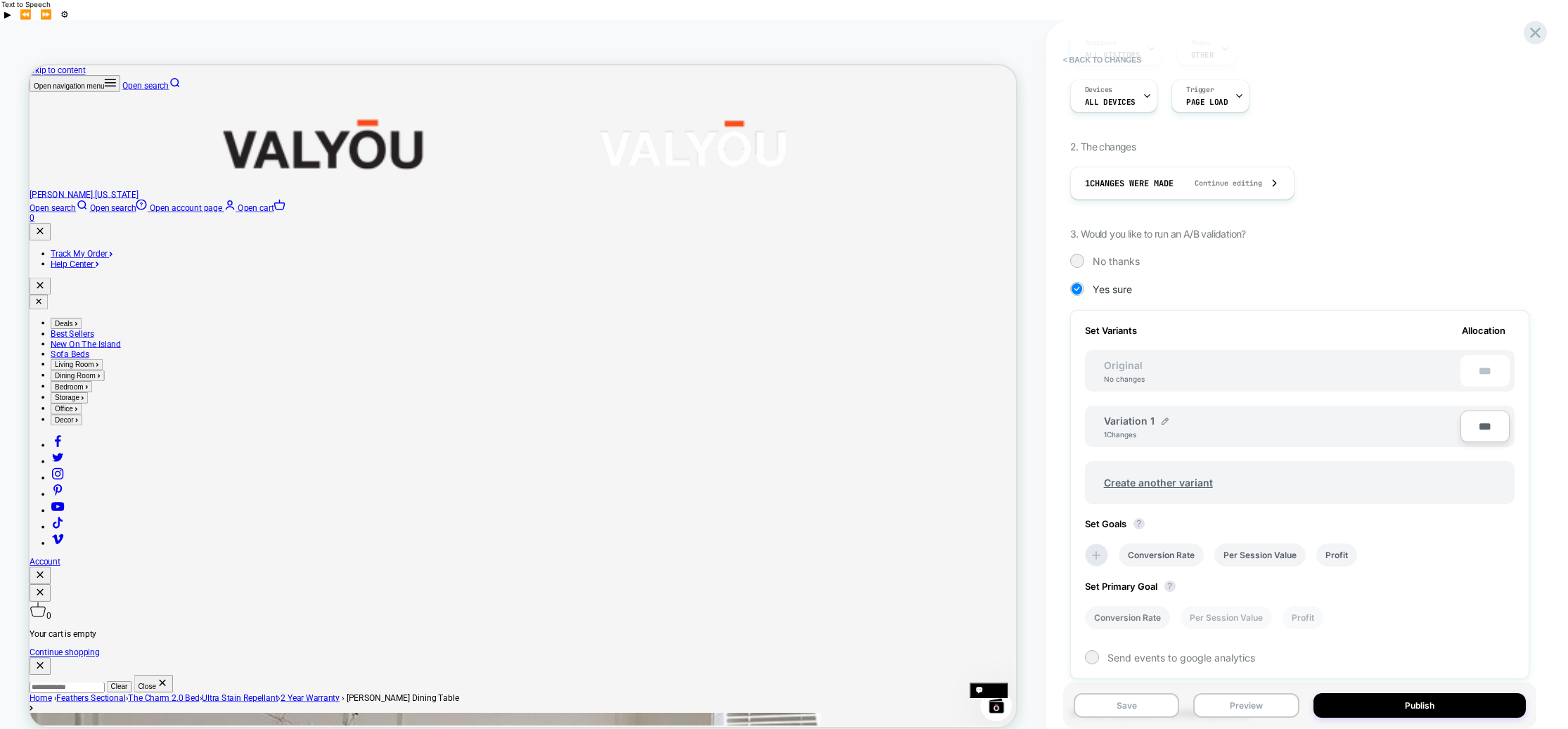
scroll to position [291, 0]
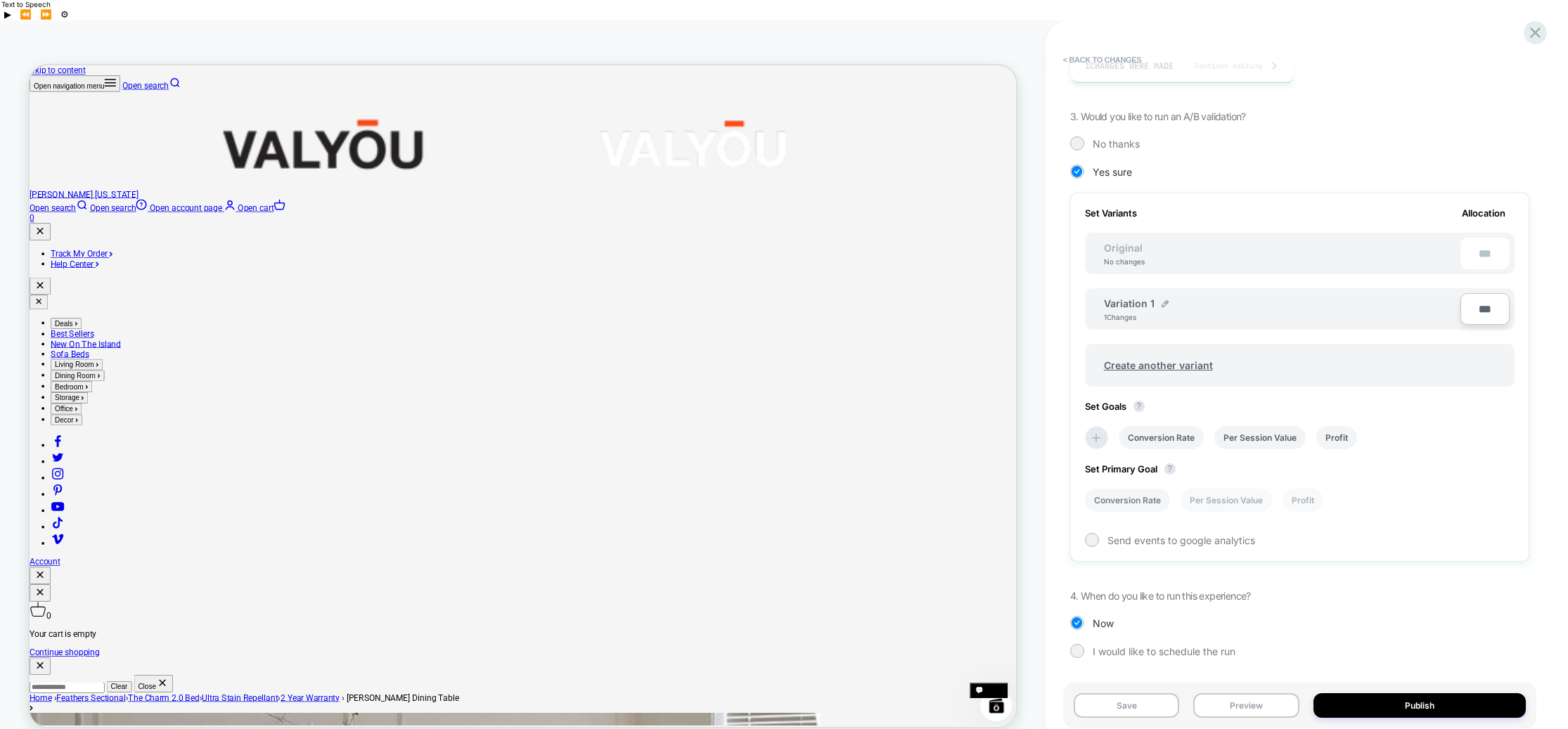
click at [1126, 489] on li "Conversion Rate" at bounding box center [1127, 500] width 85 height 23
click at [1091, 431] on icon at bounding box center [1096, 438] width 14 height 14
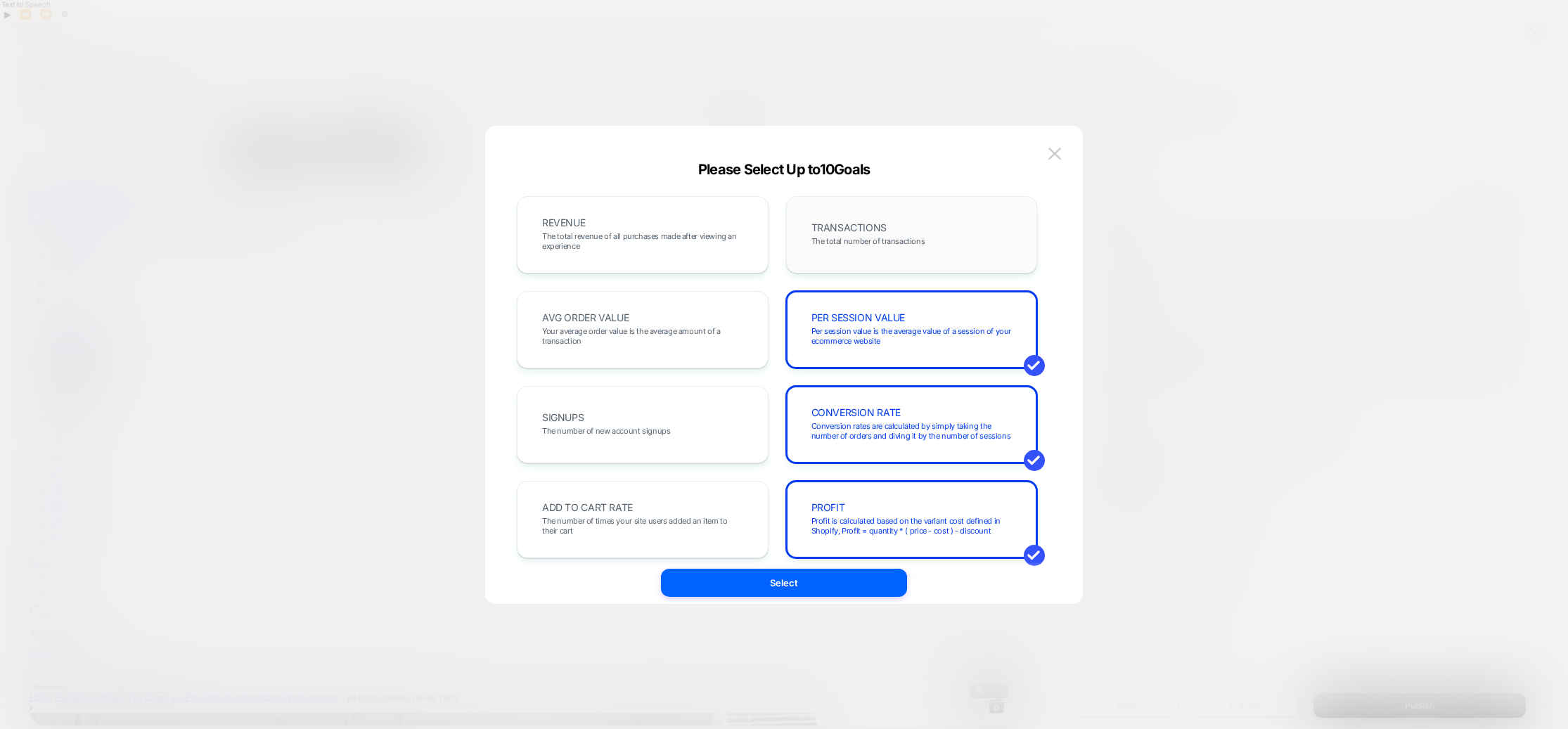
click at [862, 240] on span "The total number of transactions" at bounding box center [869, 241] width 114 height 10
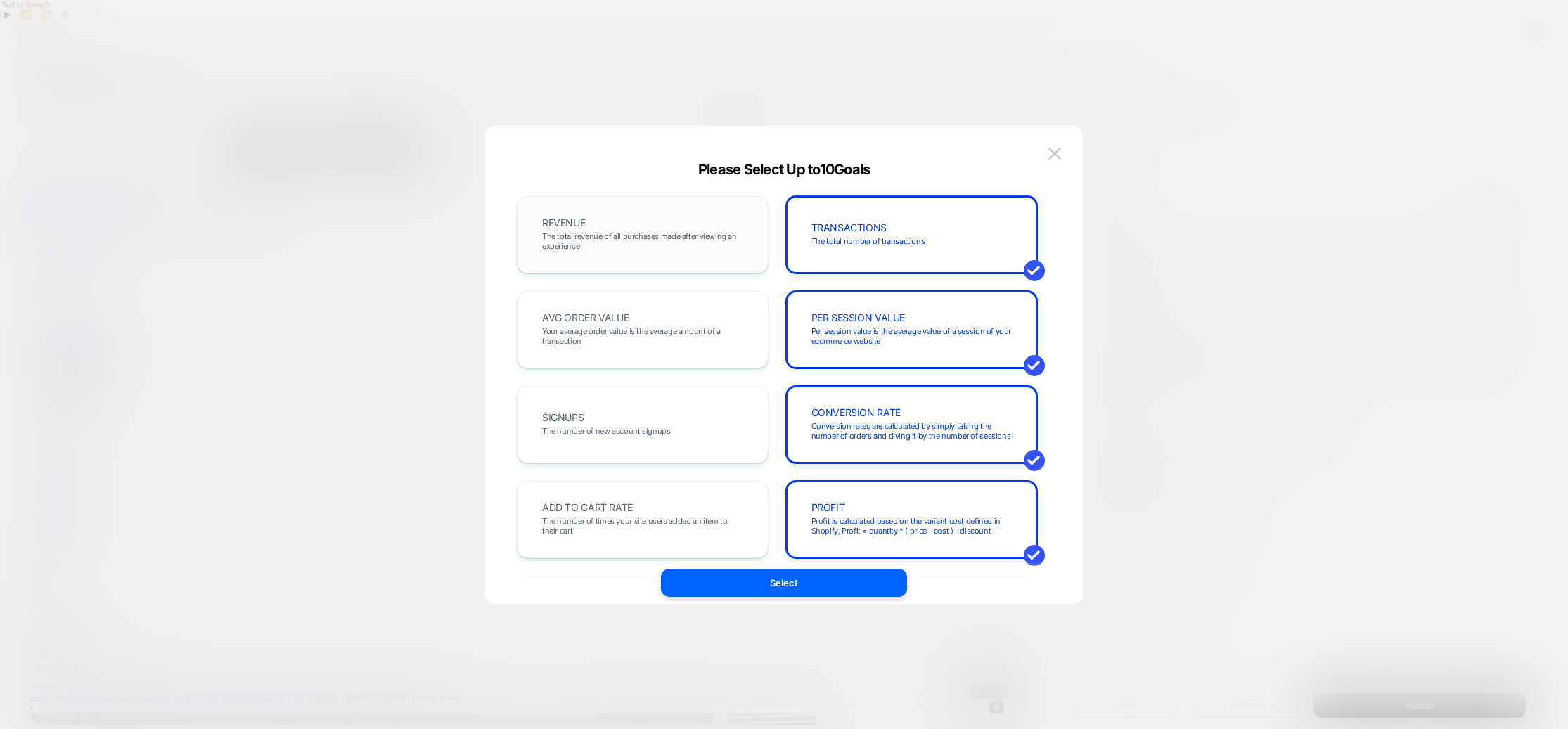
click at [679, 232] on span "The total revenue of all purchases made after viewing an experience" at bounding box center [642, 241] width 201 height 19
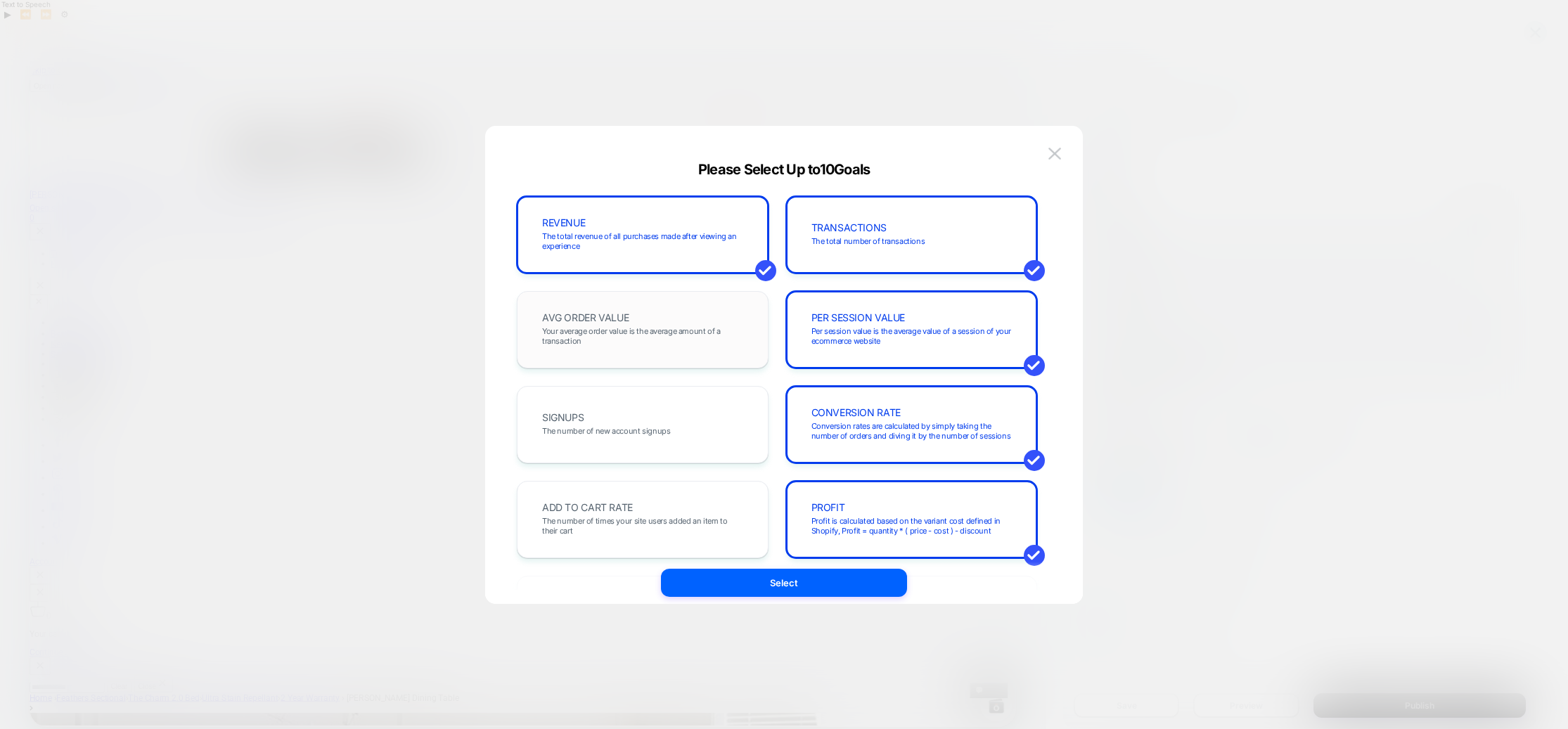
click at [638, 319] on div "AVG ORDER VALUE Your average order value is the average amount of a transaction" at bounding box center [642, 330] width 222 height 48
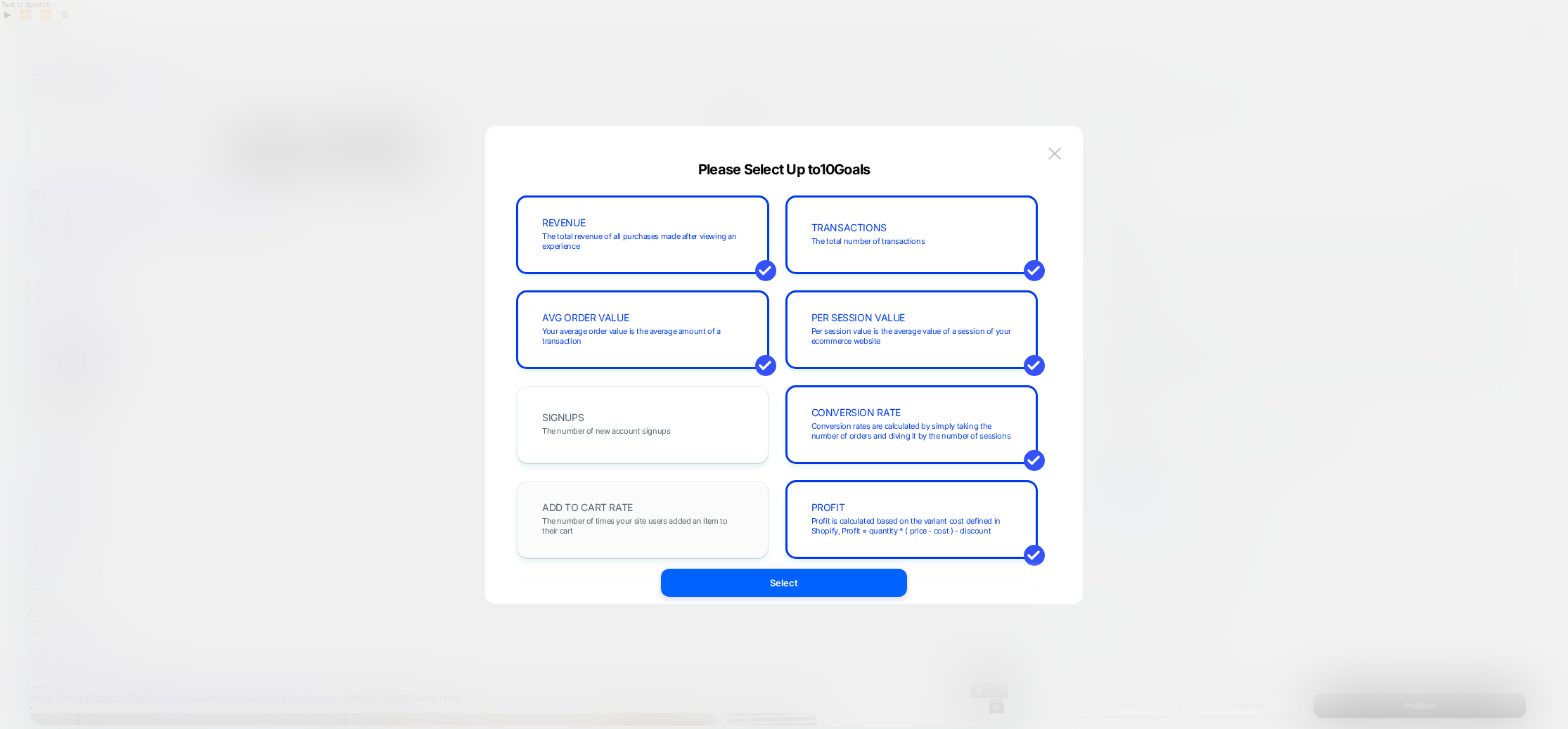
scroll to position [113, 0]
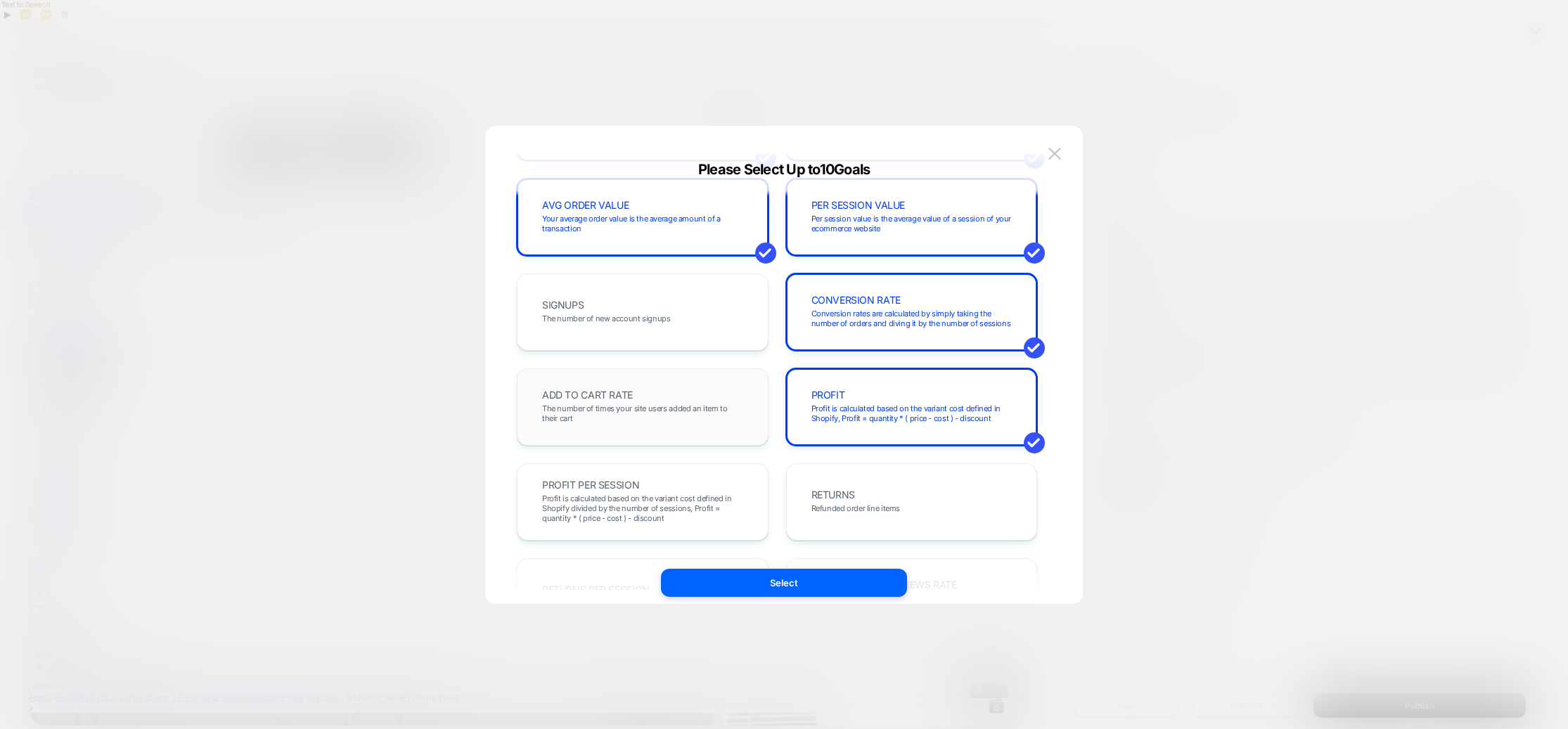
click at [637, 402] on div "ADD TO CART RATE The number of times your site users added an item to their cart" at bounding box center [642, 407] width 222 height 48
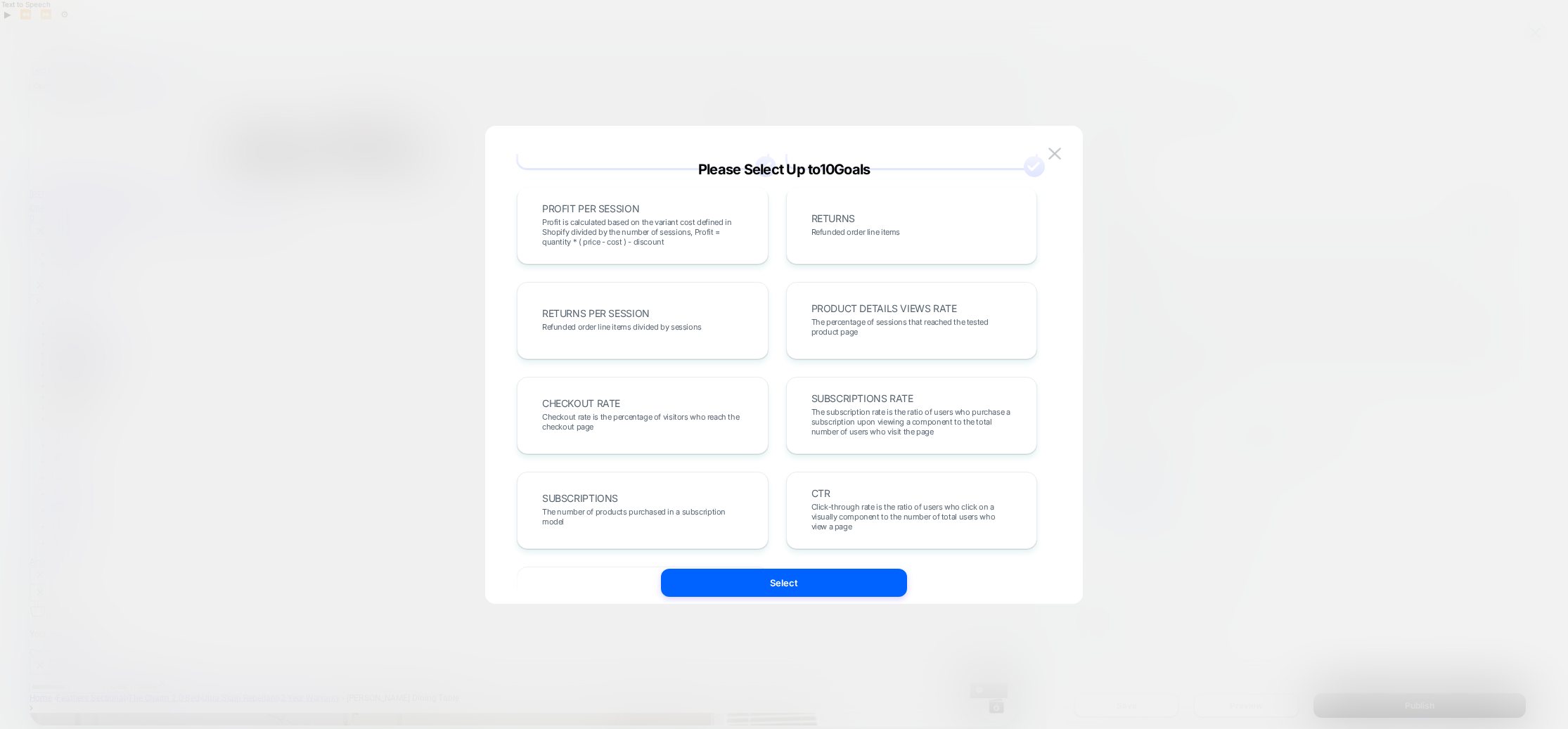
scroll to position [394, 0]
click at [682, 412] on span "Checkout rate is the percentage of visitors who reach the checkout page" at bounding box center [642, 416] width 201 height 19
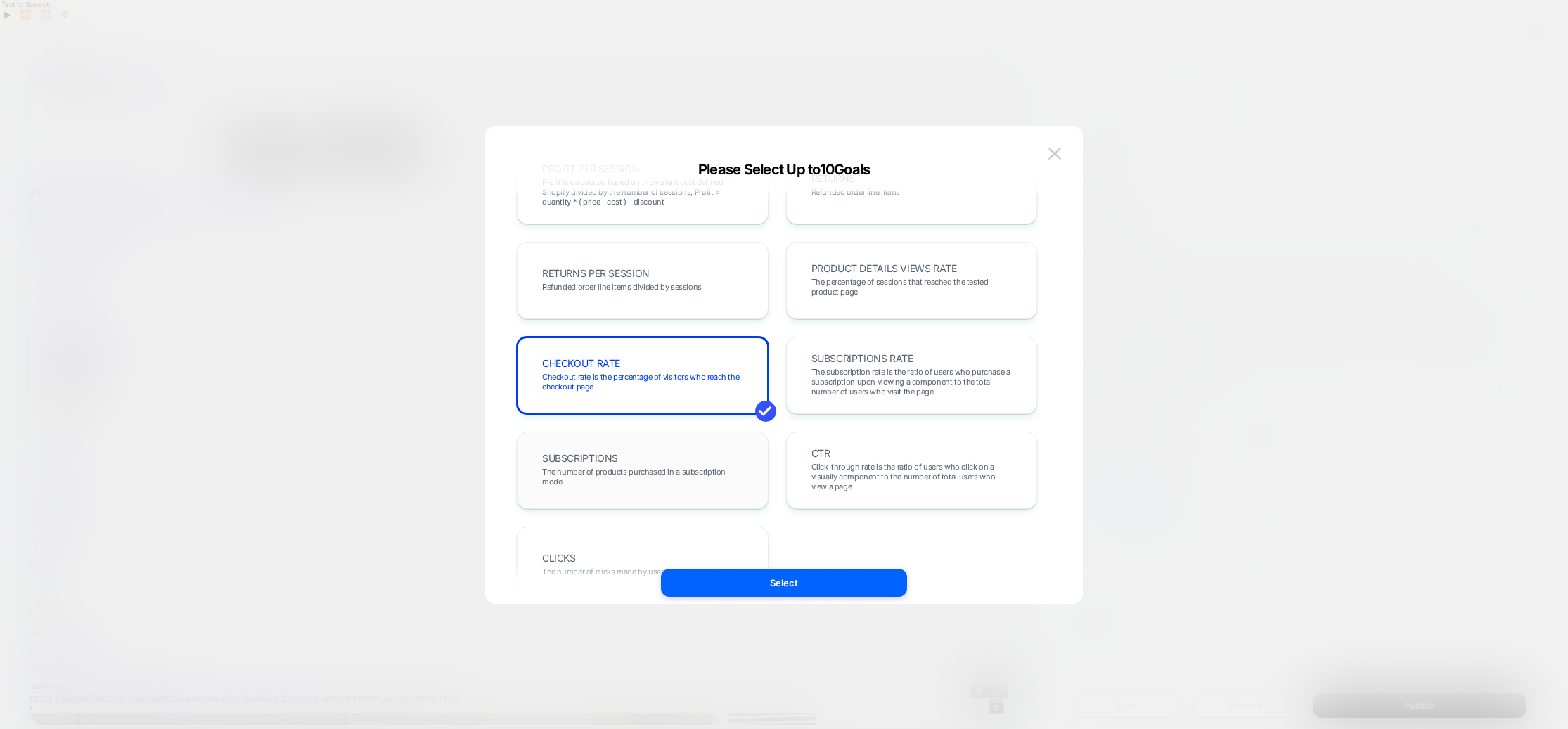
scroll to position [485, 0]
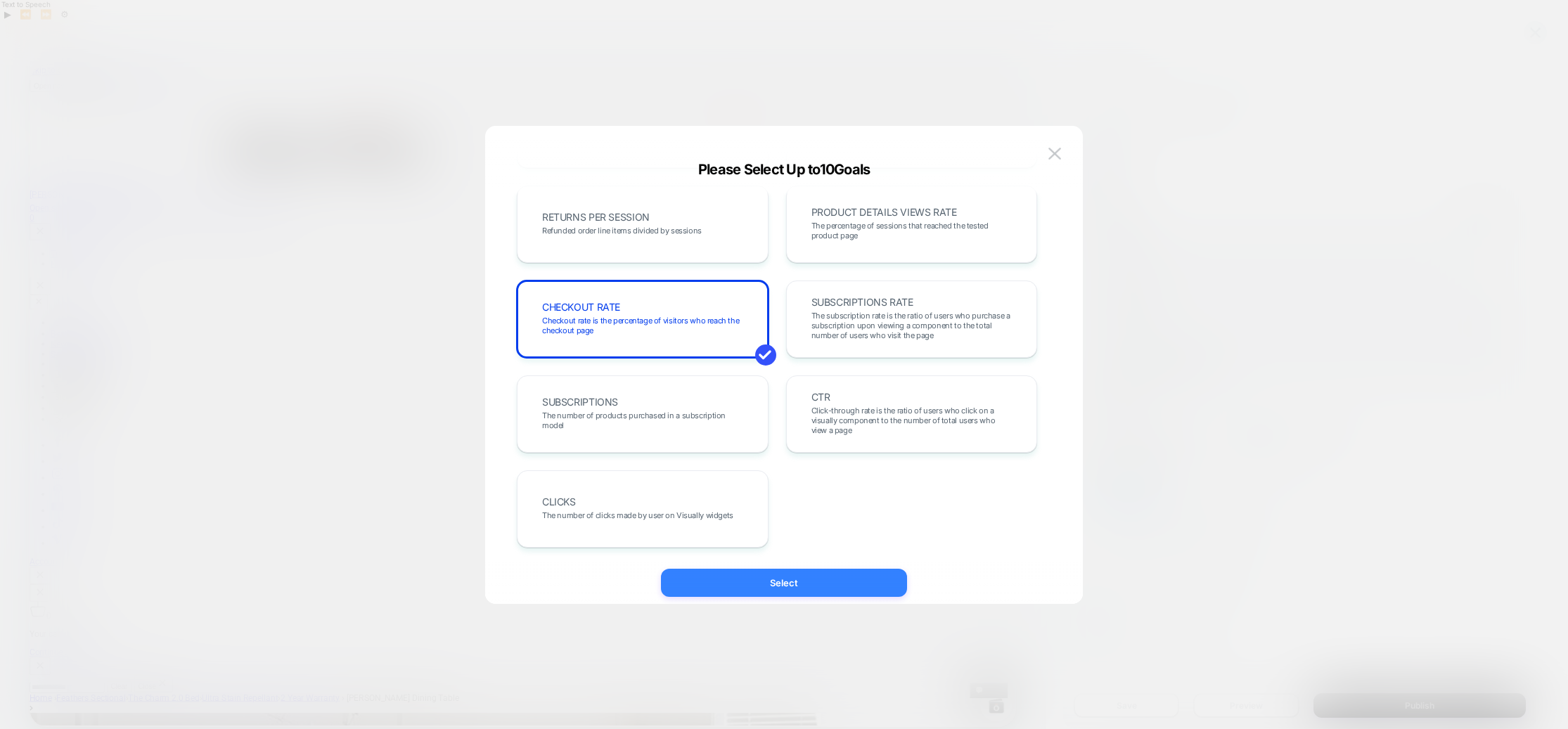
drag, startPoint x: 777, startPoint y: 582, endPoint x: 997, endPoint y: 717, distance: 258.1
click at [777, 582] on button "Select" at bounding box center [784, 583] width 246 height 28
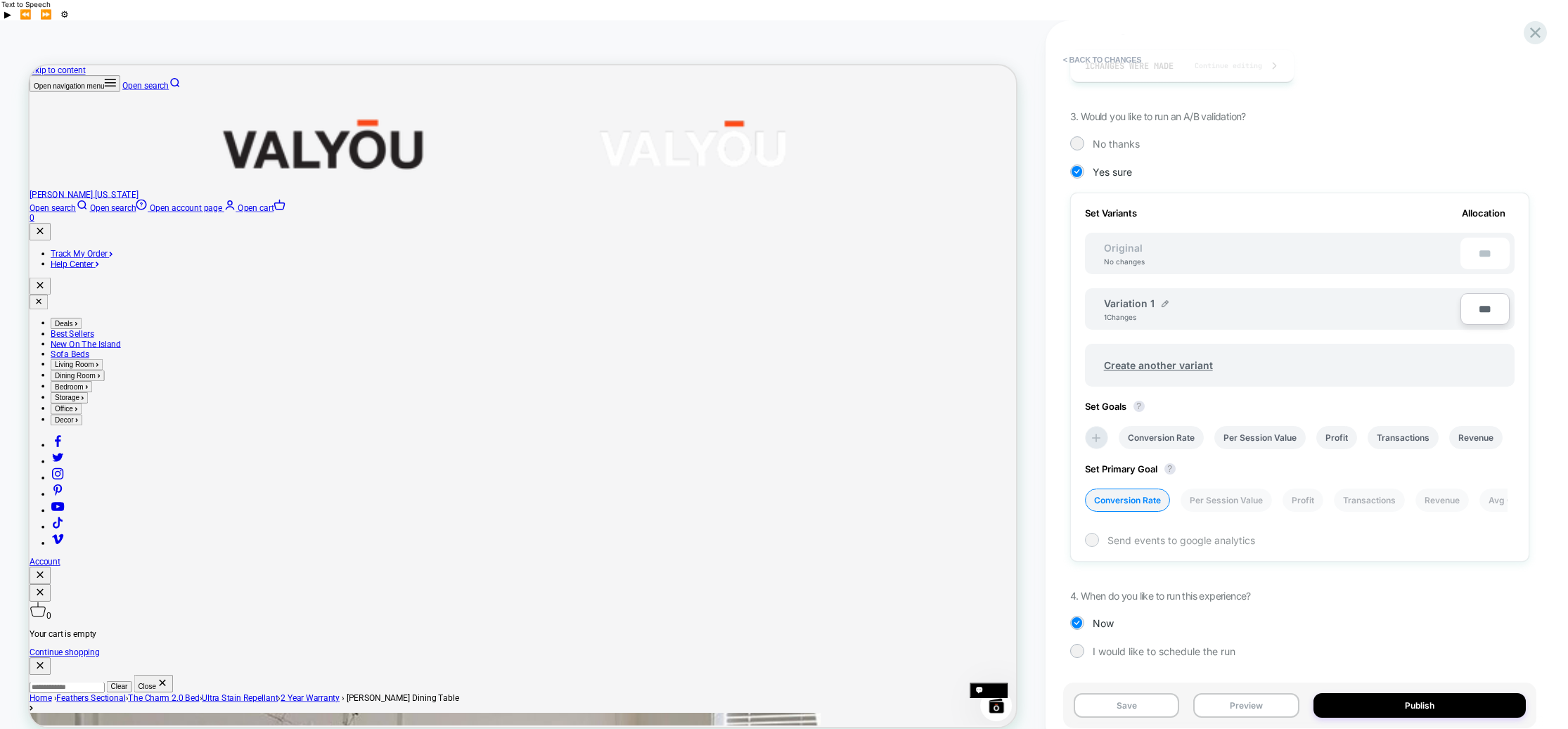
click at [1096, 534] on div at bounding box center [1092, 540] width 11 height 11
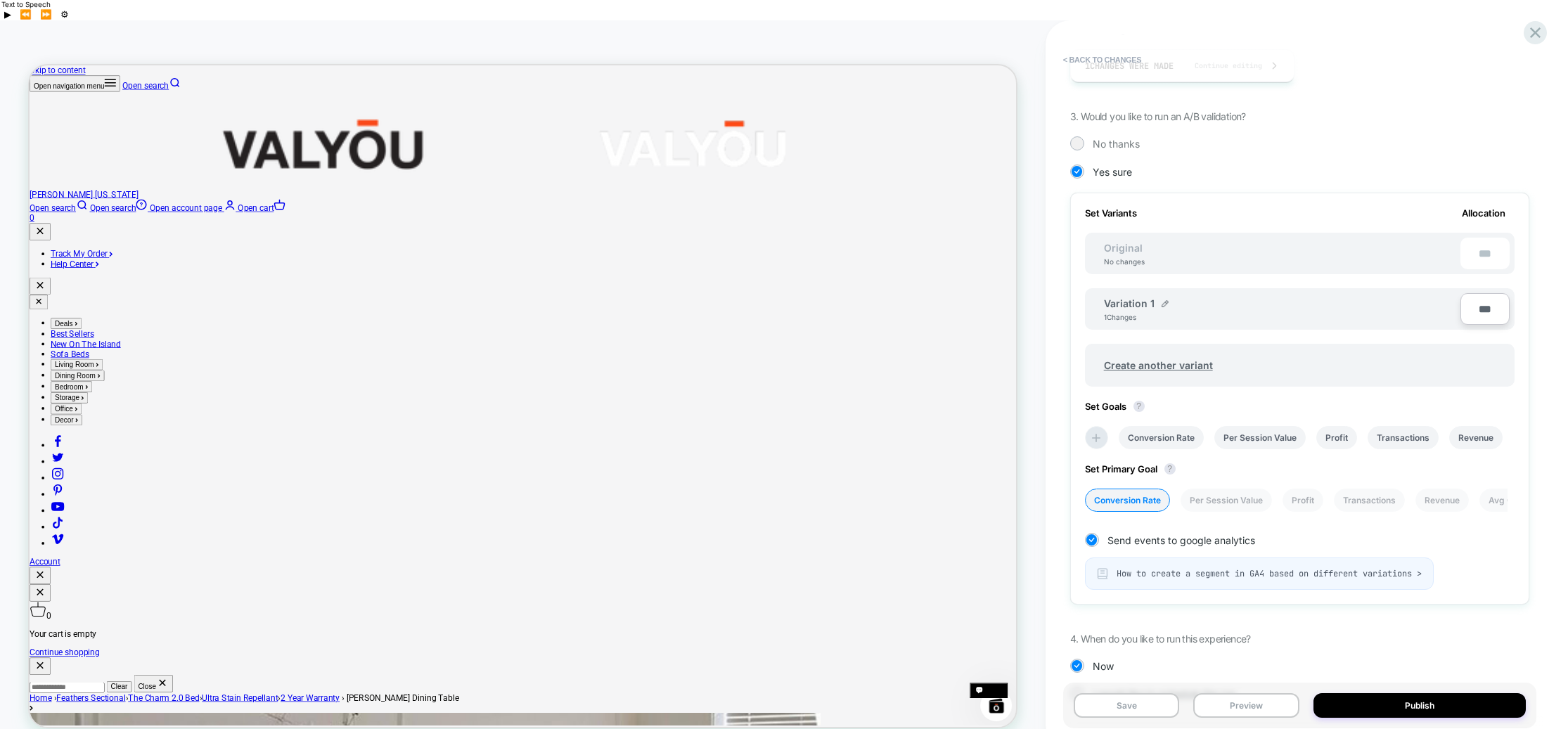
scroll to position [334, 0]
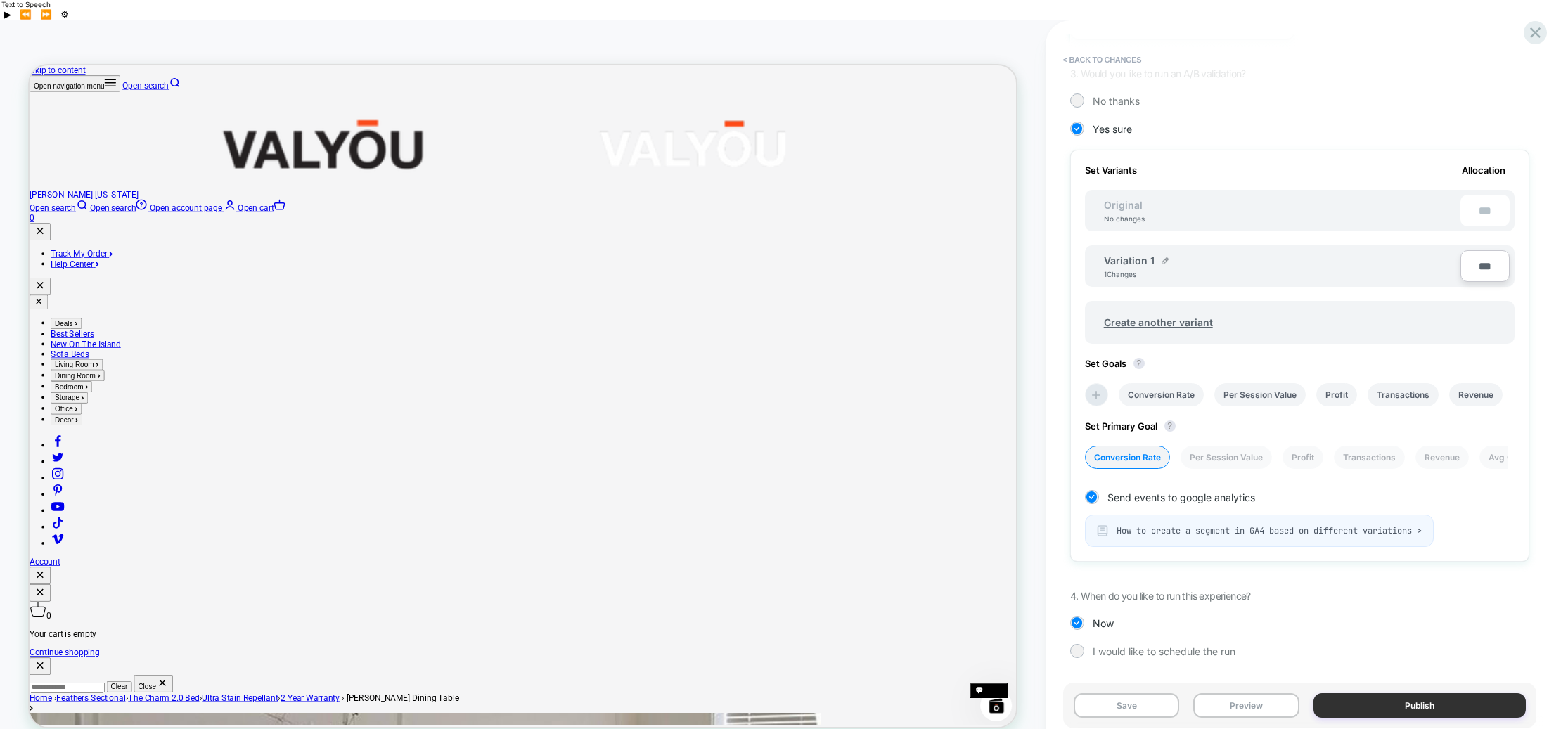
click at [1329, 693] on button "Publish" at bounding box center [1419, 706] width 212 height 25
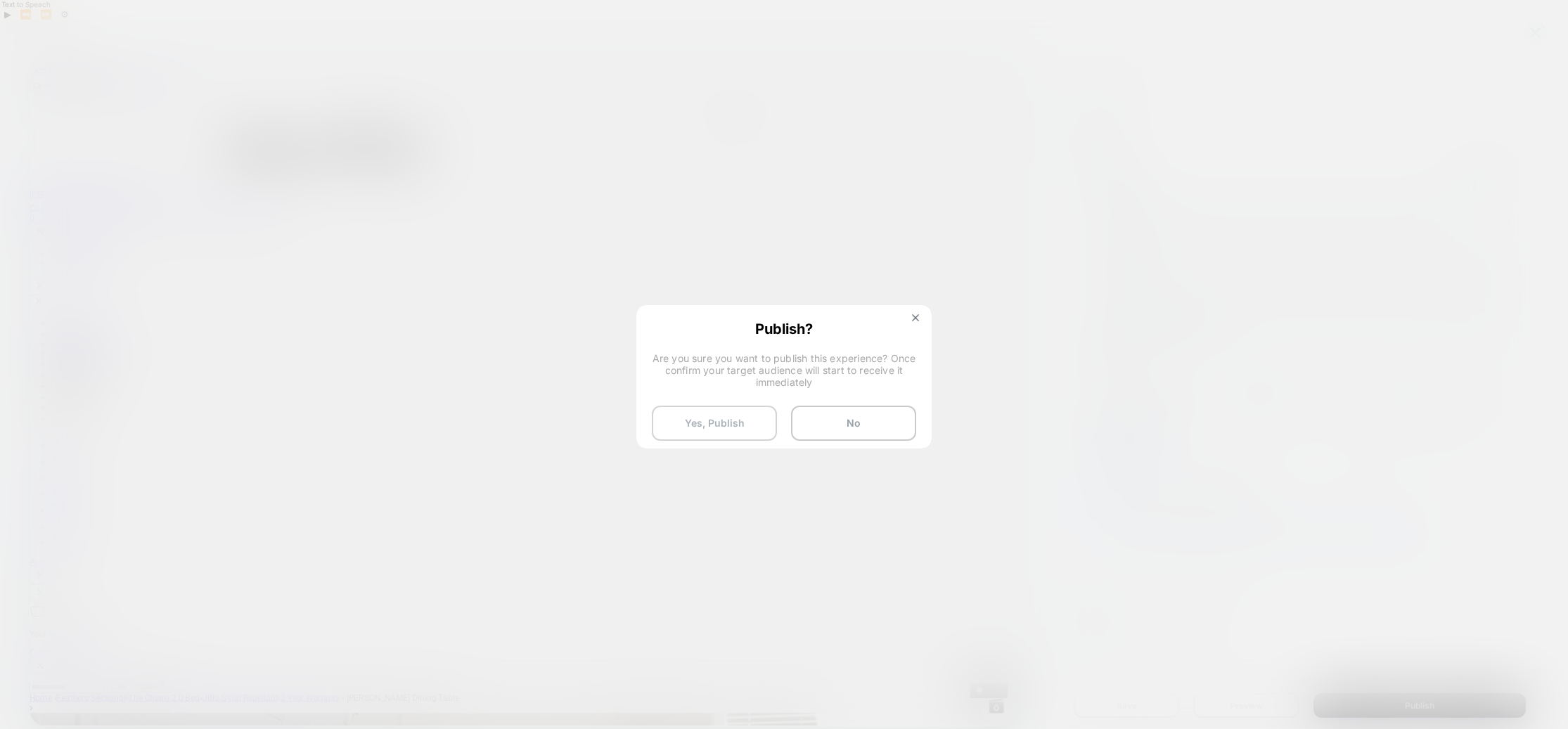
click at [733, 422] on button "Yes, Publish" at bounding box center [714, 423] width 125 height 36
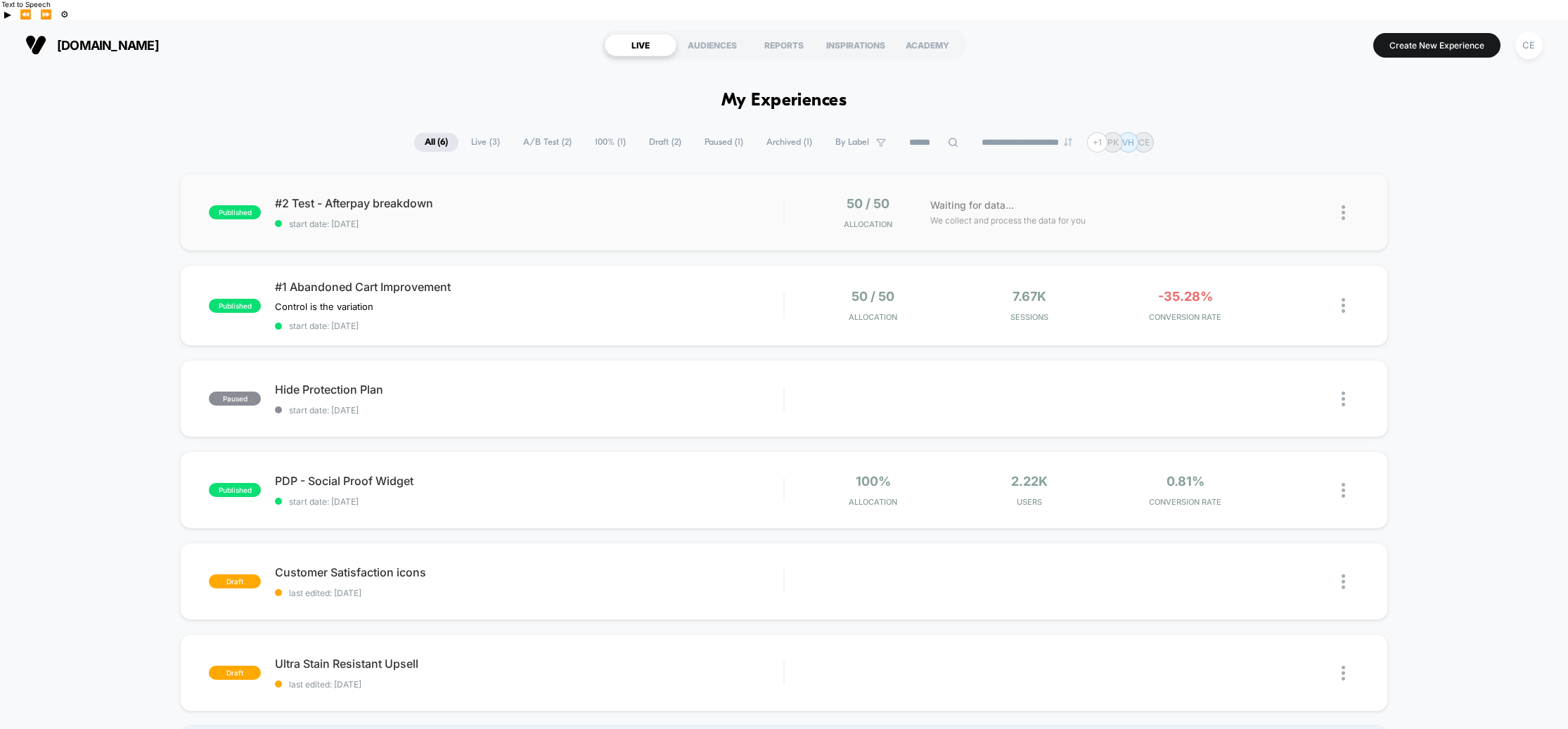
click at [1341, 205] on img at bounding box center [1343, 212] width 4 height 15
click at [1278, 209] on div "Preview Link" at bounding box center [1271, 209] width 127 height 32
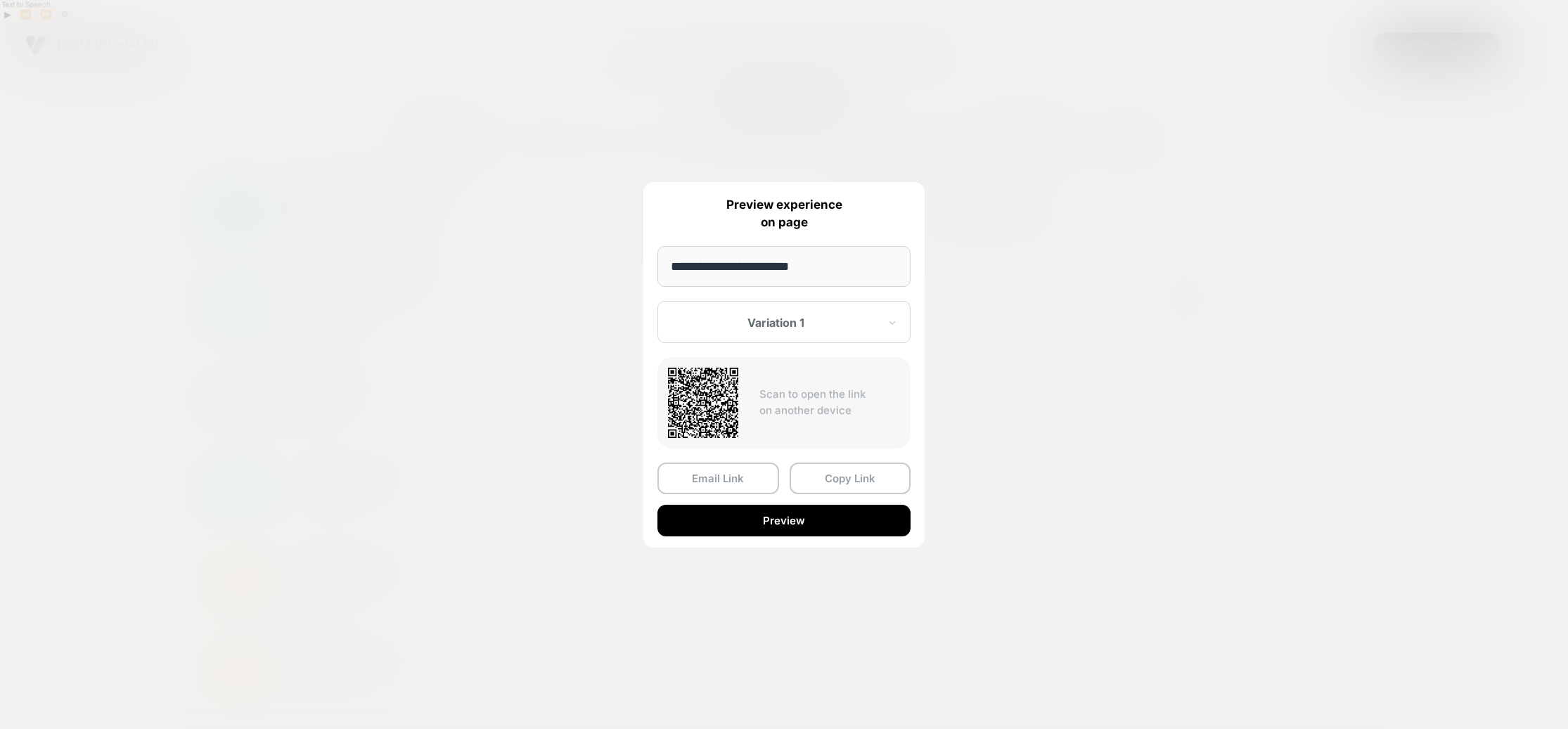
click at [845, 265] on input "**********" at bounding box center [784, 266] width 253 height 41
click at [1341, 229] on div "**********" at bounding box center [1350, 212] width 18 height 33
paste input "**********"
type input "**********"
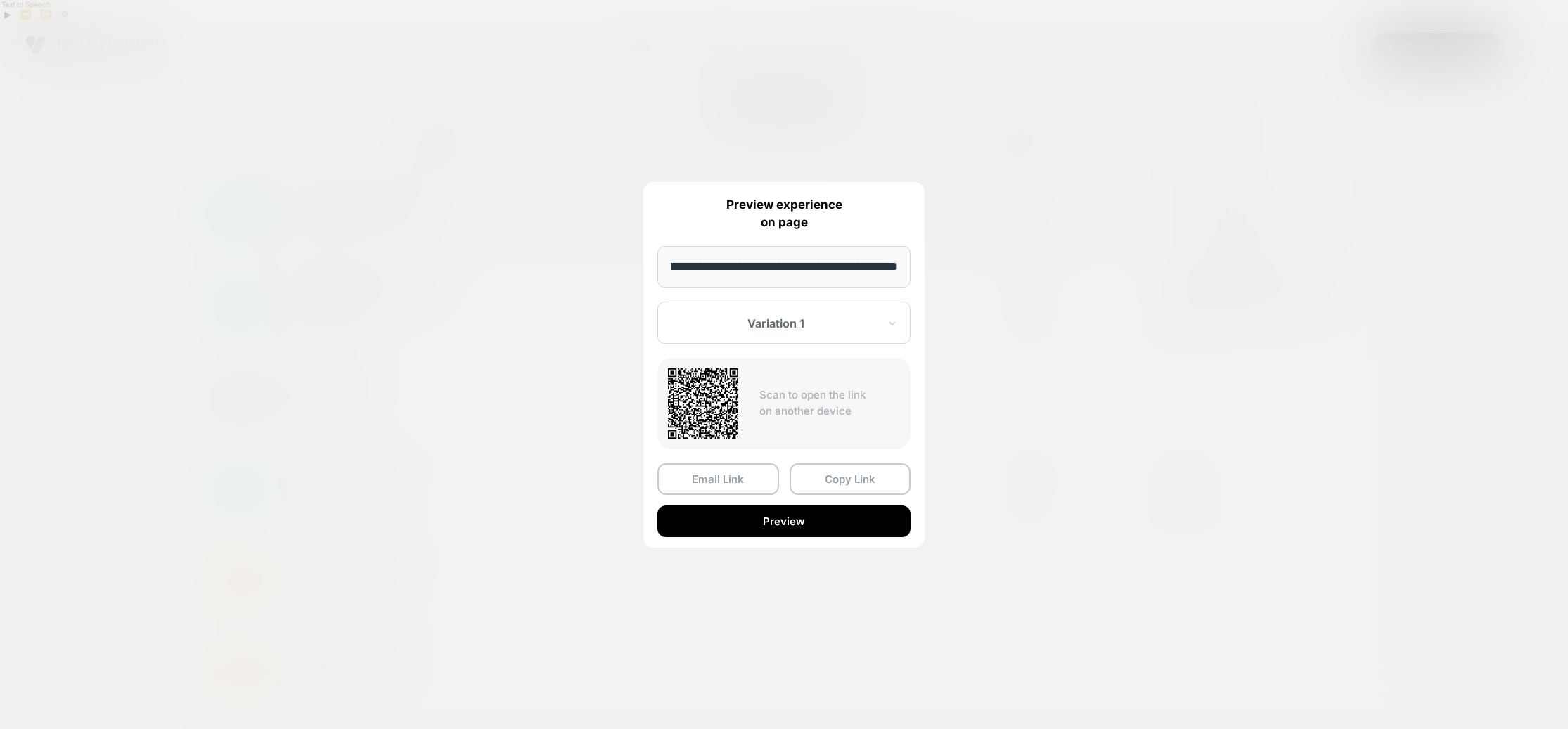
scroll to position [0, 0]
click at [818, 359] on div "Scan to open the link on another device" at bounding box center [784, 404] width 253 height 91
click at [773, 517] on button "Preview" at bounding box center [784, 521] width 253 height 32
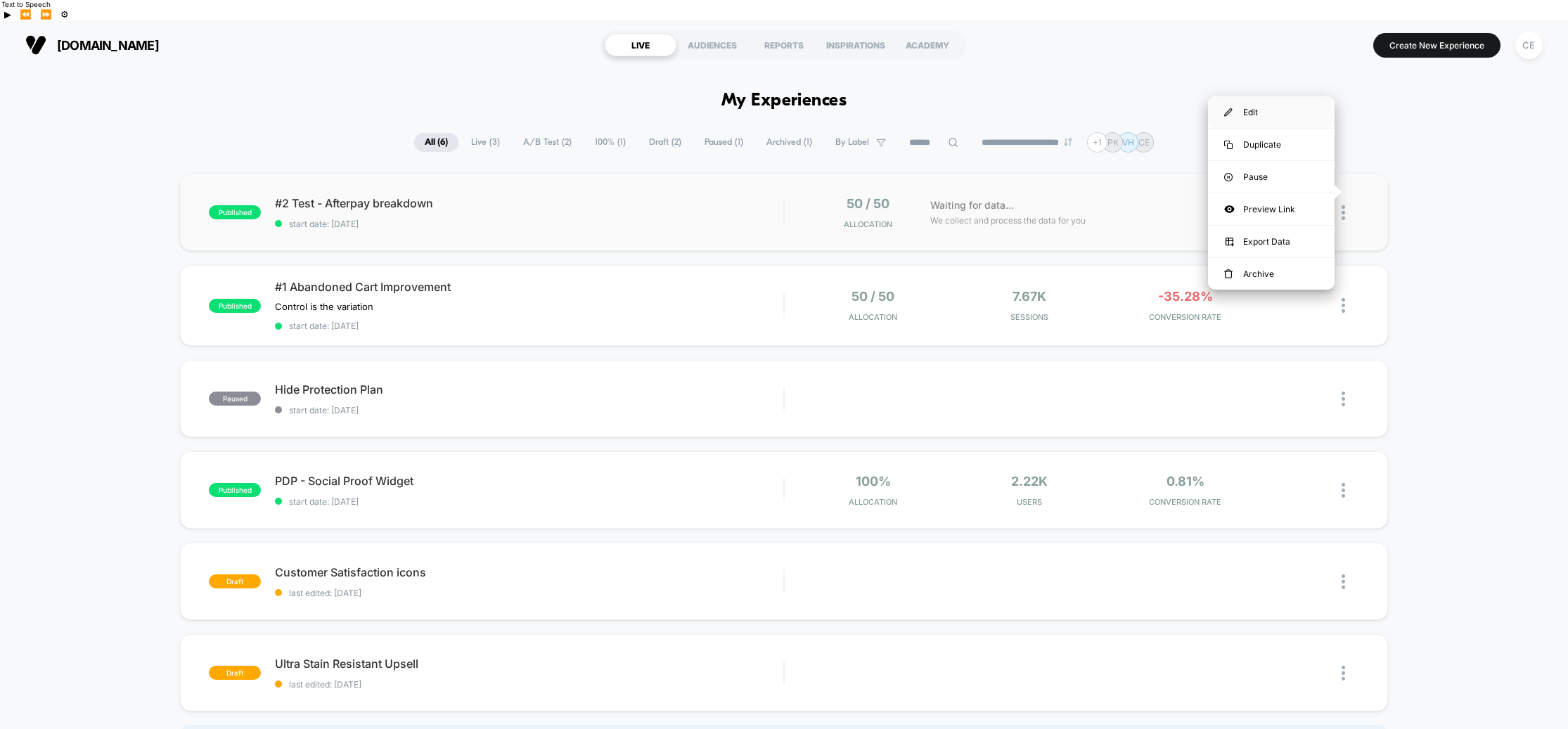
click at [1260, 111] on div "Edit" at bounding box center [1271, 112] width 127 height 32
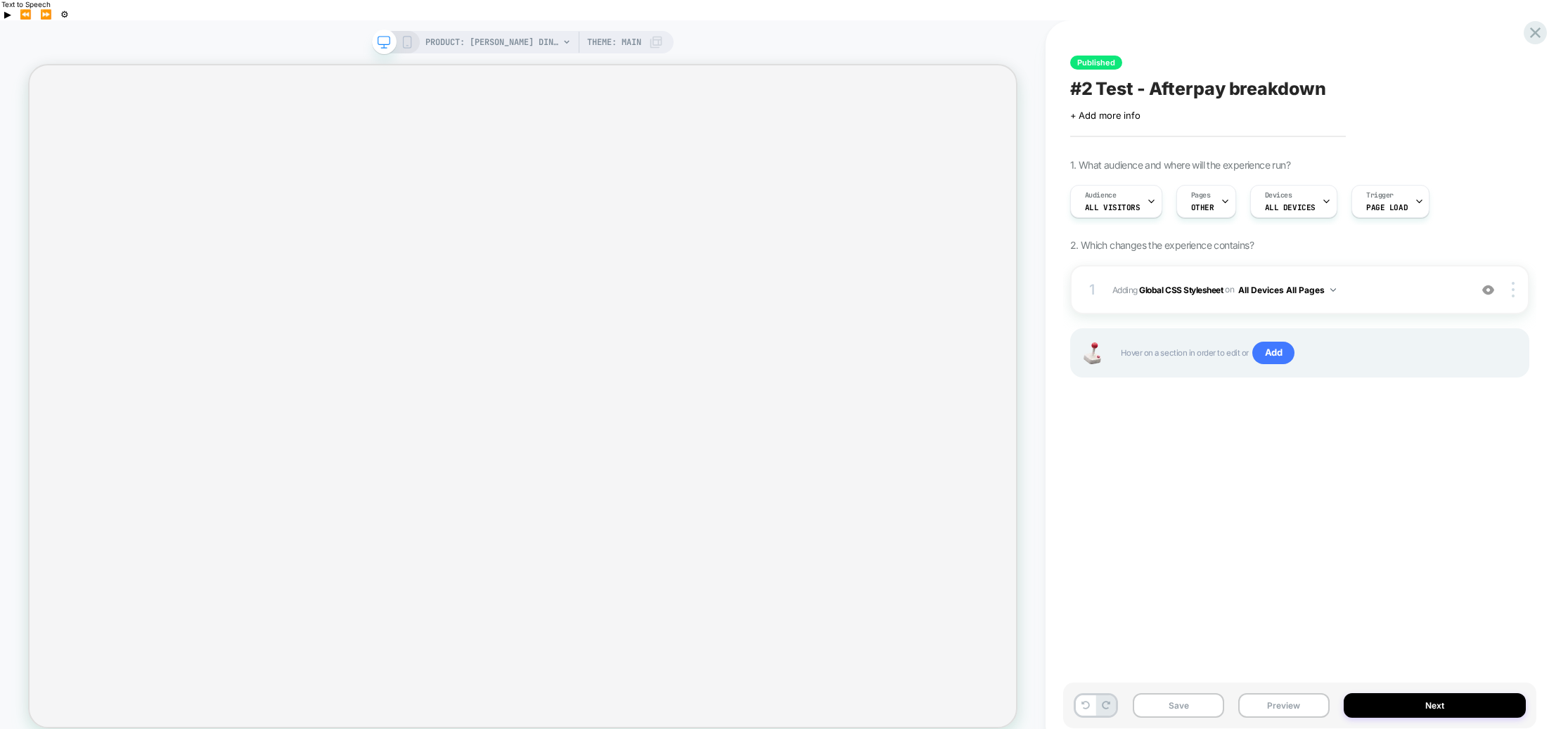
click at [1387, 281] on span "Adding Global CSS Stylesheet on All Devices All Pages" at bounding box center [1287, 290] width 350 height 18
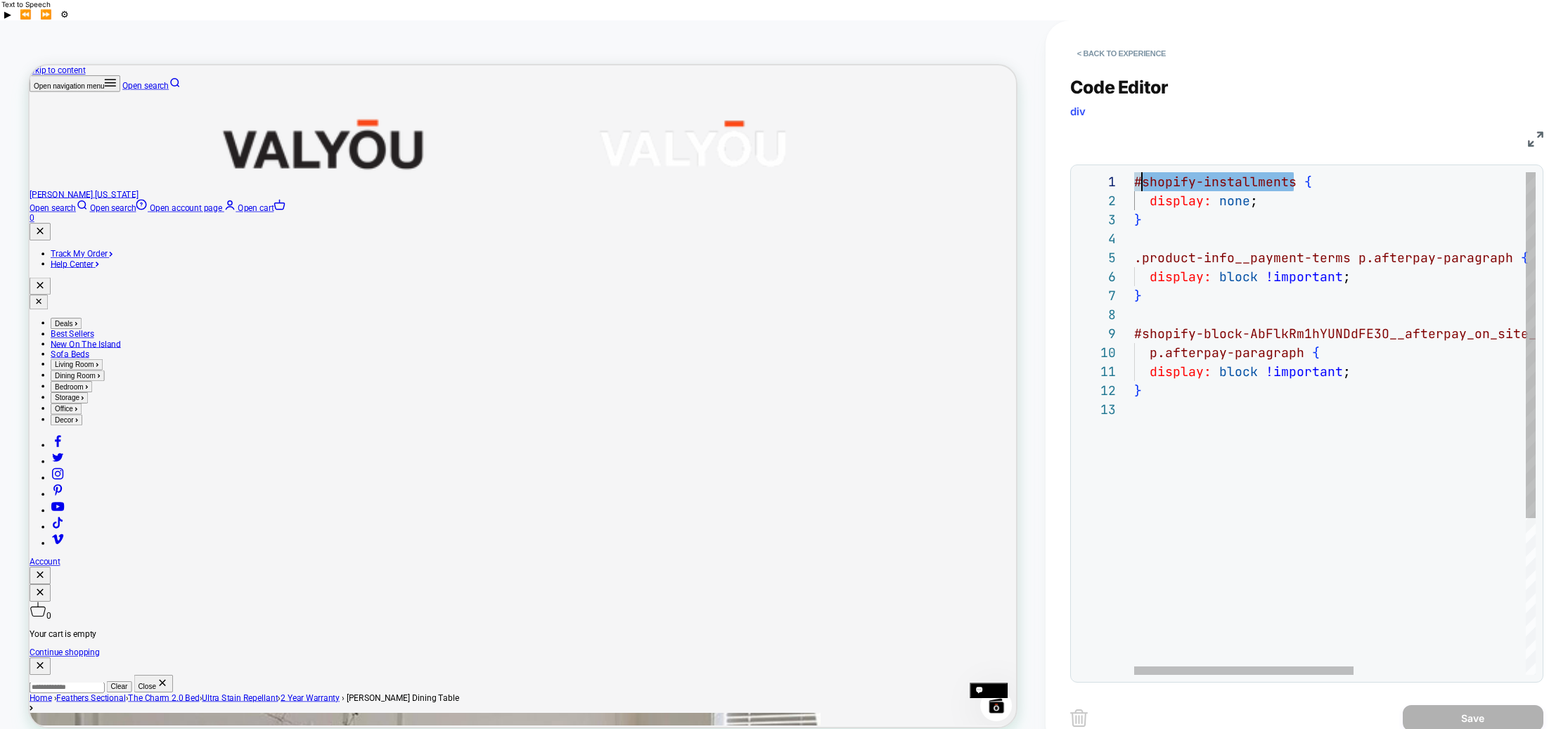
drag, startPoint x: 1295, startPoint y: 161, endPoint x: 1145, endPoint y: 161, distance: 150.0
click at [1145, 172] on div "#shopify-installments { display: none ; } .product-info__payment-terms p.afterp…" at bounding box center [1492, 537] width 716 height 731
click at [1247, 181] on div "#shopify-installments { display: none ; } .product-info__payment-terms p.afterp…" at bounding box center [1492, 537] width 716 height 731
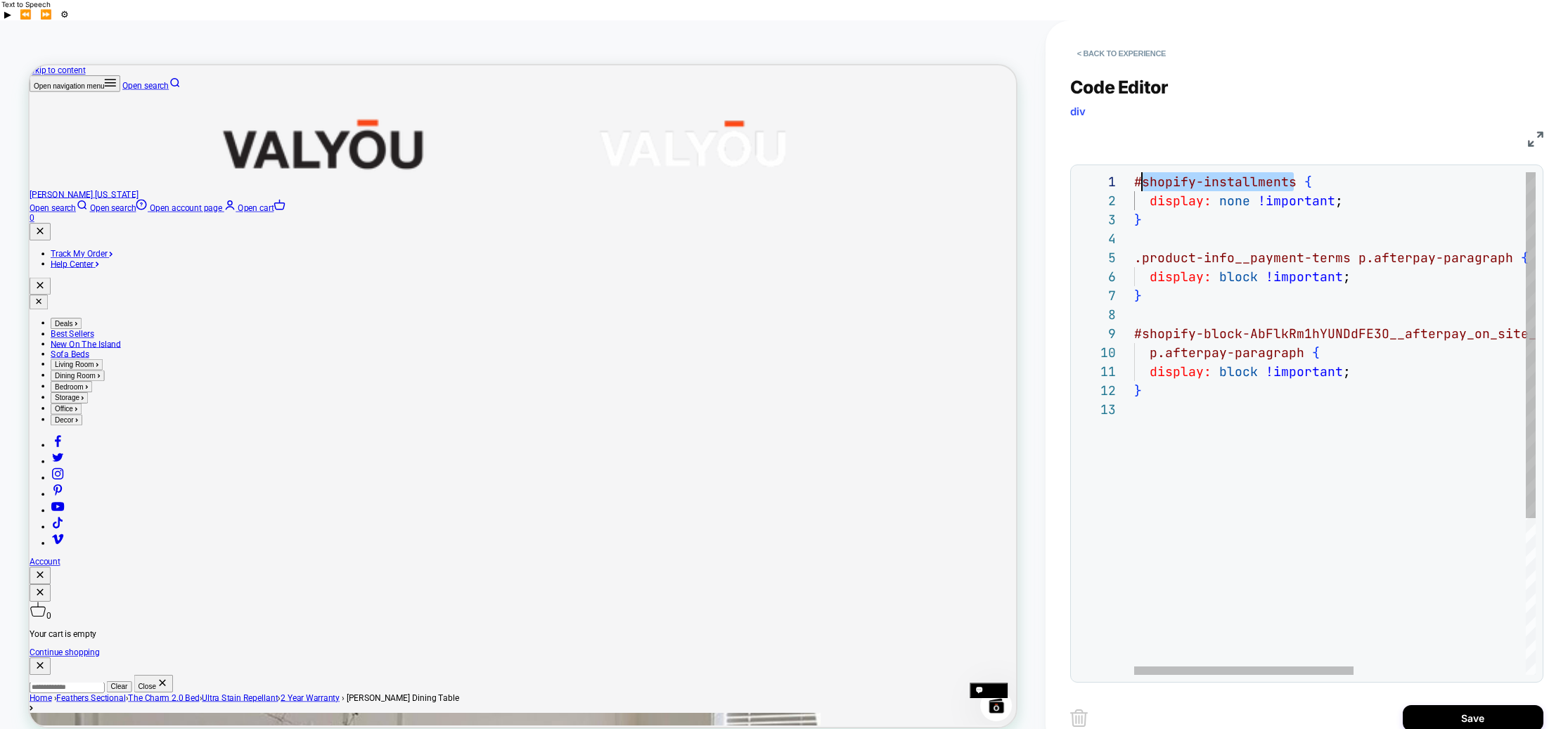
drag, startPoint x: 1282, startPoint y: 161, endPoint x: 1142, endPoint y: 161, distance: 140.0
click at [1142, 172] on div "#shopify-installments { display: none !important ; } .product-info__payment-ter…" at bounding box center [1492, 537] width 716 height 731
type textarea "**********"
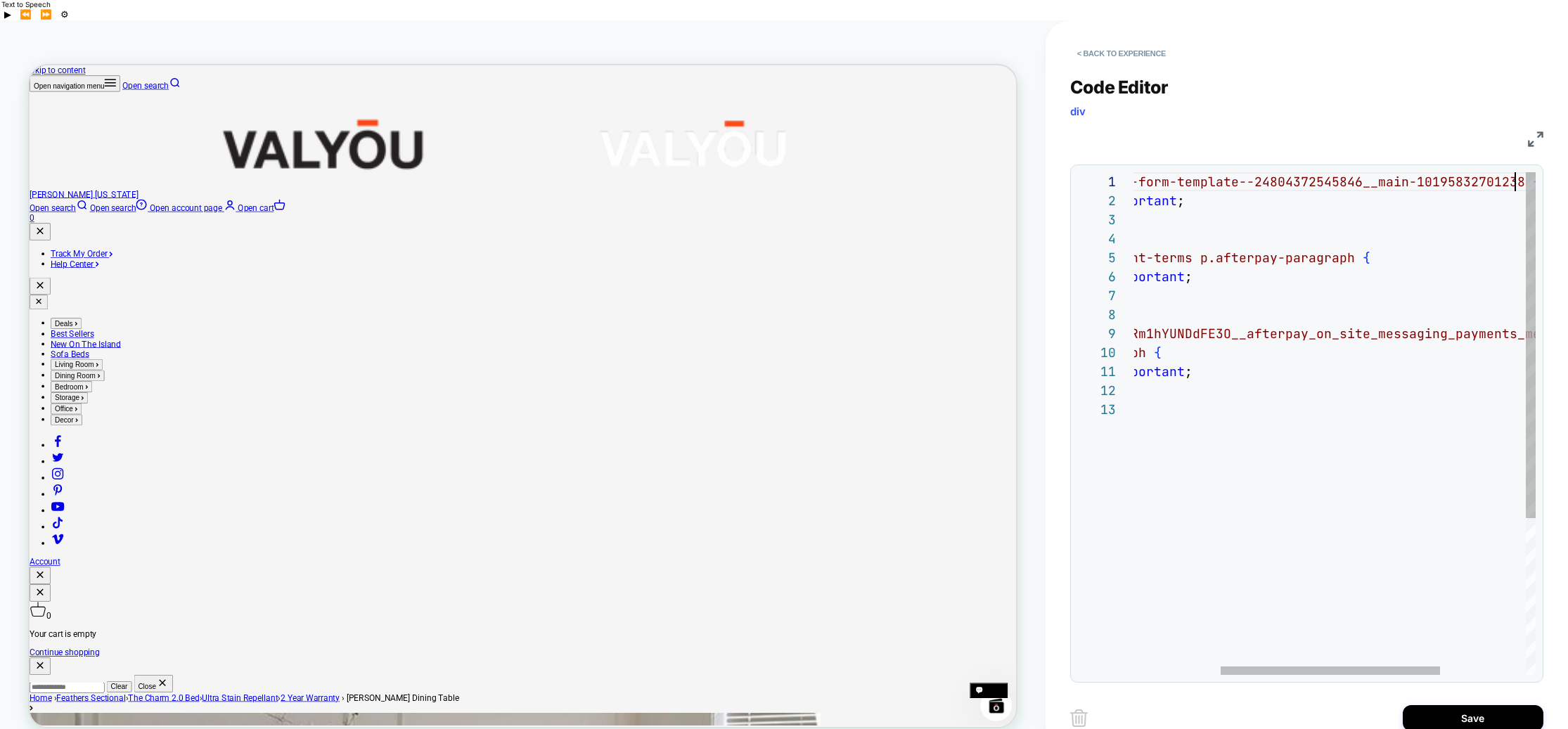
scroll to position [0, 539]
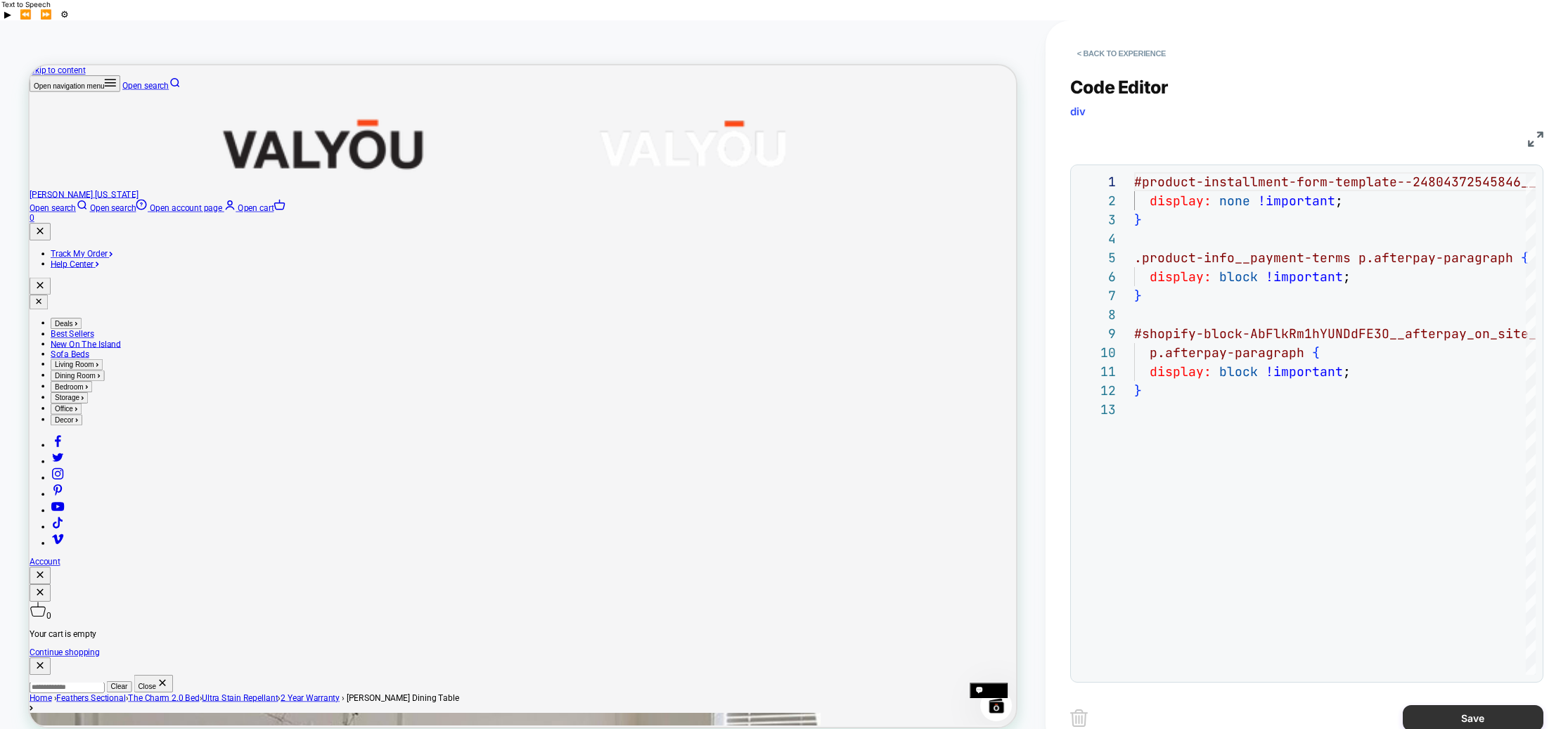
click at [1444, 705] on button "Save" at bounding box center [1473, 718] width 141 height 26
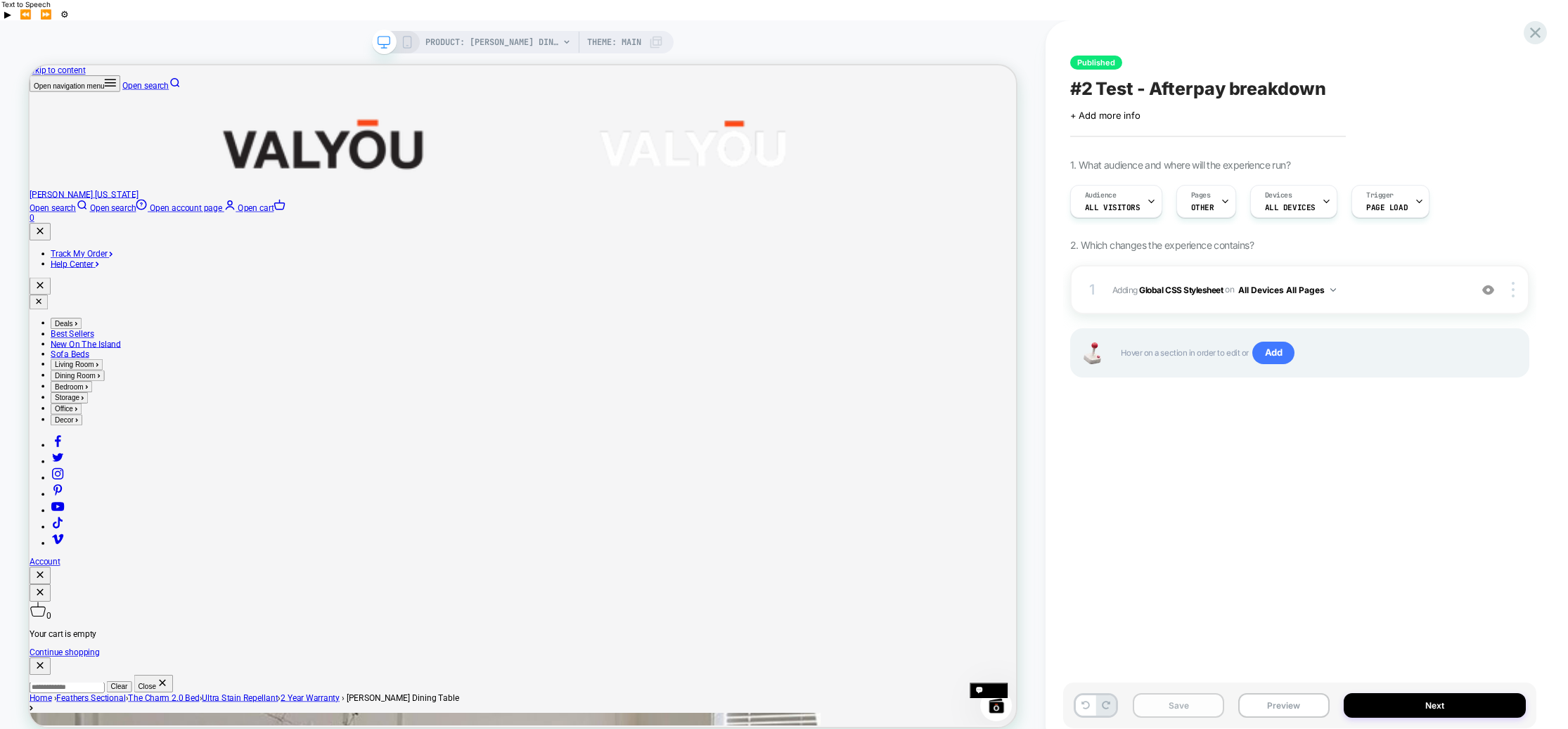
click at [1186, 693] on button "Save" at bounding box center [1178, 706] width 91 height 25
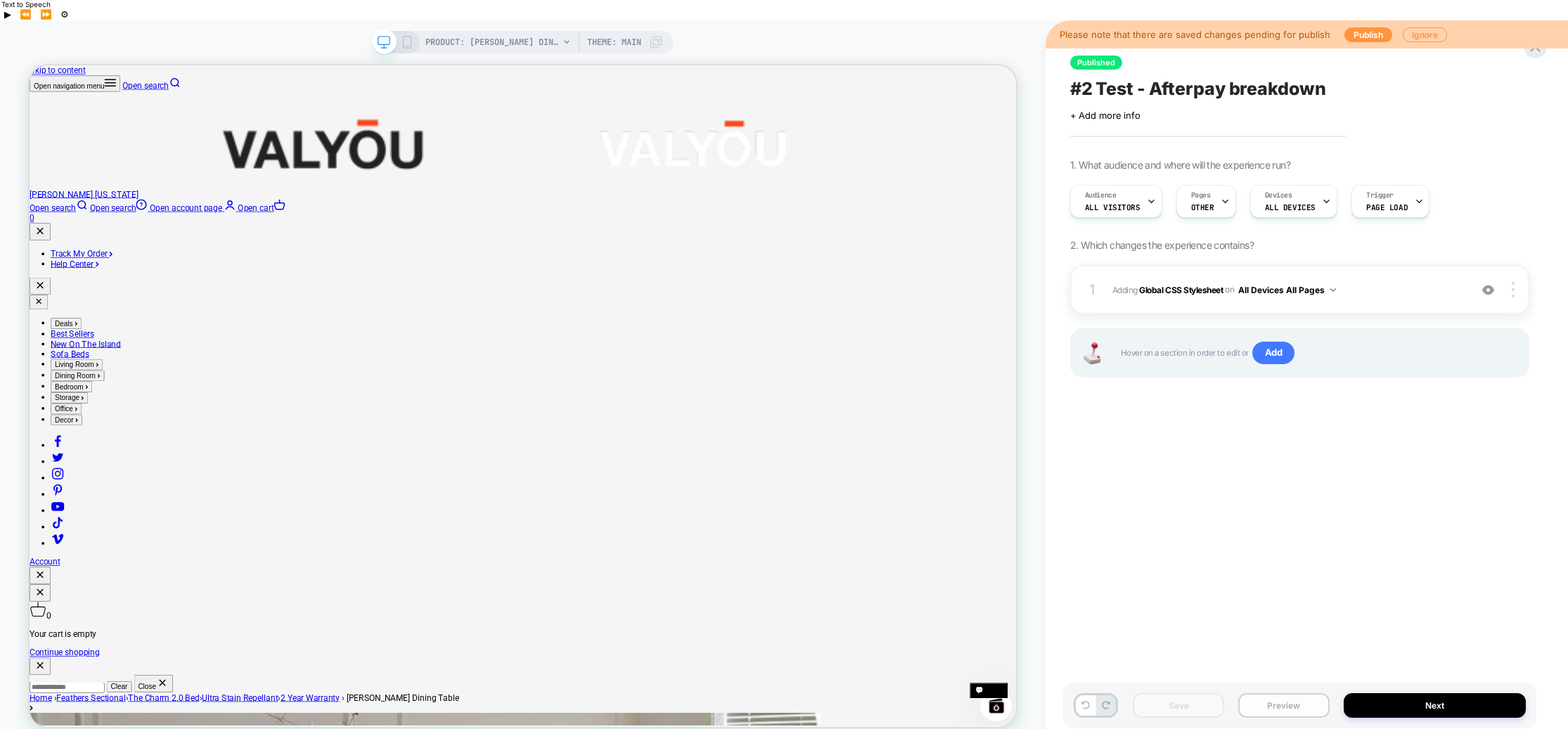
click at [1286, 693] on button "Preview" at bounding box center [1284, 706] width 91 height 25
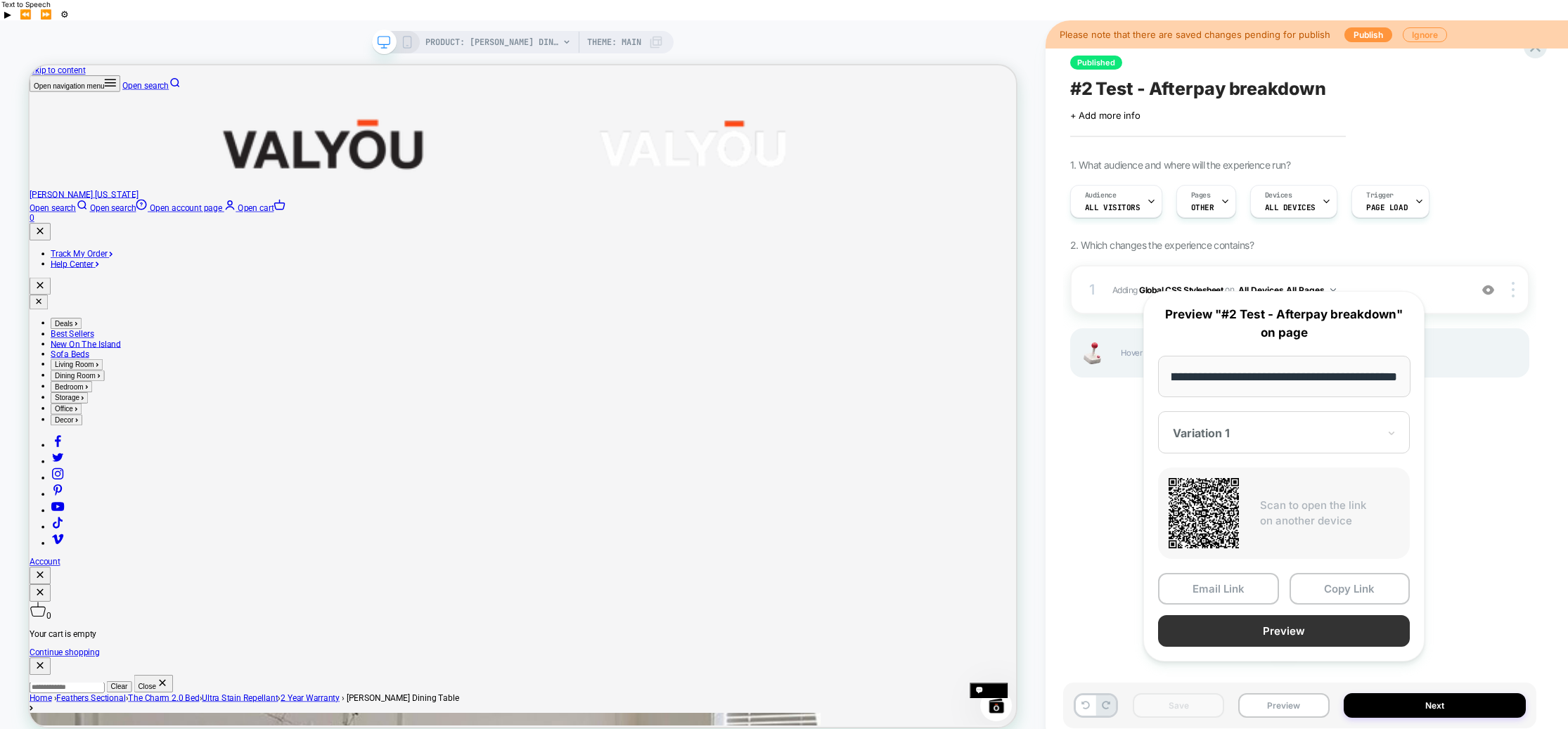
scroll to position [0, 0]
click at [1278, 629] on button "Preview" at bounding box center [1284, 631] width 252 height 32
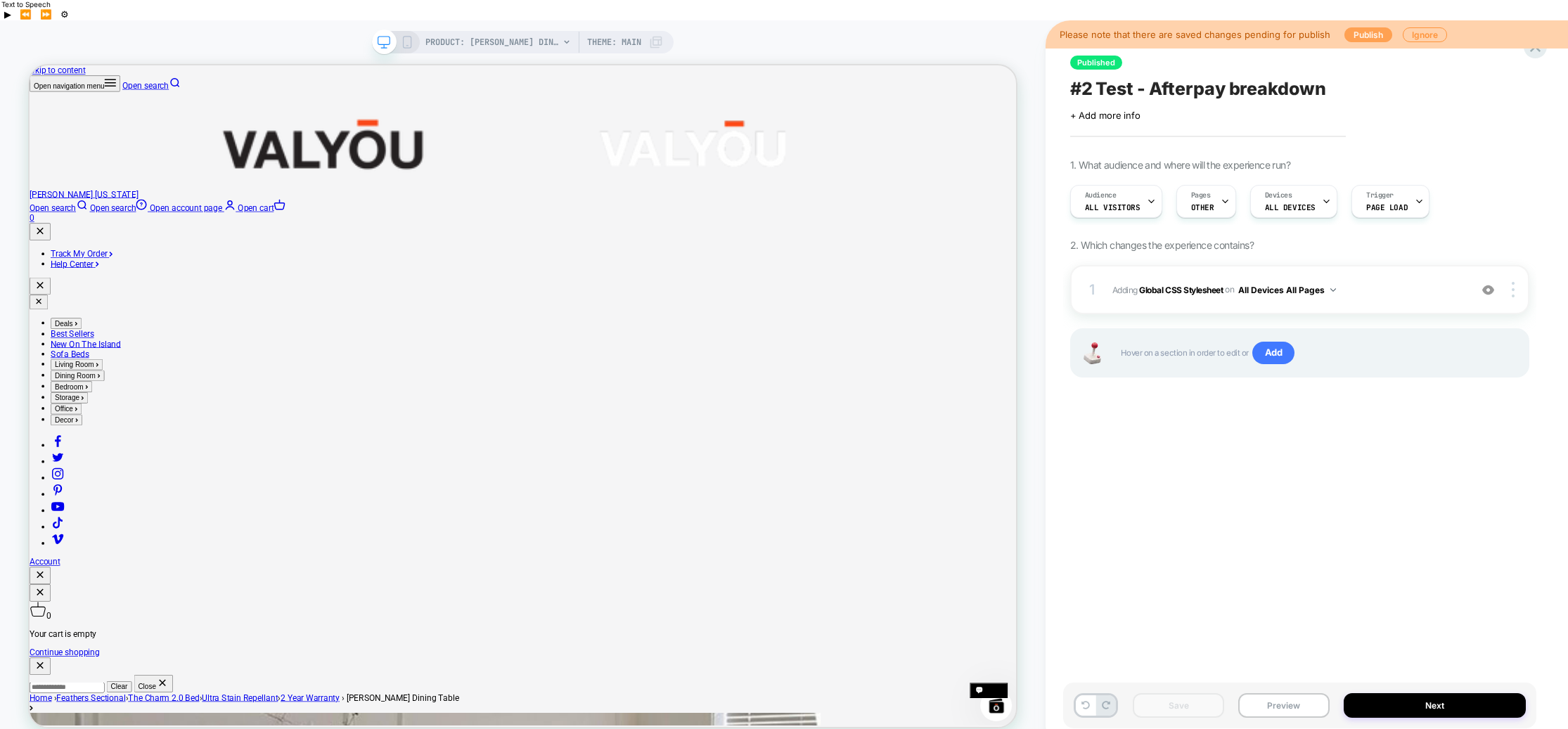
click at [1371, 28] on button "Publish" at bounding box center [1368, 35] width 48 height 15
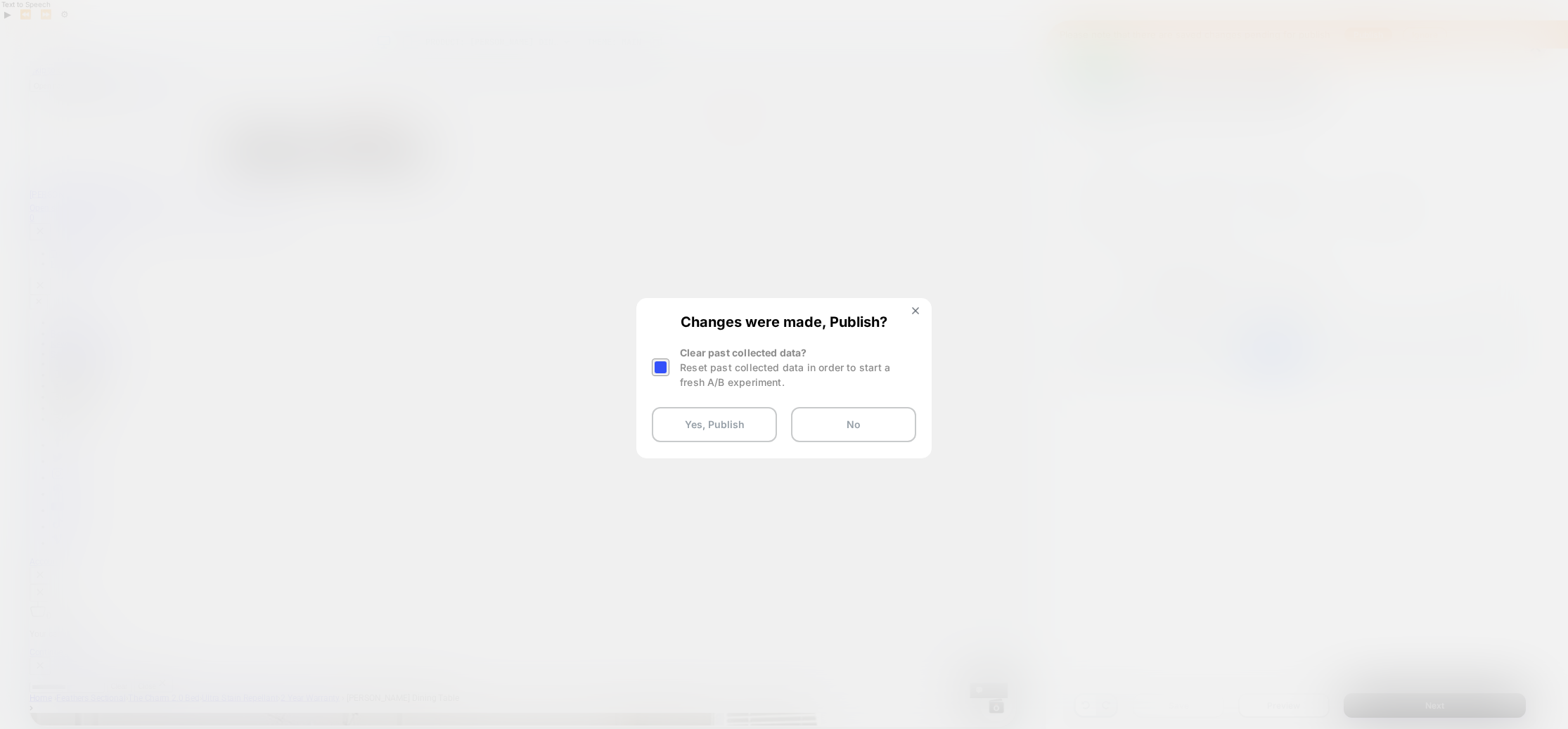
click at [662, 364] on div at bounding box center [660, 367] width 18 height 18
click at [718, 426] on button "Yes, Publish" at bounding box center [714, 425] width 125 height 36
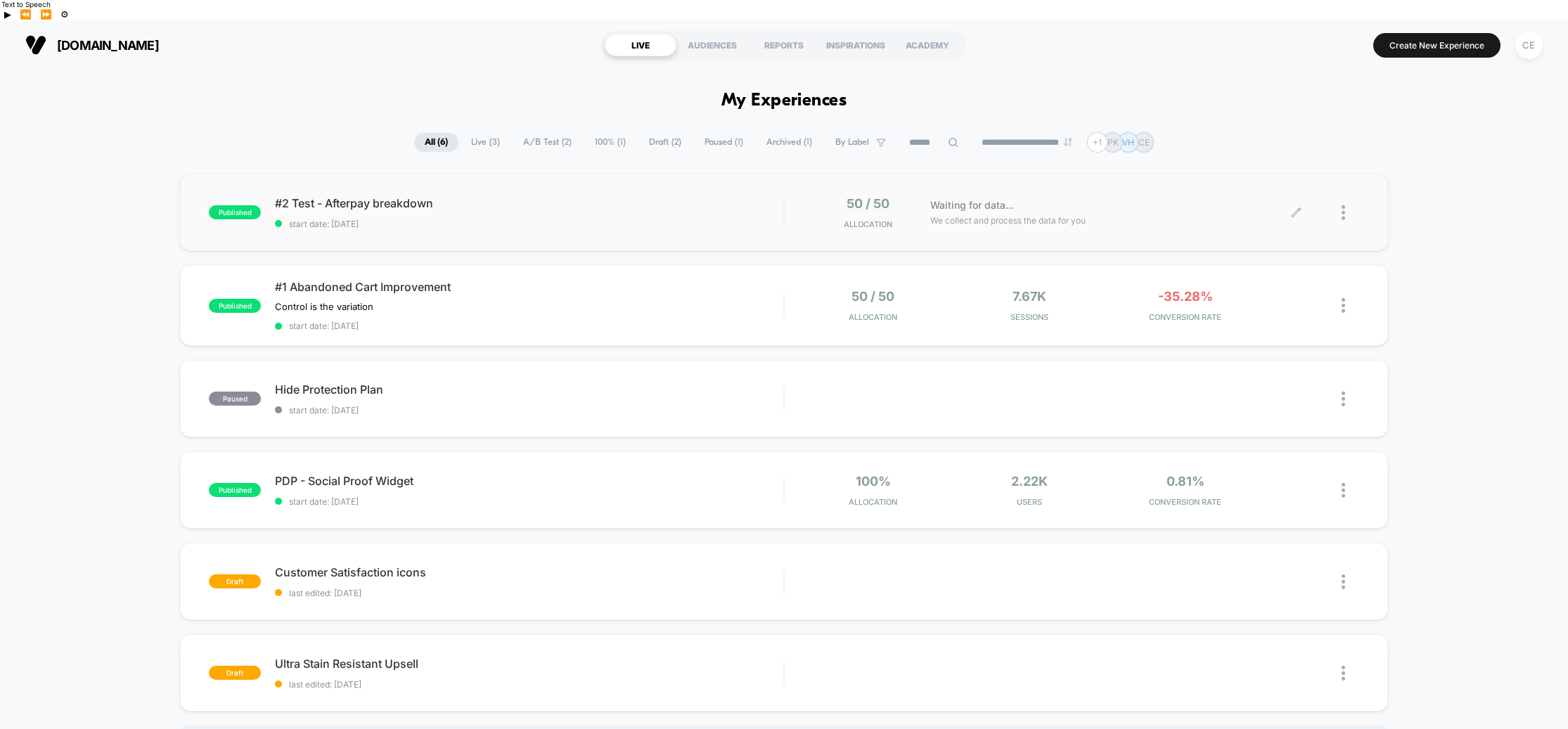
click at [1344, 196] on div at bounding box center [1350, 212] width 18 height 33
click at [1261, 212] on div "Preview Link" at bounding box center [1271, 209] width 127 height 32
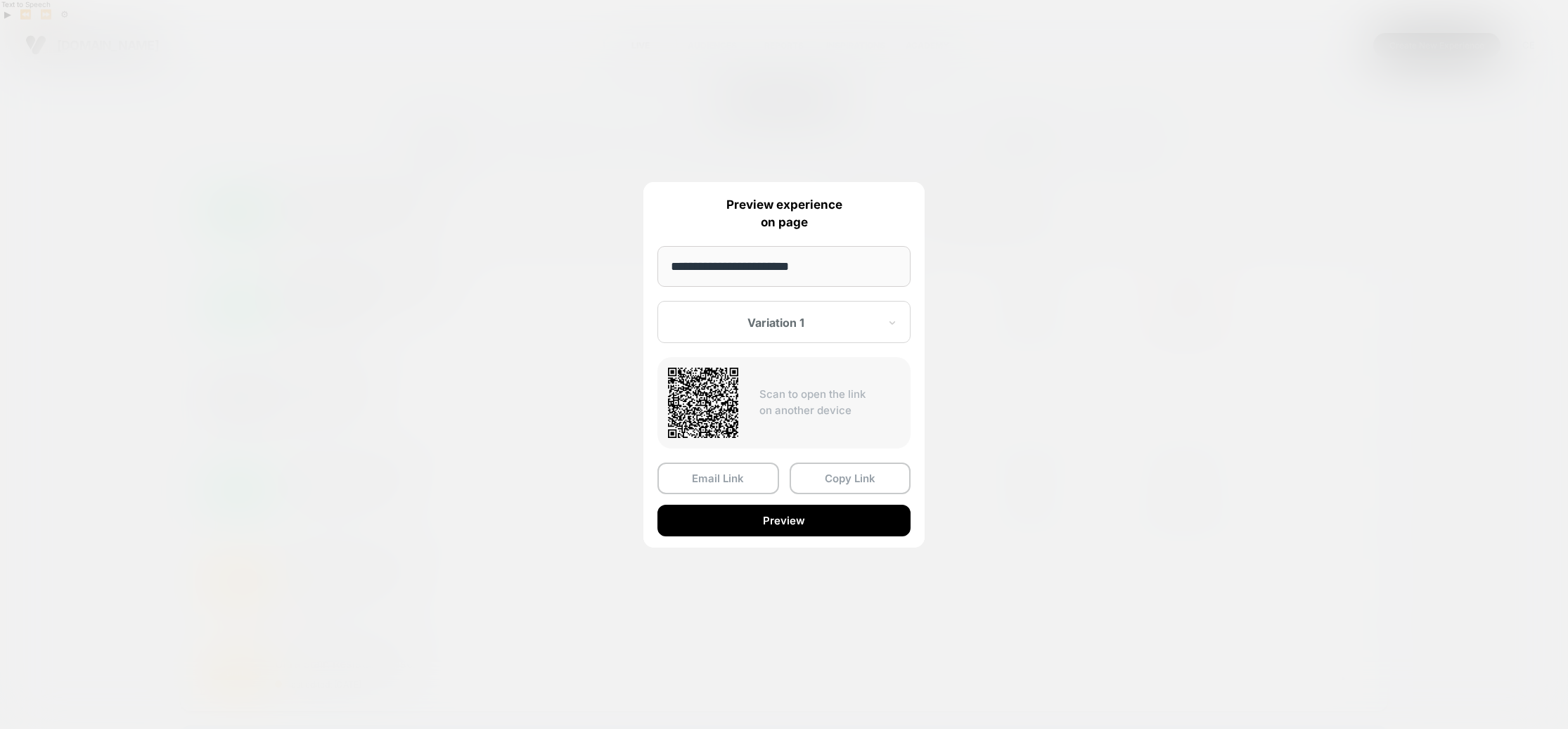
click at [830, 262] on input "**********" at bounding box center [784, 266] width 253 height 41
click at [834, 257] on input "**********" at bounding box center [784, 266] width 253 height 41
click at [1341, 229] on div "**********" at bounding box center [1350, 212] width 18 height 33
paste input "**********"
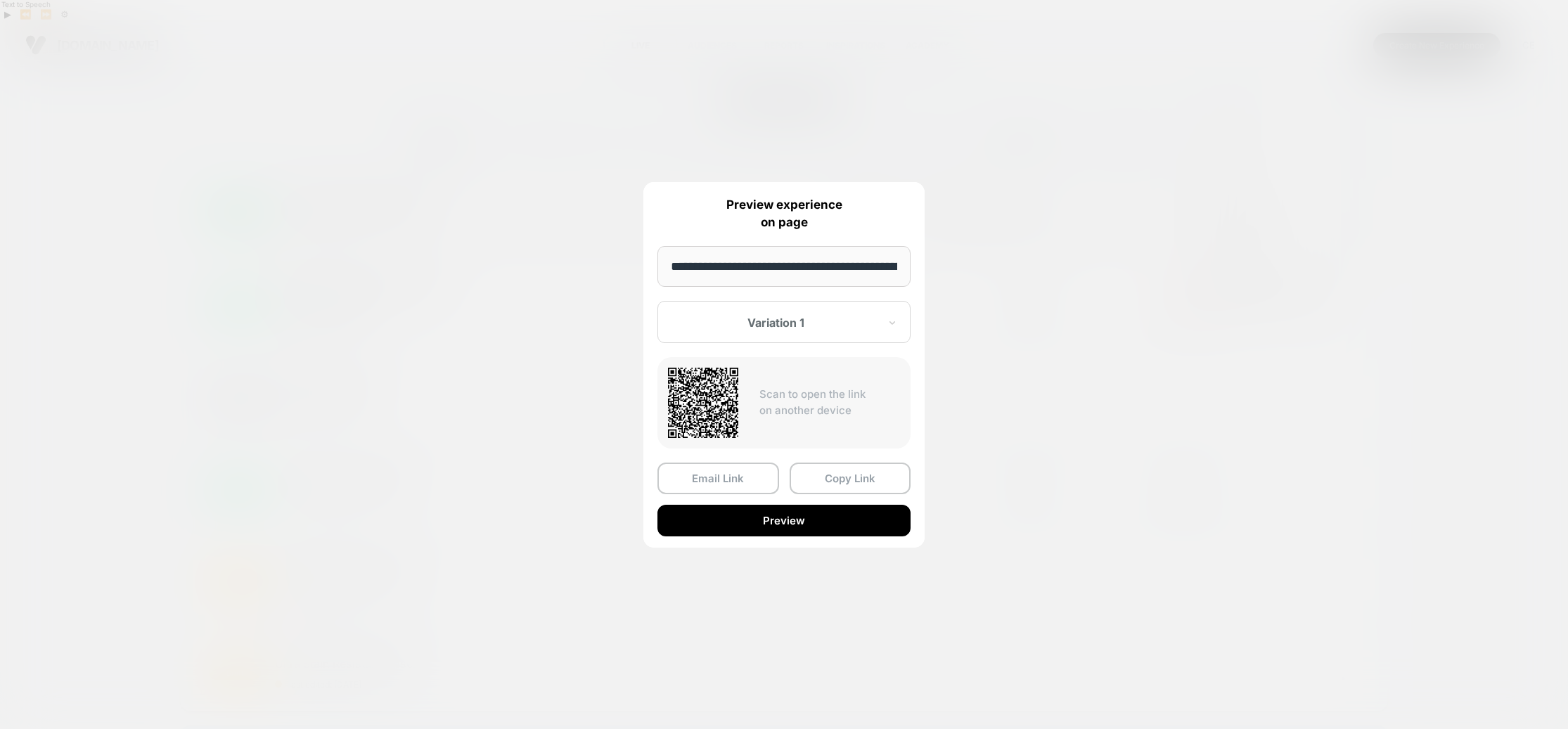
scroll to position [0, 59]
type input "**********"
click at [835, 431] on div "Scan to open the link on another device" at bounding box center [784, 404] width 253 height 91
click at [791, 520] on button "Preview" at bounding box center [784, 521] width 253 height 32
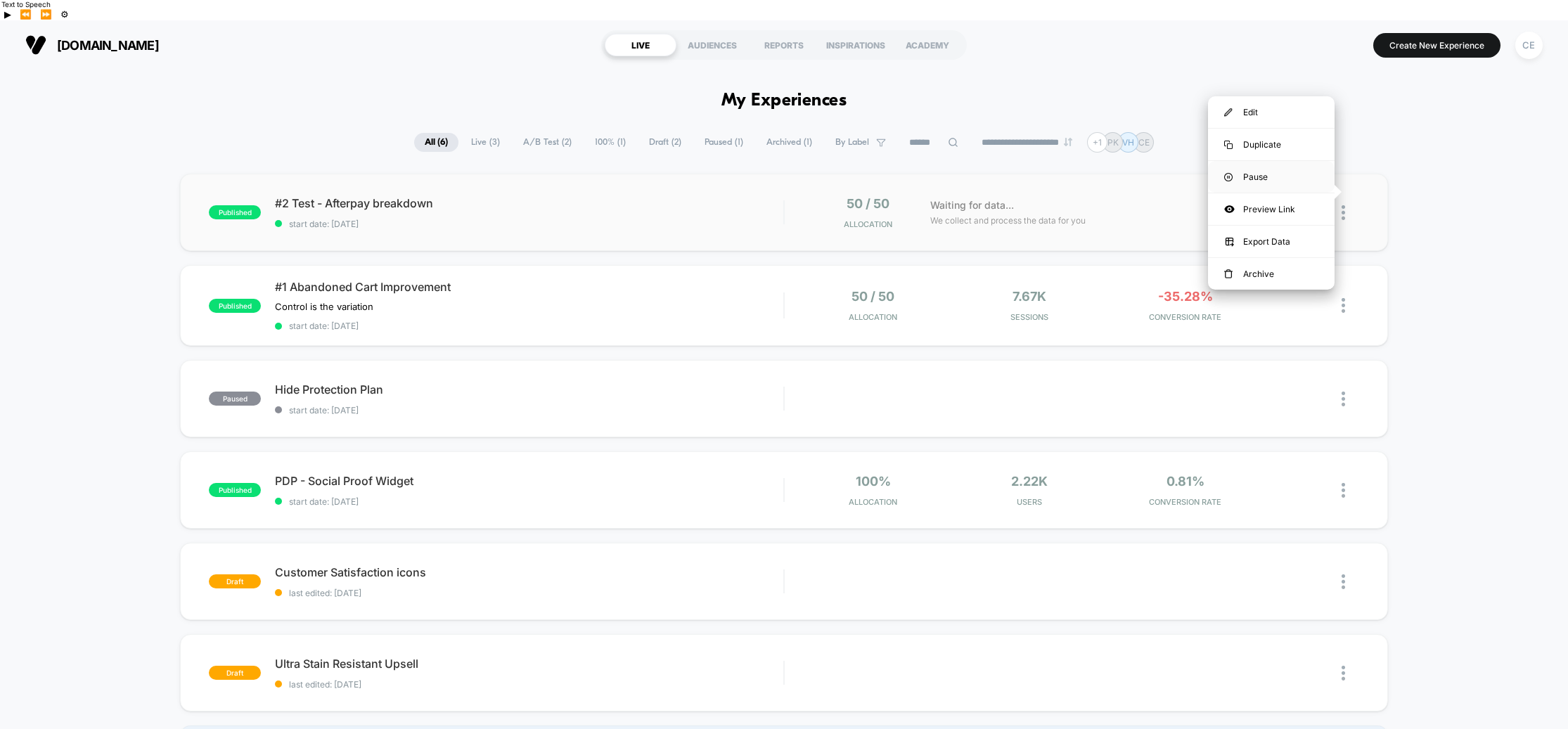
click at [1251, 174] on div "Pause" at bounding box center [1271, 177] width 127 height 32
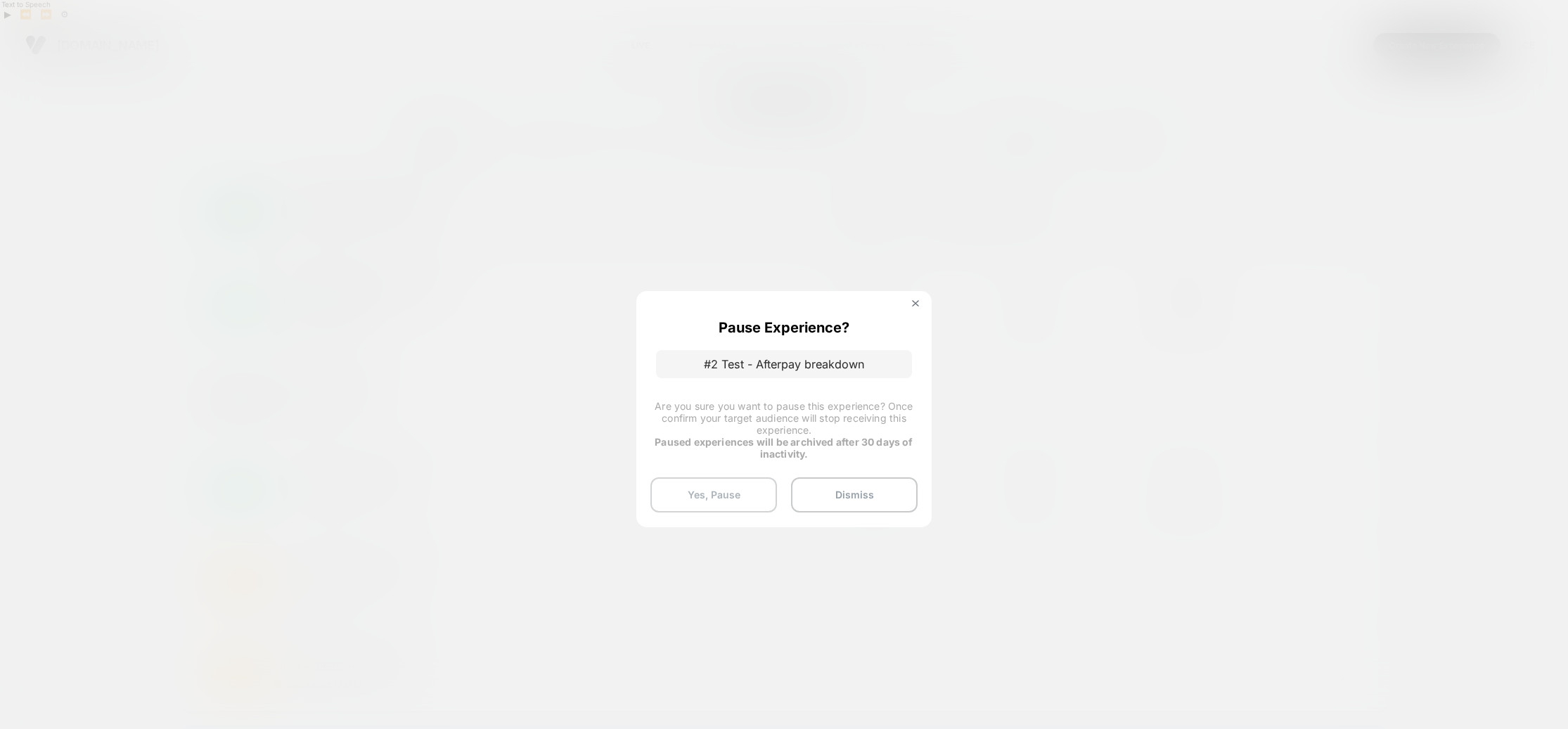
click at [717, 496] on button "Yes, Pause" at bounding box center [713, 495] width 127 height 36
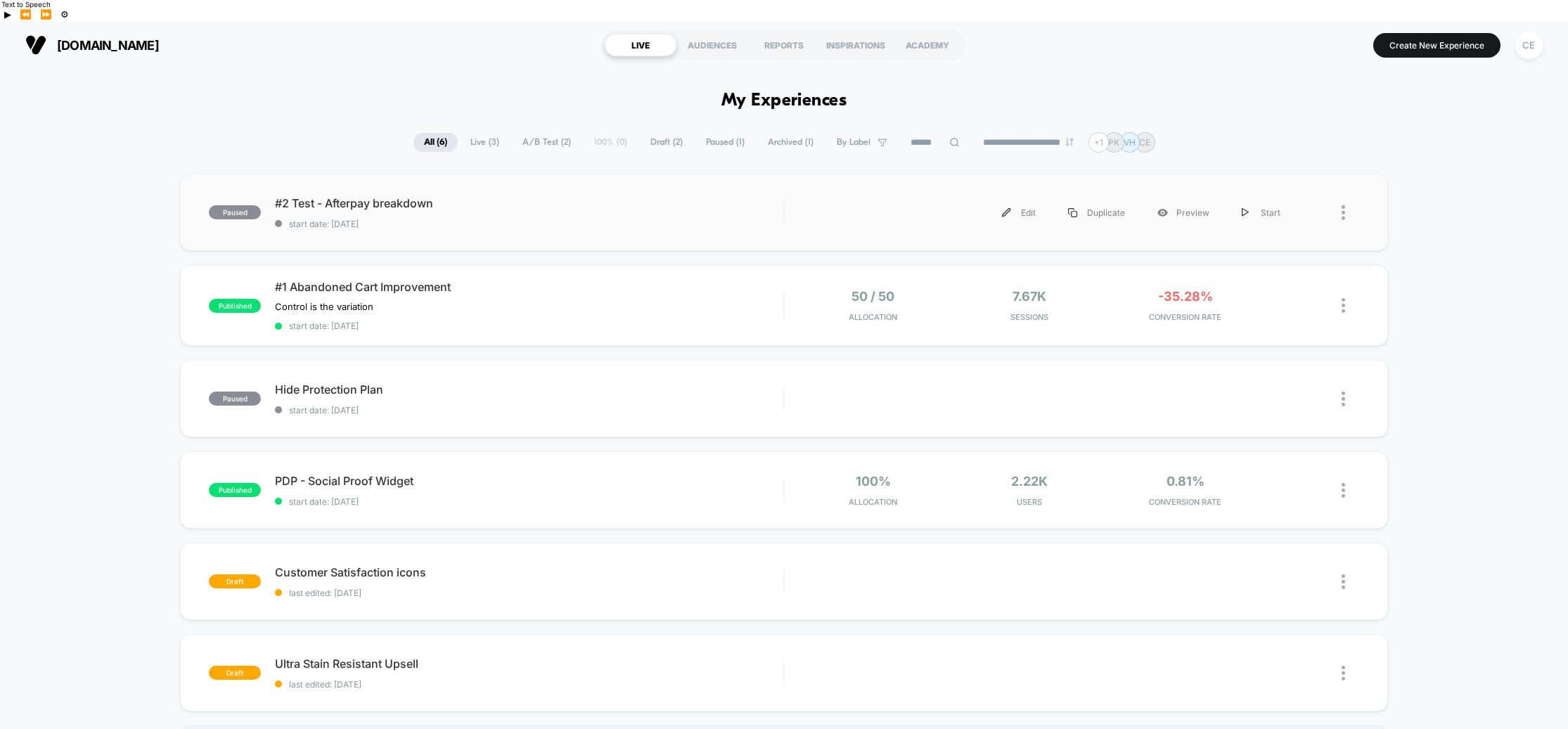
click at [1341, 205] on img at bounding box center [1343, 212] width 4 height 15
click at [1263, 178] on div "Start" at bounding box center [1271, 177] width 127 height 32
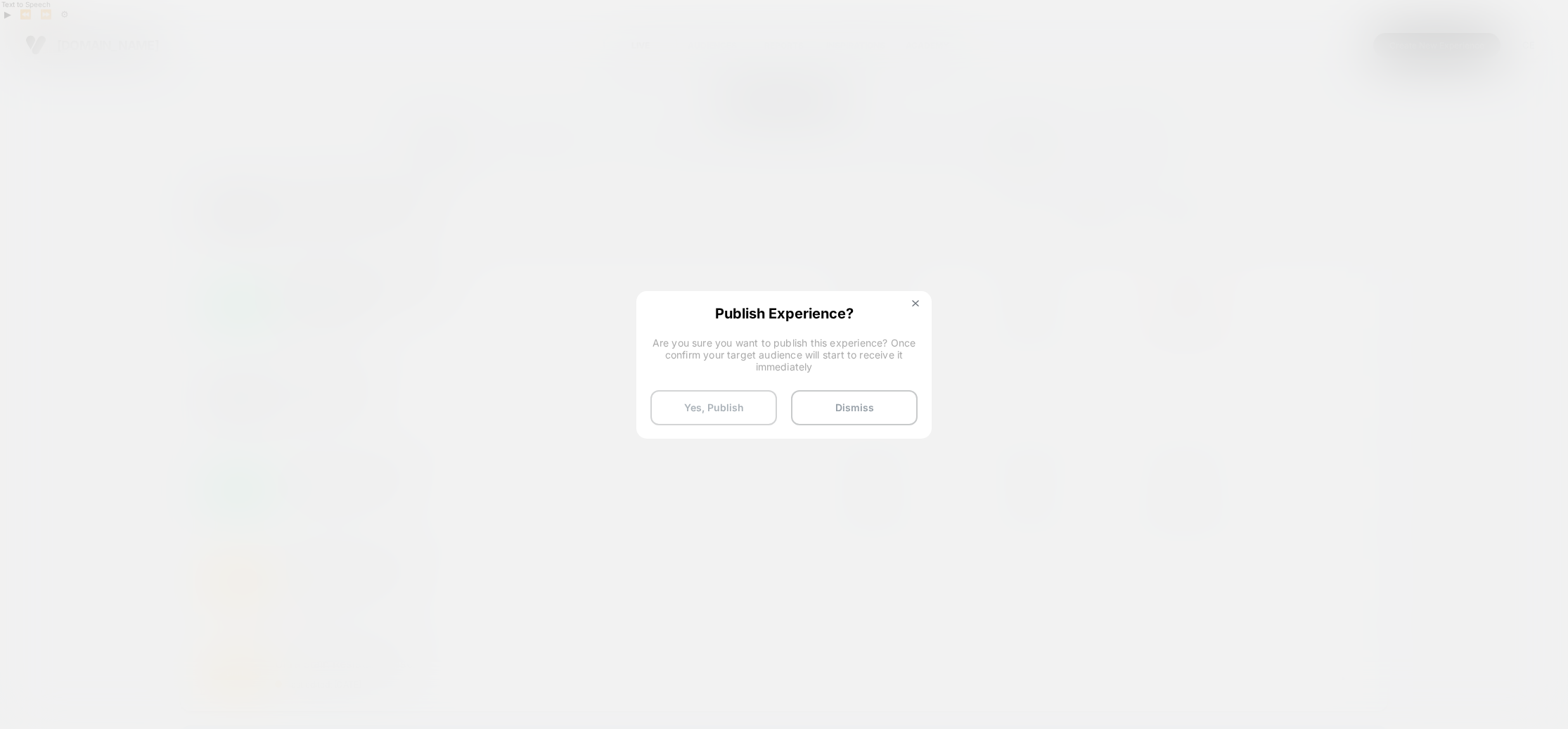
click at [713, 405] on button "Yes, Publish" at bounding box center [713, 408] width 127 height 36
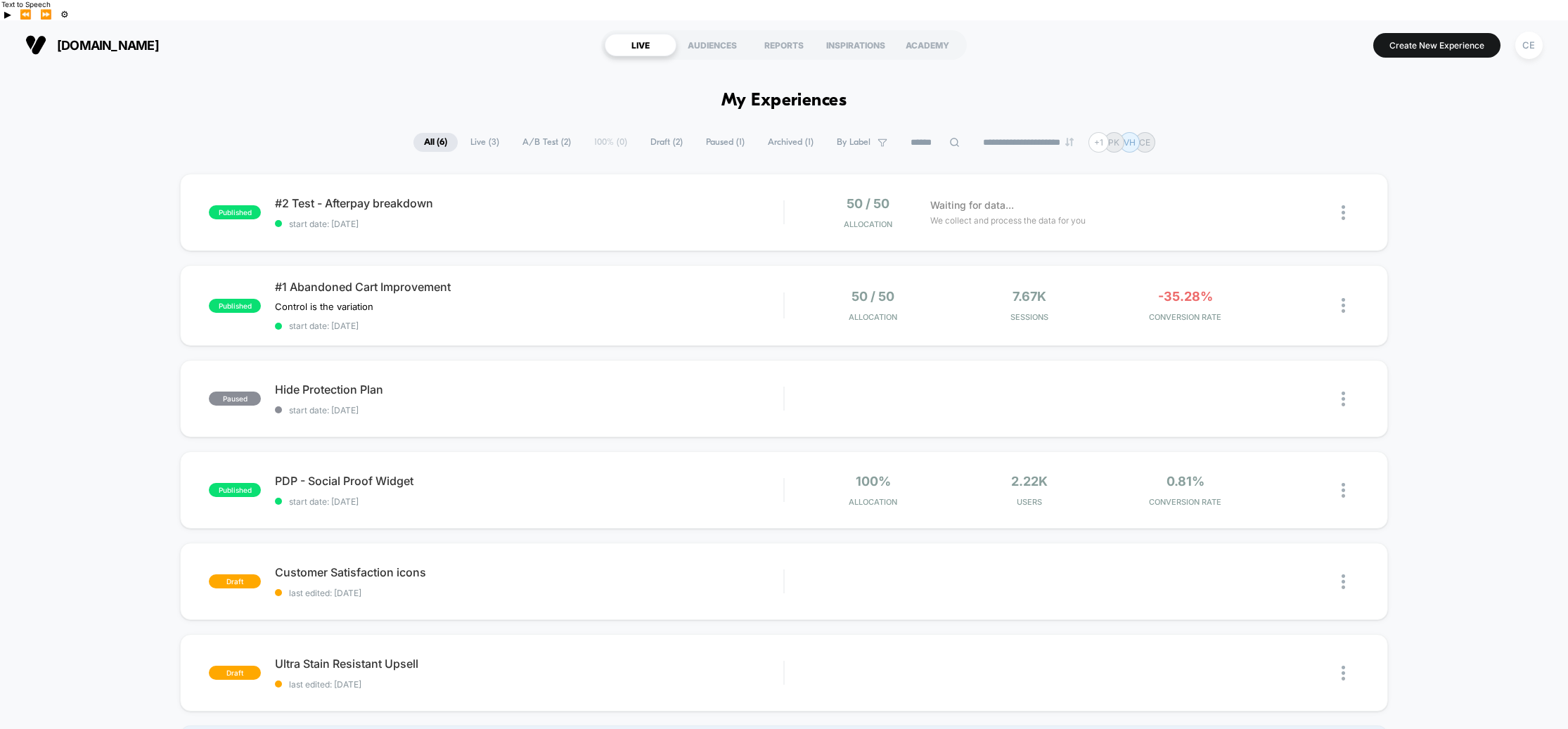
scroll to position [1, 0]
